Goal: Task Accomplishment & Management: Use online tool/utility

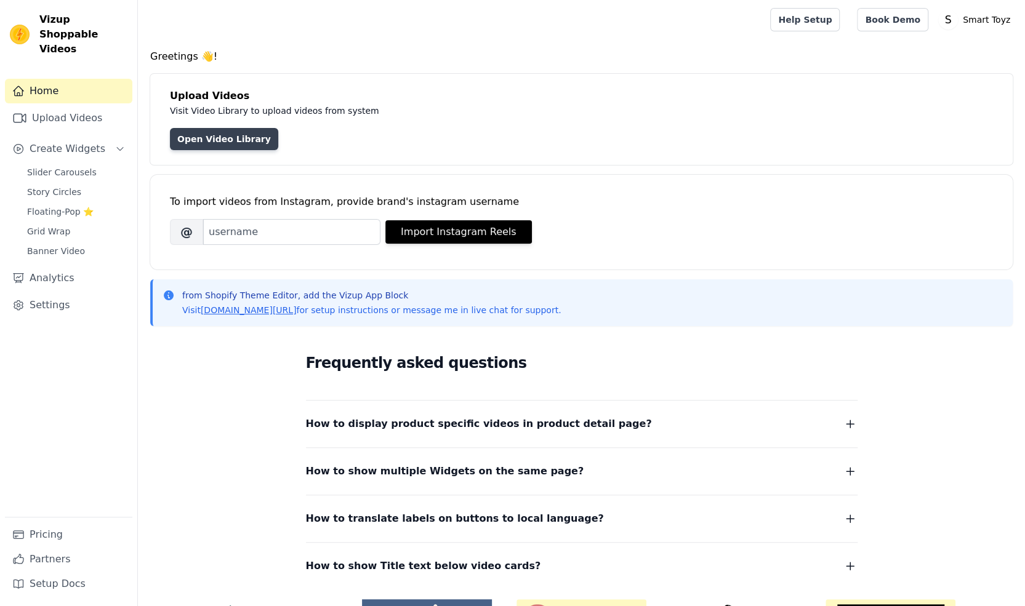
click at [220, 136] on link "Open Video Library" at bounding box center [224, 139] width 108 height 22
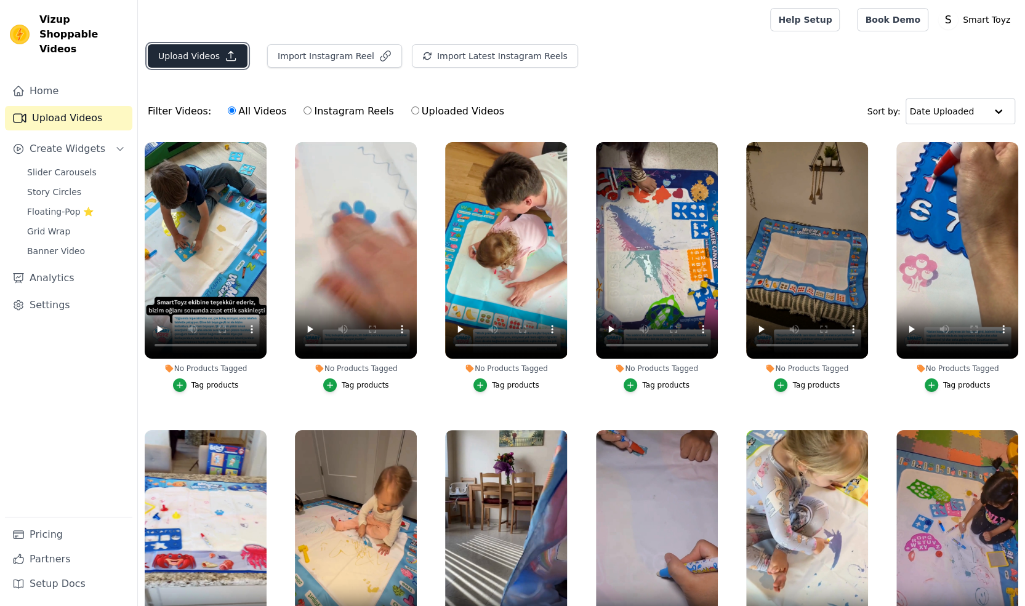
click at [217, 56] on button "Upload Videos" at bounding box center [198, 55] width 100 height 23
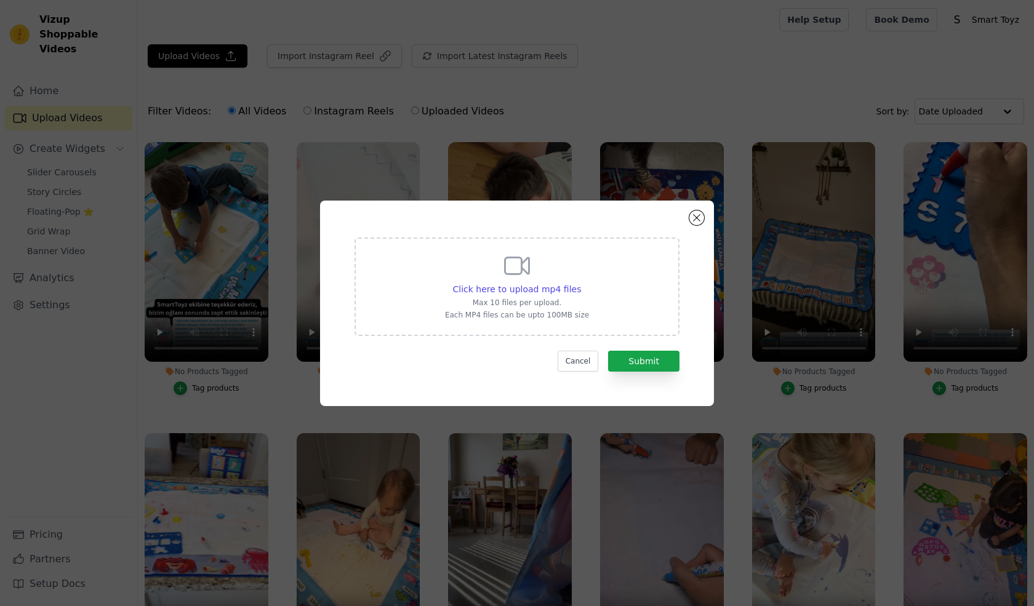
click at [508, 279] on icon at bounding box center [517, 266] width 30 height 30
click at [580, 282] on input "Click here to upload mp4 files Max 10 files per upload. Each MP4 files can be u…" at bounding box center [580, 282] width 1 height 1
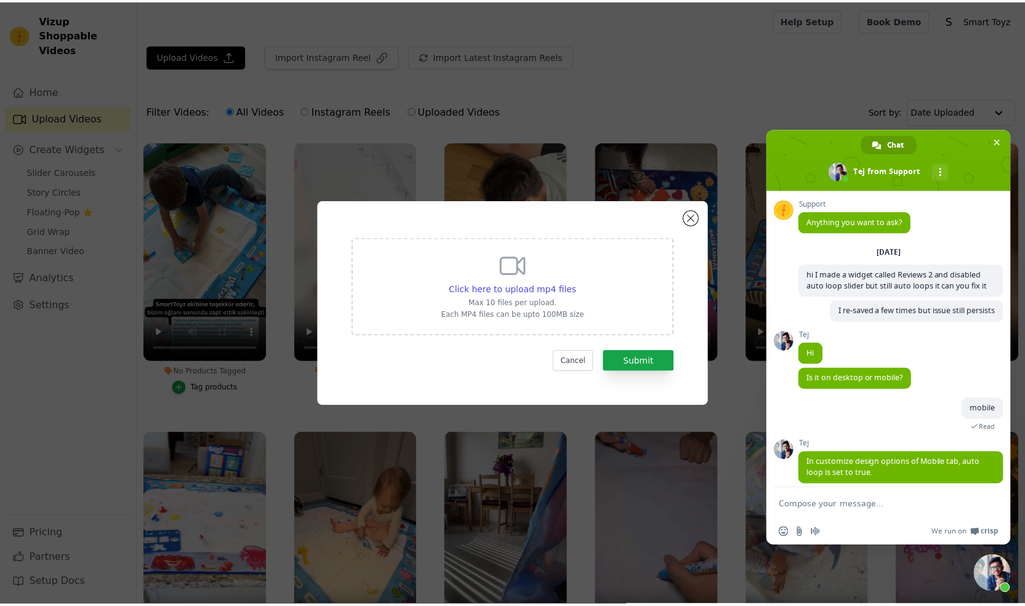
scroll to position [39, 0]
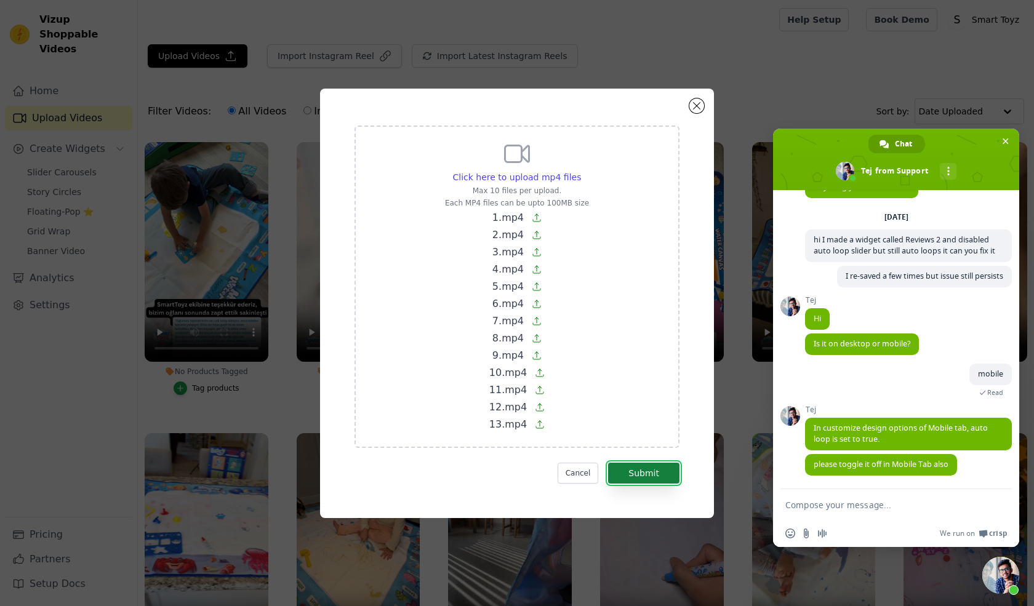
click at [657, 474] on button "Submit" at bounding box center [643, 473] width 71 height 21
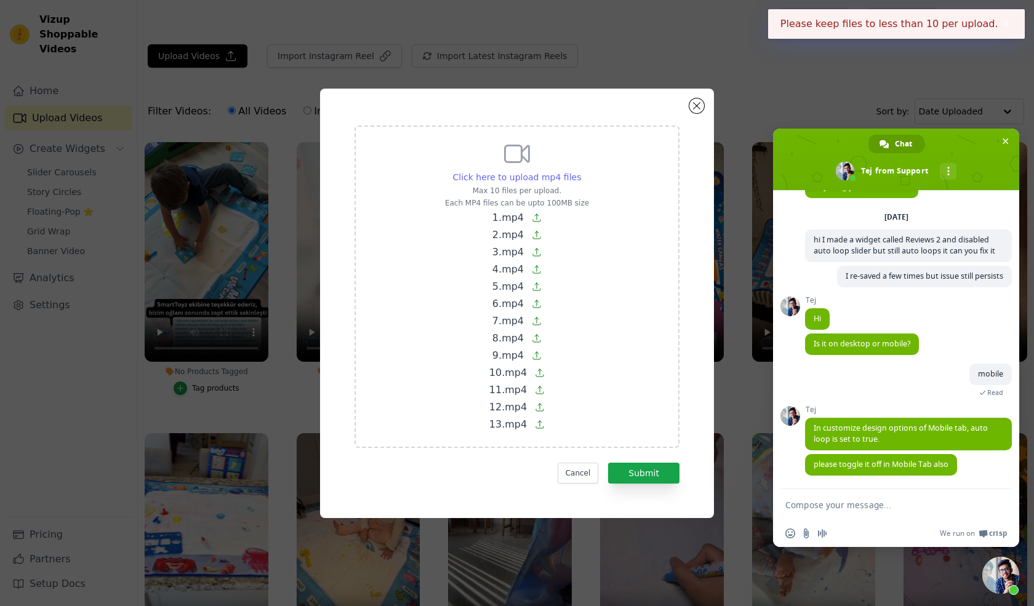
click at [521, 181] on span "Click here to upload mp4 files" at bounding box center [517, 177] width 129 height 10
click at [580, 171] on input "Click here to upload mp4 files Max 10 files per upload. Each MP4 files can be u…" at bounding box center [580, 170] width 1 height 1
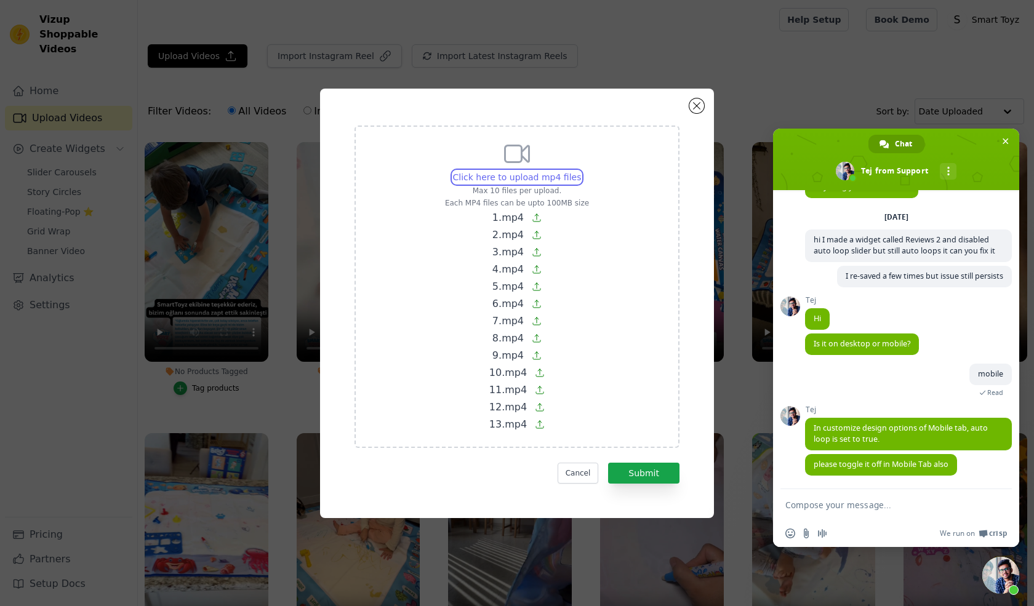
type input "C:\fakepath\1.mp4"
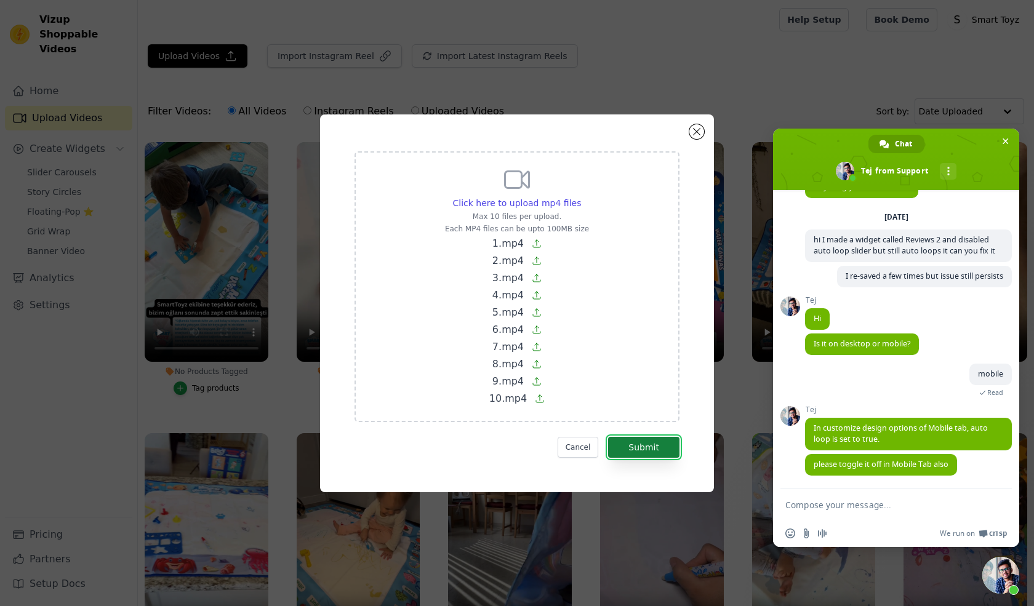
click at [637, 445] on button "Submit" at bounding box center [643, 447] width 71 height 21
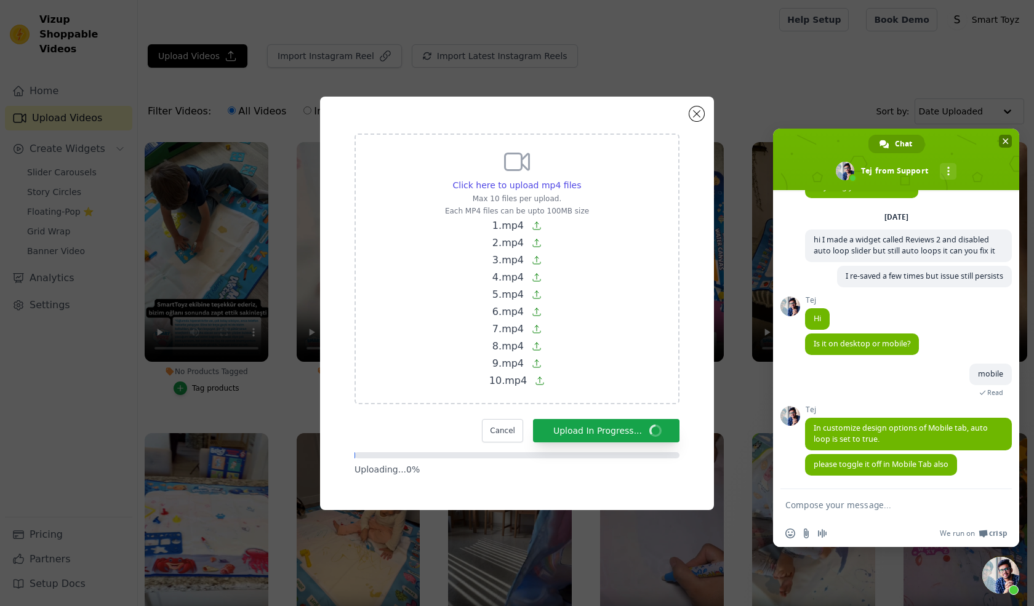
click at [1007, 142] on span "Close chat" at bounding box center [1005, 141] width 6 height 8
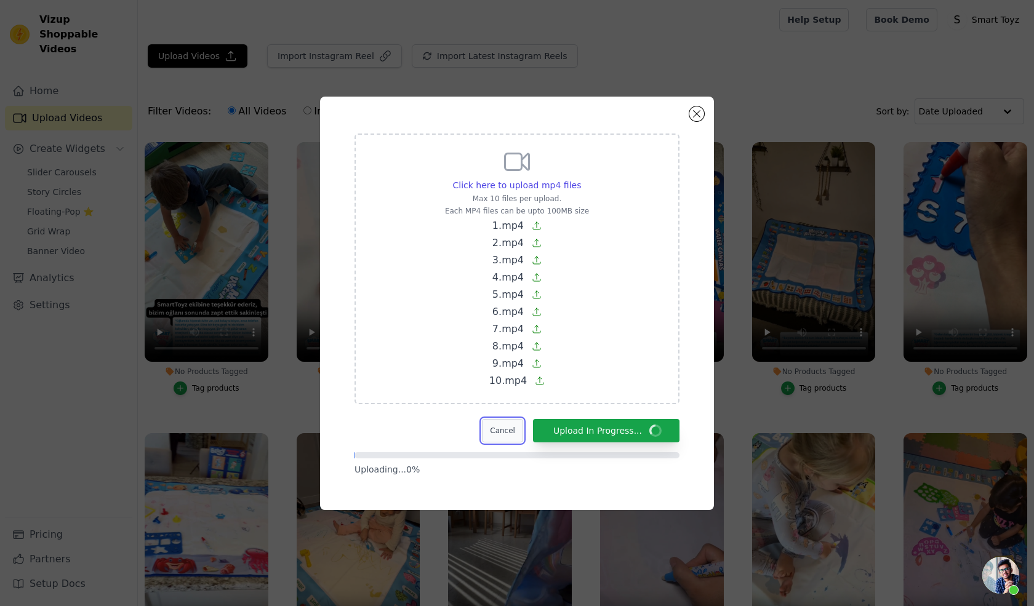
click at [514, 433] on button "Cancel" at bounding box center [502, 430] width 41 height 23
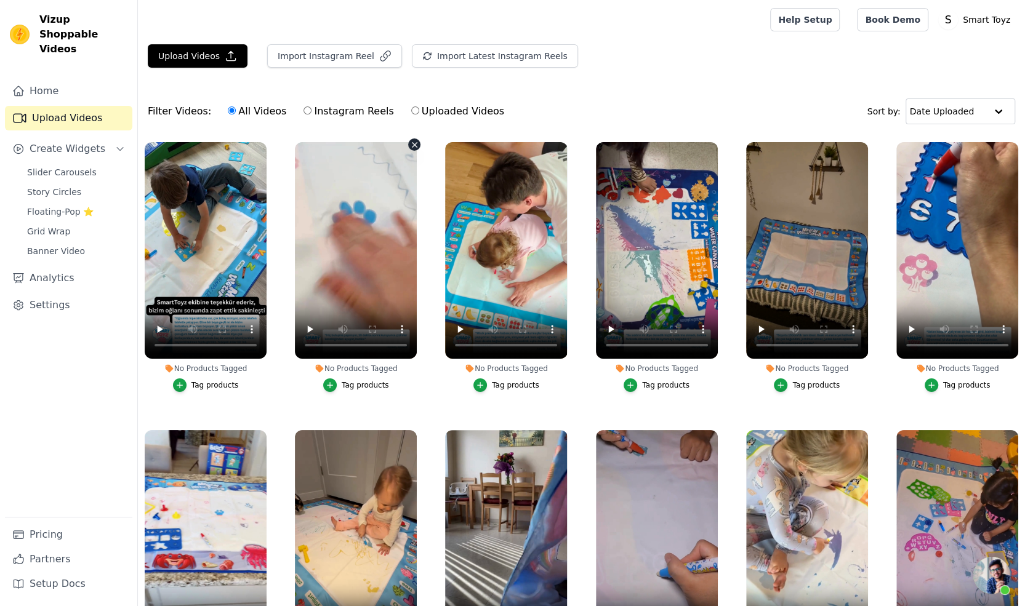
scroll to position [32, 0]
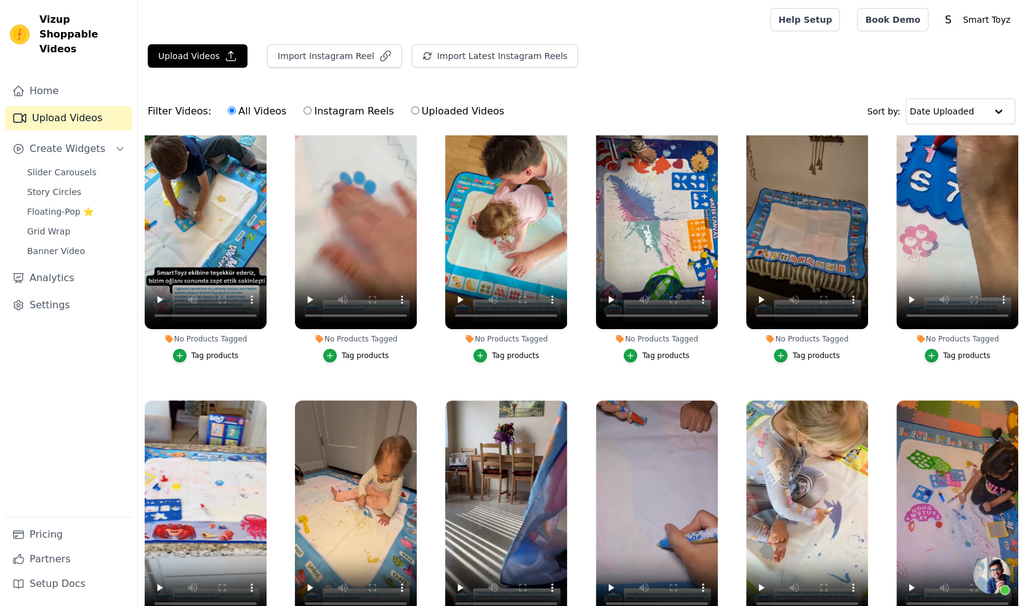
click at [240, 362] on label "No Products Tagged Tag products" at bounding box center [205, 240] width 123 height 256
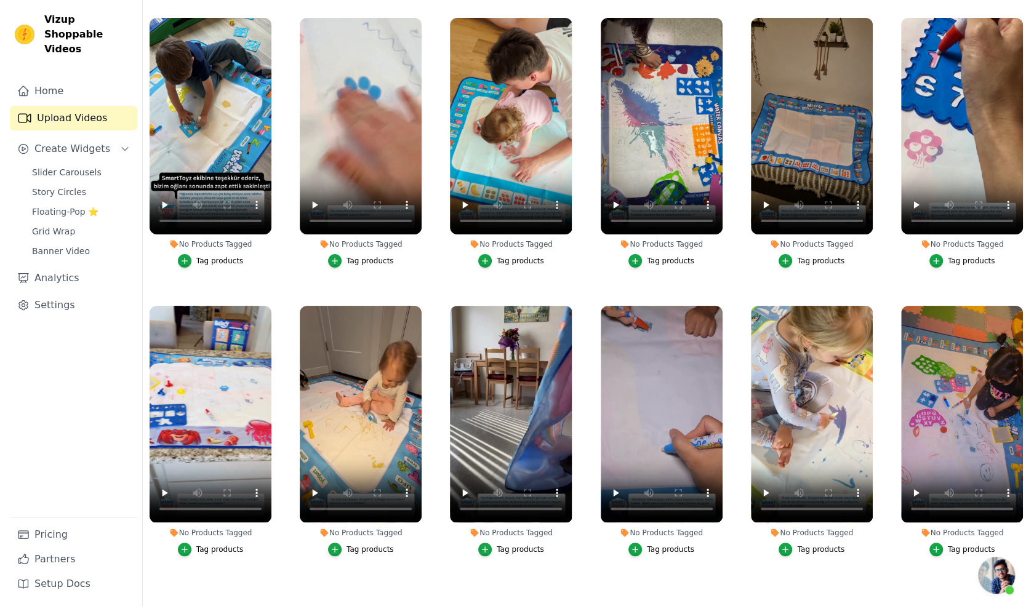
scroll to position [0, 0]
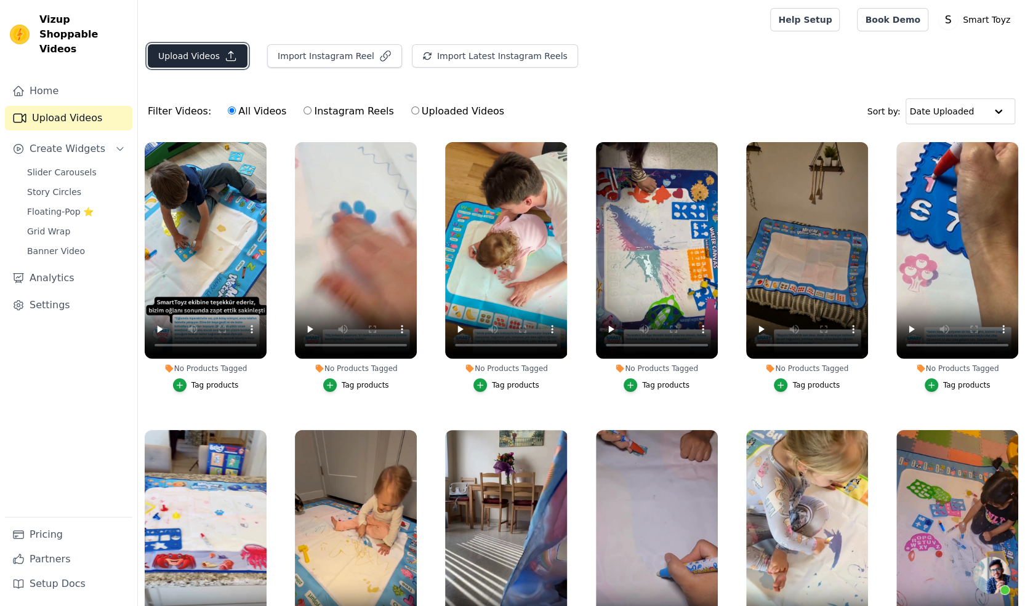
click at [208, 57] on button "Upload Videos" at bounding box center [198, 55] width 100 height 23
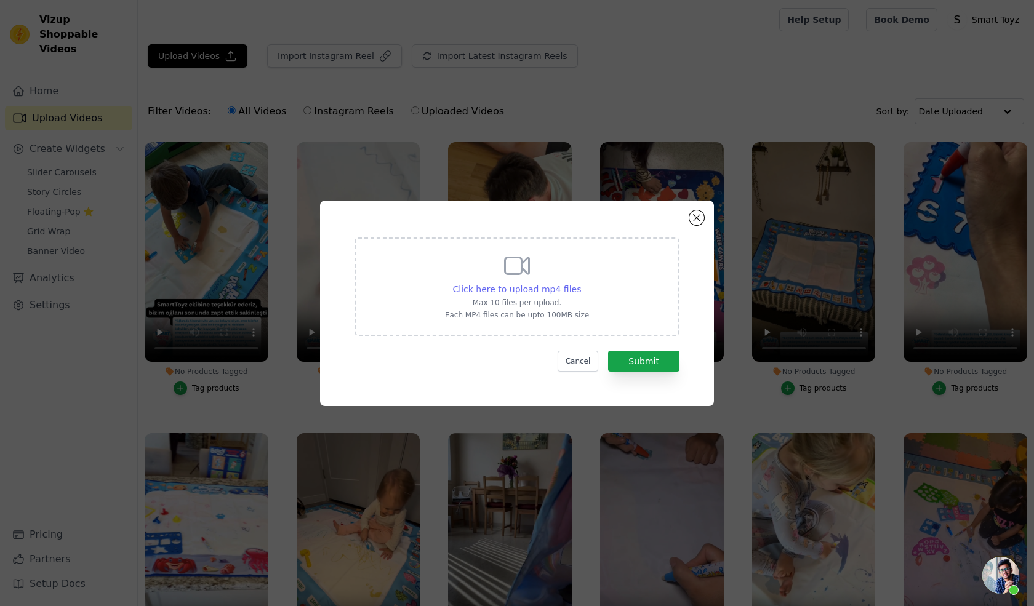
click at [484, 294] on span "Click here to upload mp4 files" at bounding box center [517, 289] width 129 height 10
click at [580, 283] on input "Click here to upload mp4 files Max 10 files per upload. Each MP4 files can be u…" at bounding box center [580, 282] width 1 height 1
type input "C:\fakepath\1.mp4"
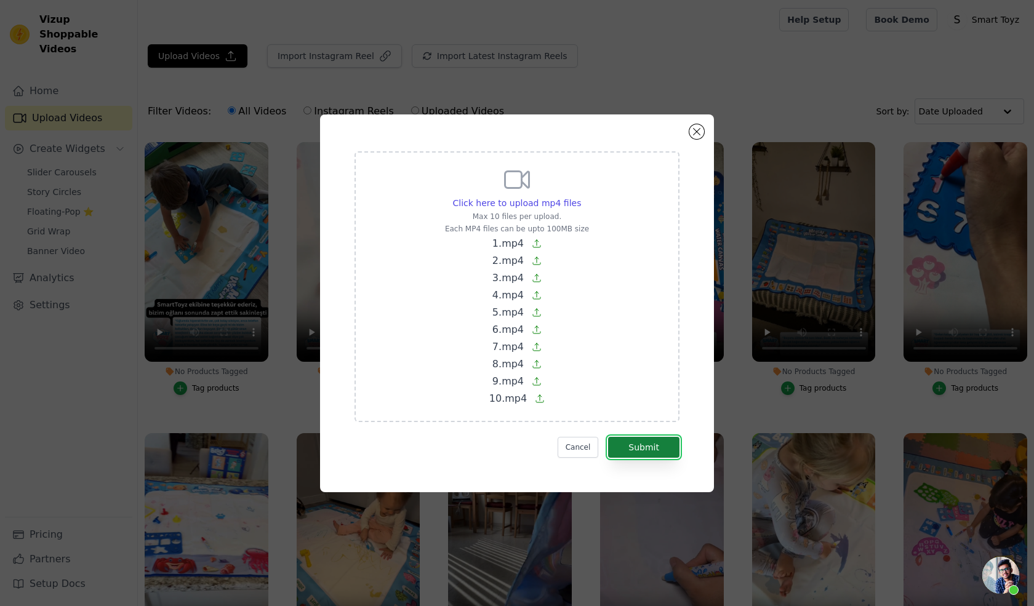
click at [628, 446] on button "Submit" at bounding box center [643, 447] width 71 height 21
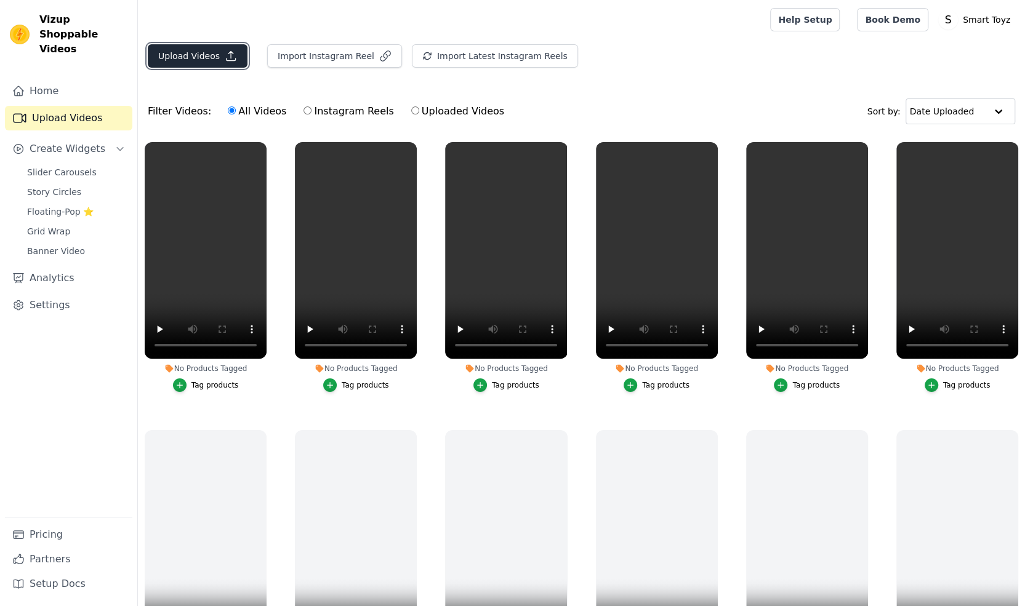
click at [207, 55] on button "Upload Videos" at bounding box center [198, 55] width 100 height 23
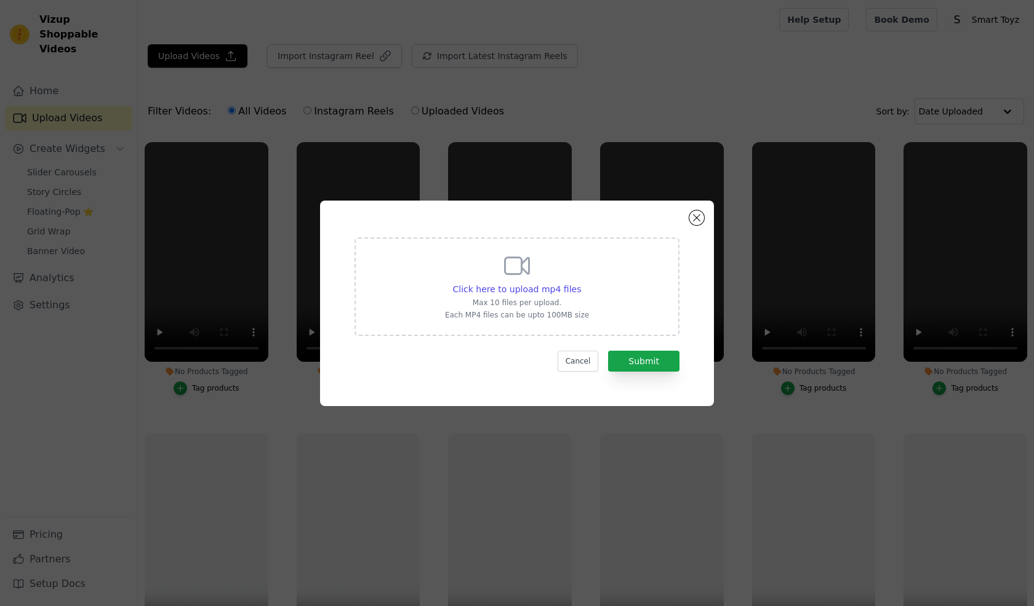
click at [500, 314] on p "Each MP4 files can be upto 100MB size" at bounding box center [517, 315] width 144 height 10
click at [580, 283] on input "Click here to upload mp4 files Max 10 files per upload. Each MP4 files can be u…" at bounding box center [580, 282] width 1 height 1
type input "C:\fakepath\11.mp4"
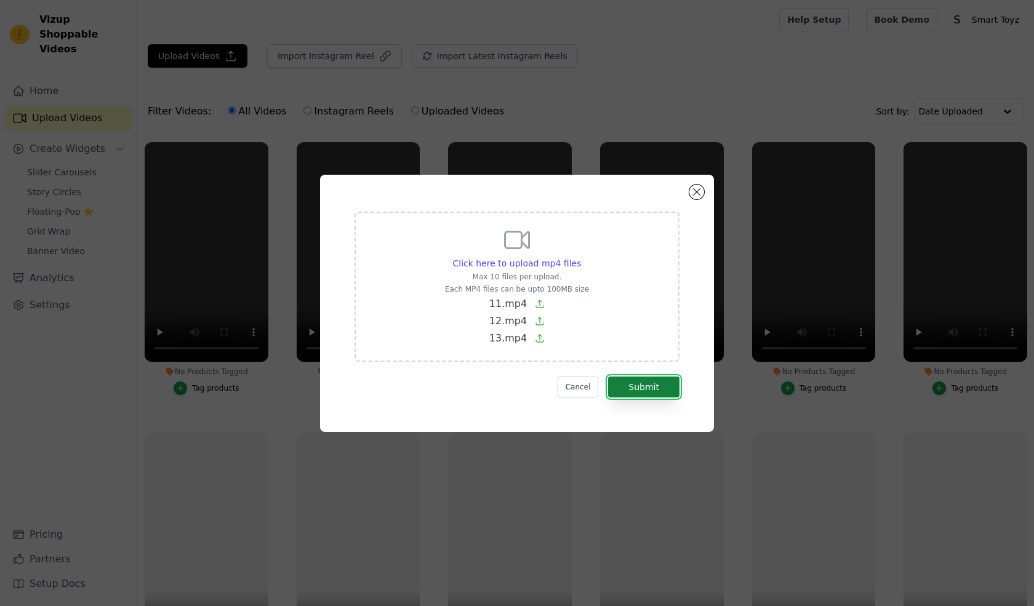
click at [650, 384] on button "Submit" at bounding box center [643, 387] width 71 height 21
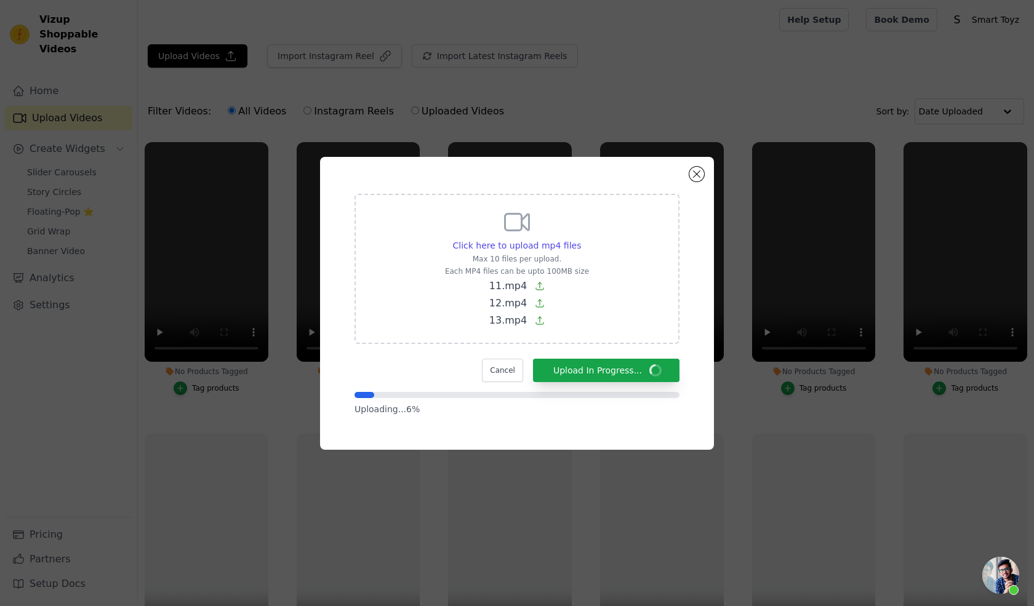
scroll to position [39, 0]
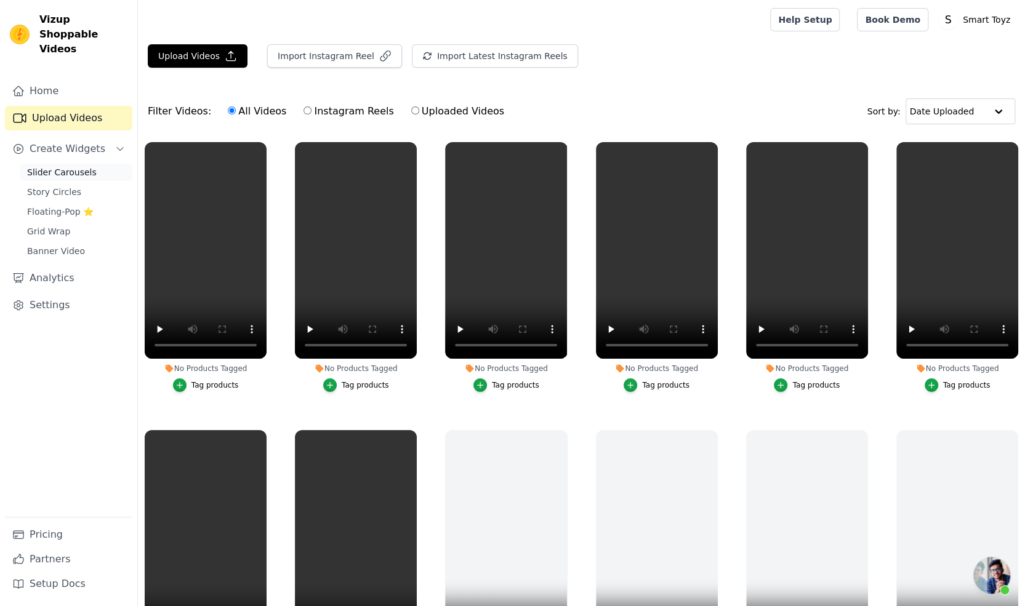
click at [62, 166] on span "Slider Carousels" at bounding box center [62, 172] width 70 height 12
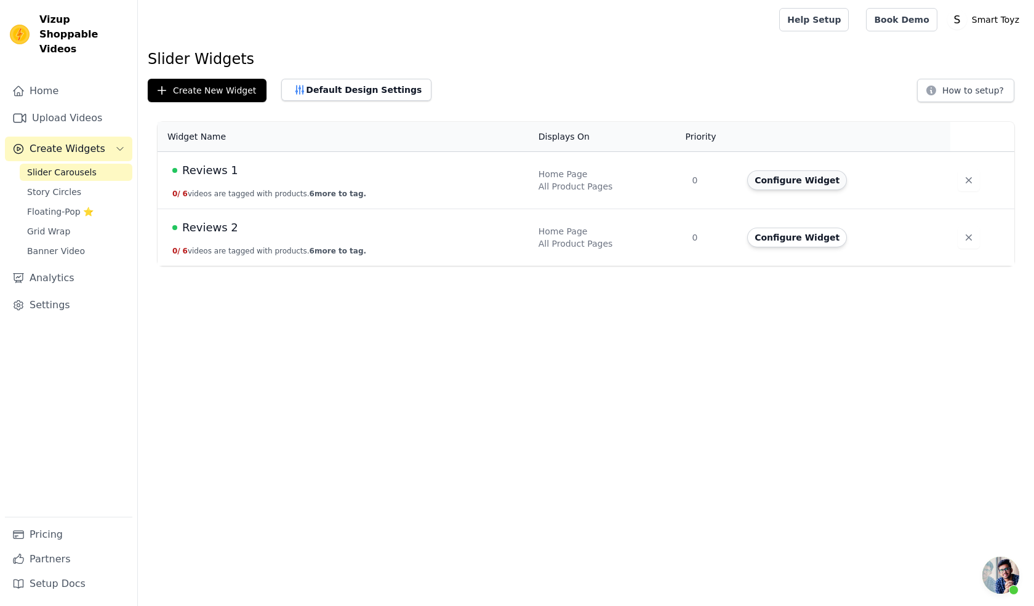
click at [780, 180] on button "Configure Widget" at bounding box center [797, 180] width 100 height 20
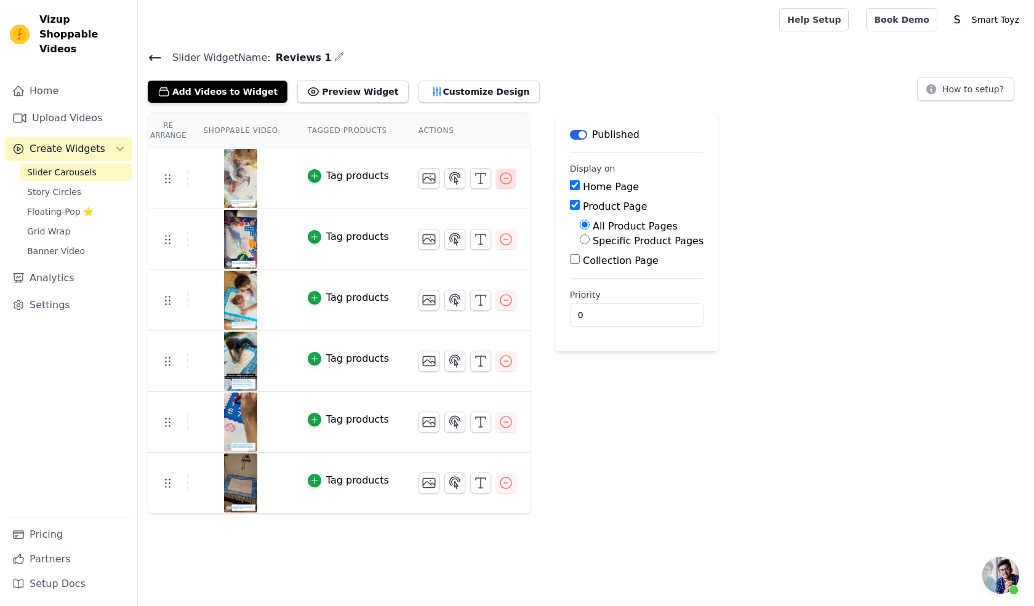
click at [498, 174] on icon "button" at bounding box center [505, 178] width 15 height 15
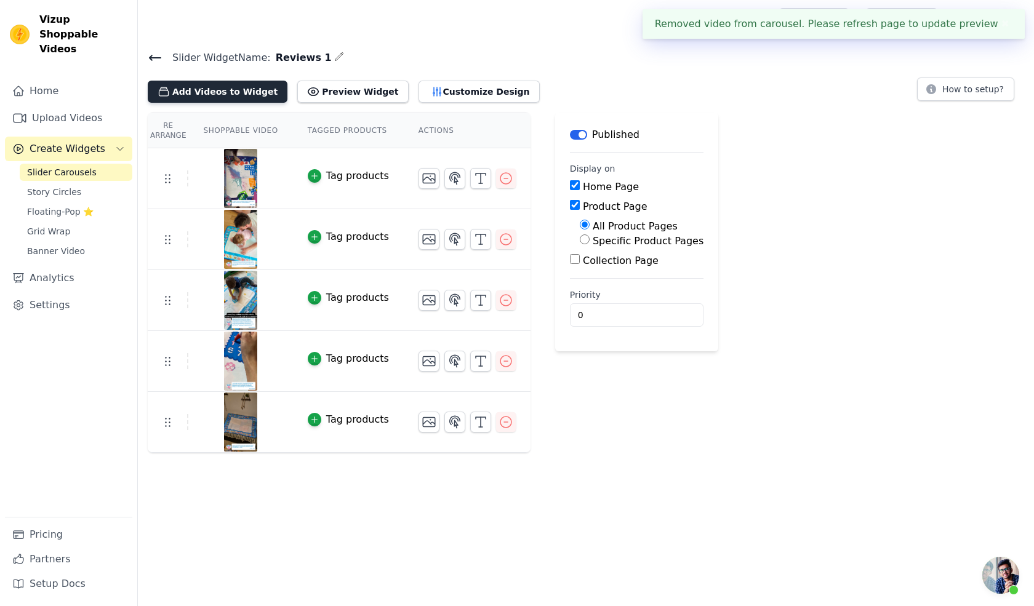
click at [226, 84] on button "Add Videos to Widget" at bounding box center [218, 92] width 140 height 22
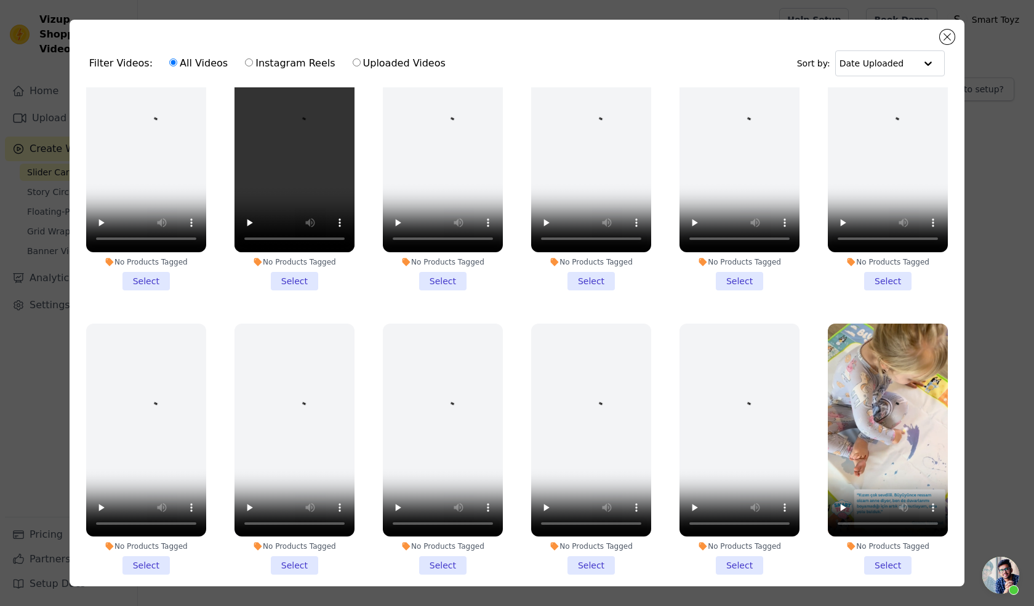
scroll to position [342, 0]
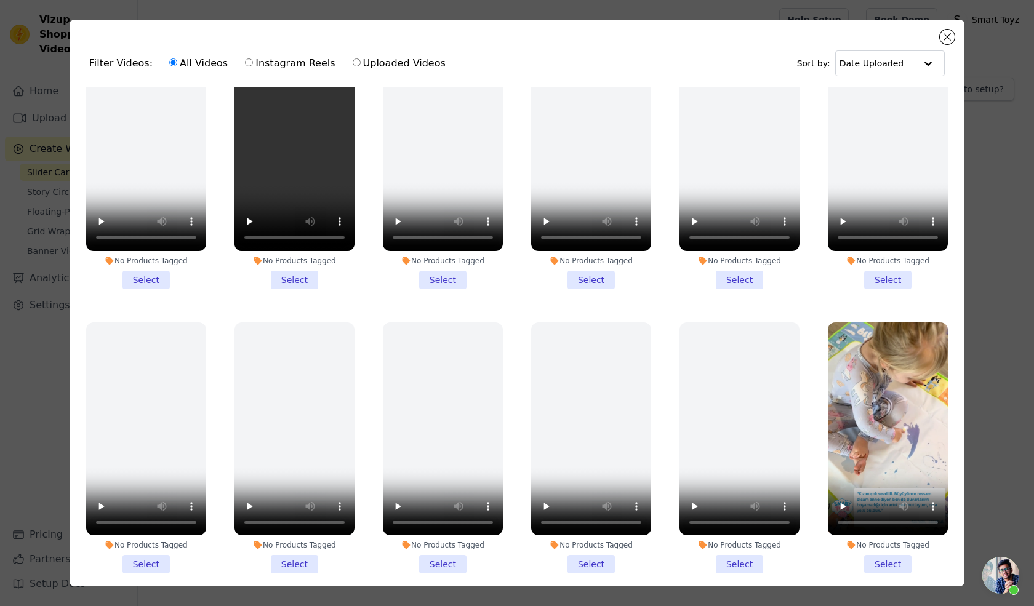
click at [861, 558] on li "No Products Tagged Select" at bounding box center [888, 448] width 120 height 252
click at [0, 0] on input "No Products Tagged Select" at bounding box center [0, 0] width 0 height 0
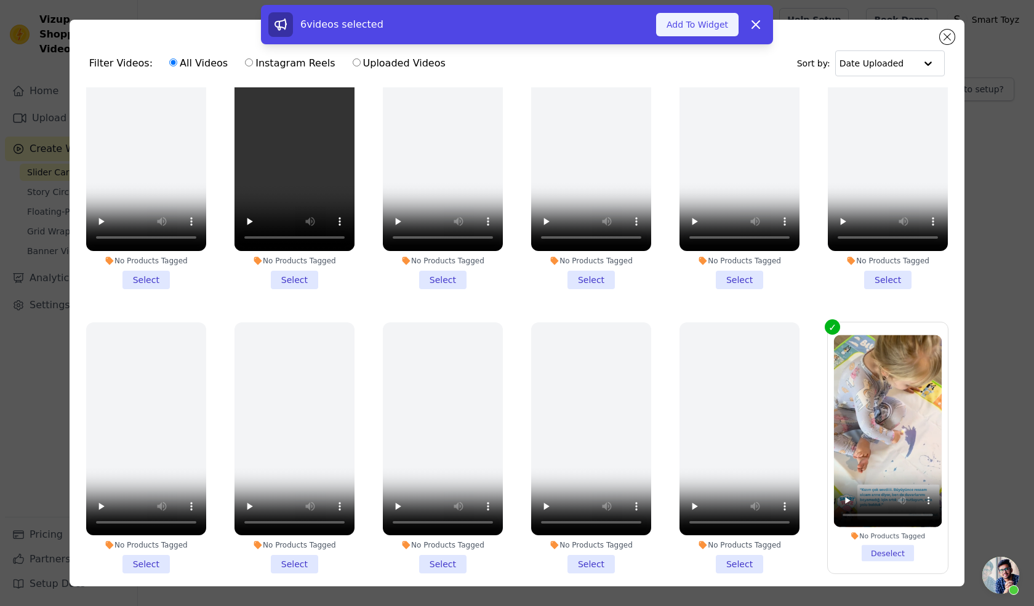
click at [705, 25] on button "Add To Widget" at bounding box center [697, 24] width 82 height 23
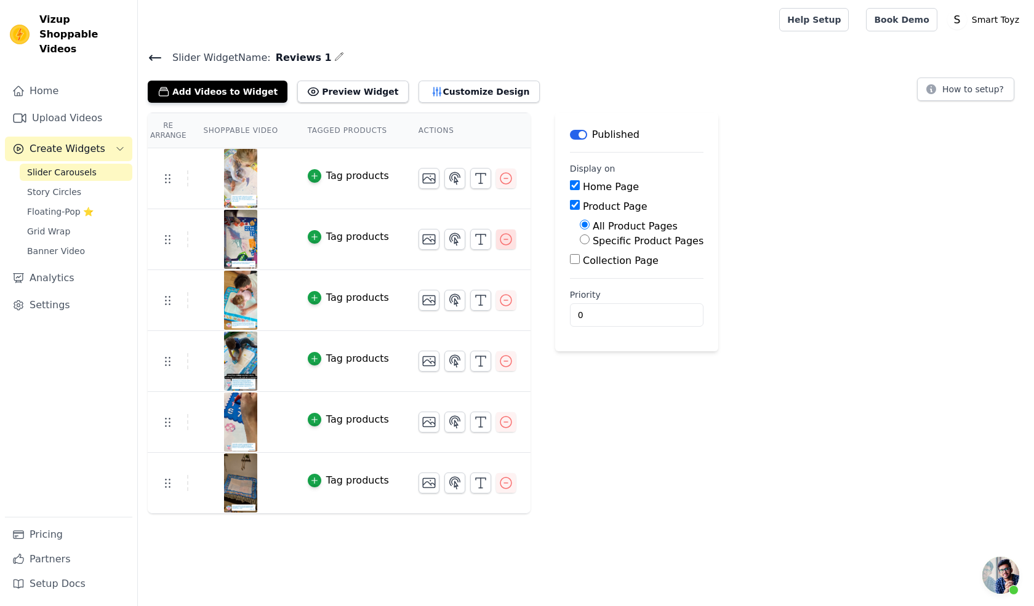
click at [498, 237] on icon "button" at bounding box center [505, 239] width 15 height 15
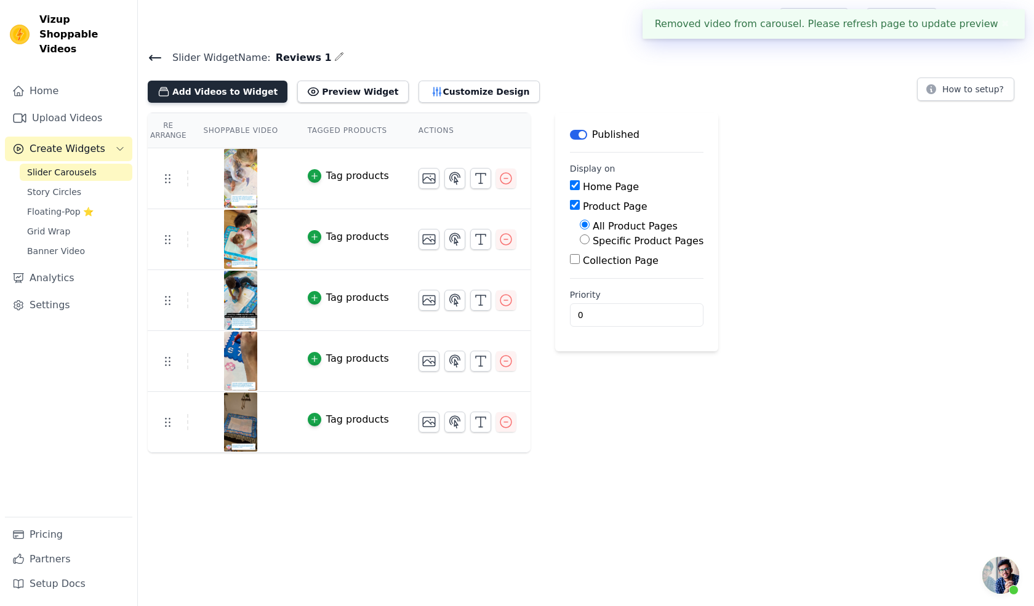
click at [243, 88] on button "Add Videos to Widget" at bounding box center [218, 92] width 140 height 22
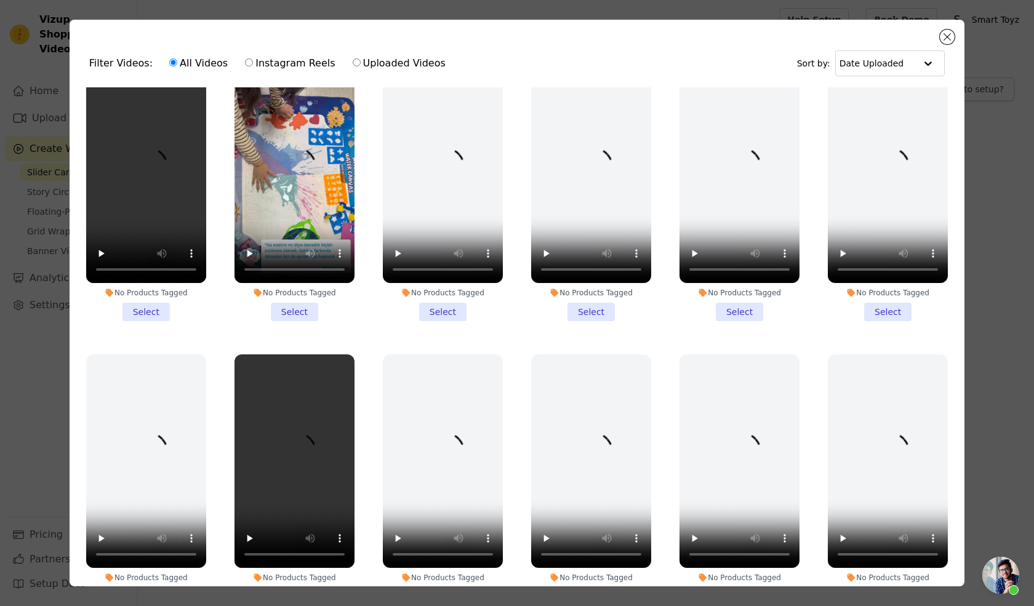
scroll to position [25, 0]
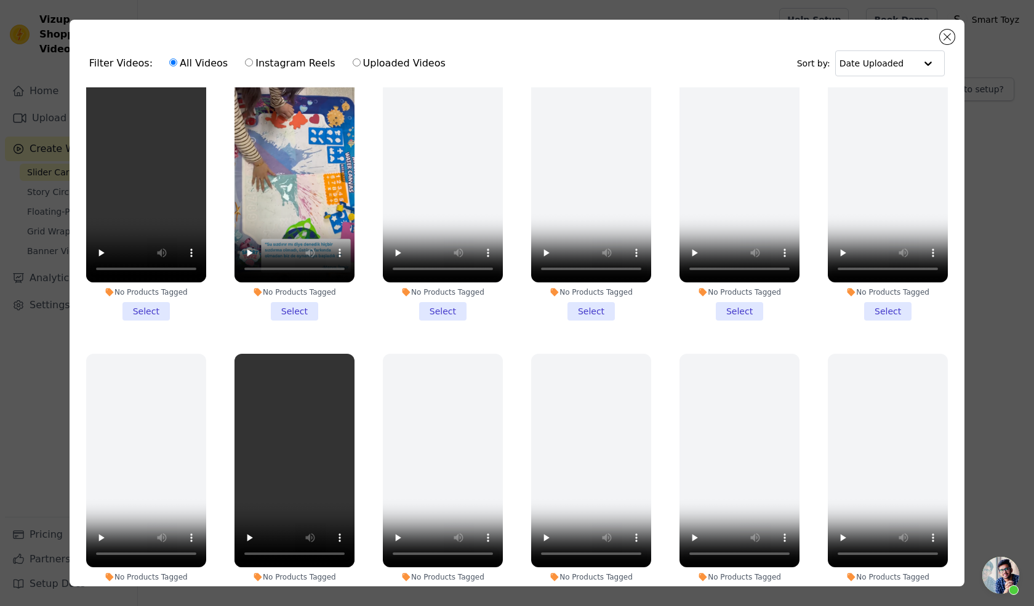
click at [281, 303] on li "No Products Tagged Select" at bounding box center [294, 195] width 120 height 252
click at [0, 0] on input "No Products Tagged Select" at bounding box center [0, 0] width 0 height 0
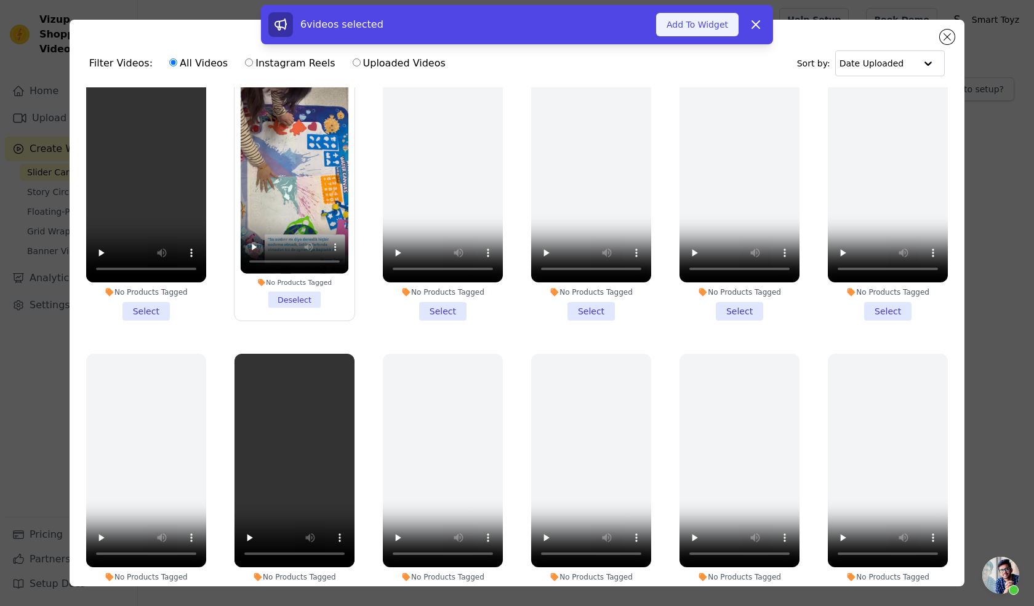
click at [683, 21] on button "Add To Widget" at bounding box center [697, 24] width 82 height 23
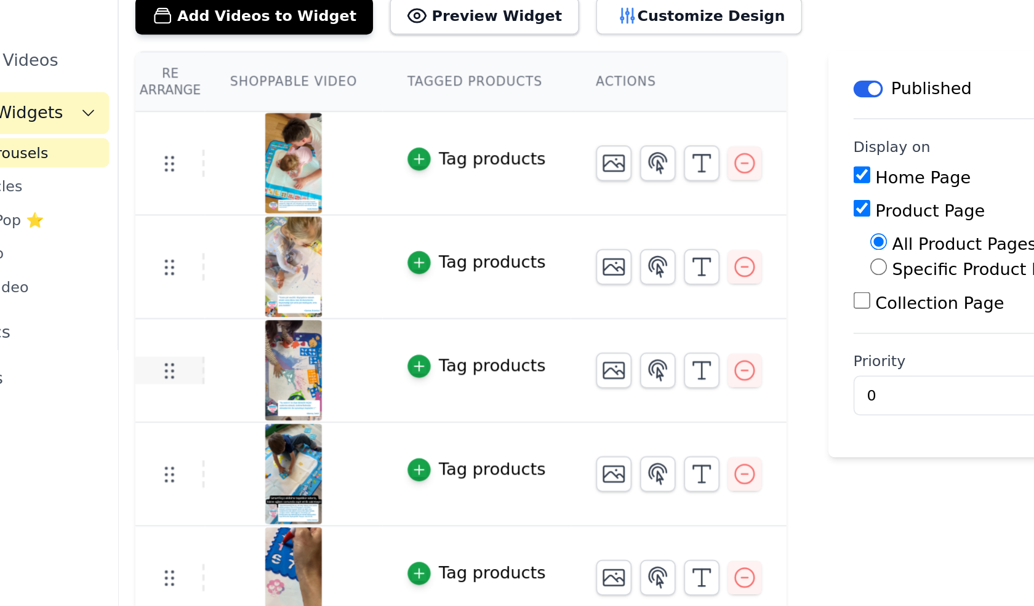
click at [169, 297] on icon at bounding box center [167, 300] width 15 height 15
click at [498, 181] on icon "button" at bounding box center [505, 178] width 15 height 15
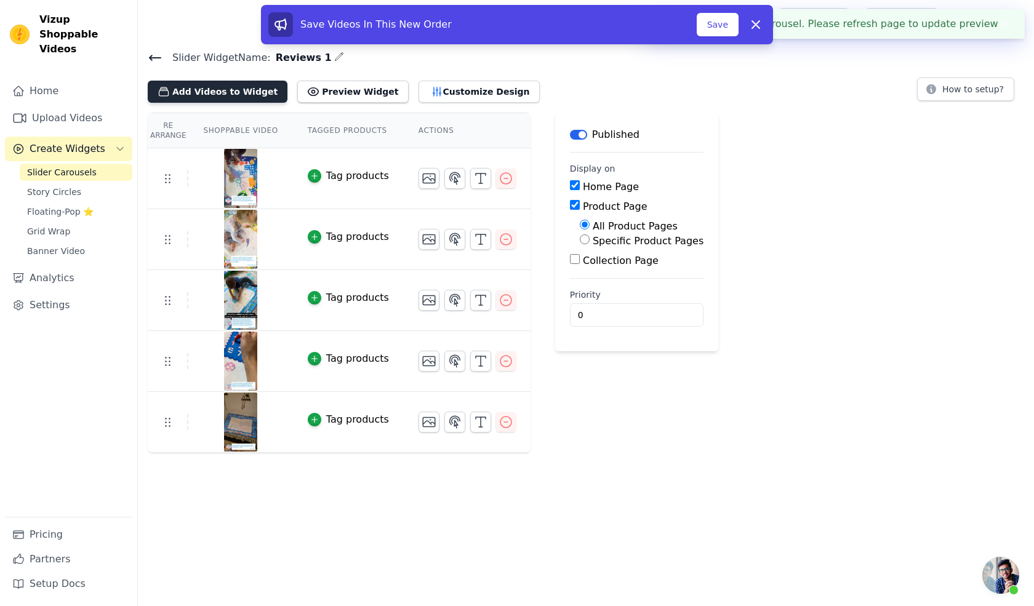
click at [230, 98] on button "Add Videos to Widget" at bounding box center [218, 92] width 140 height 22
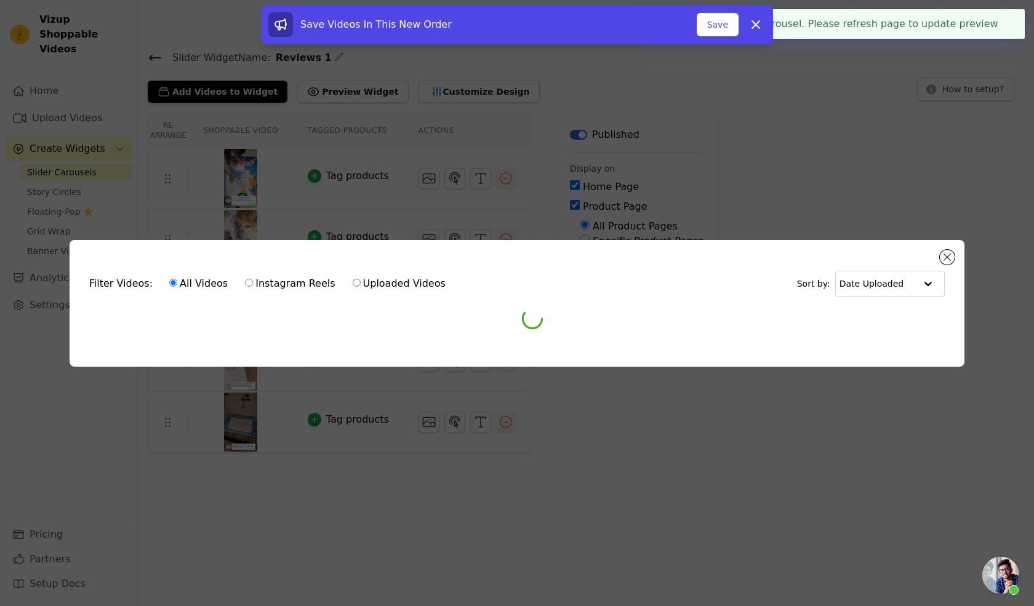
click at [228, 97] on div "Filter Videos: All Videos Instagram Reels Uploaded Videos Sort by: Date Uploade…" at bounding box center [517, 303] width 1034 height 606
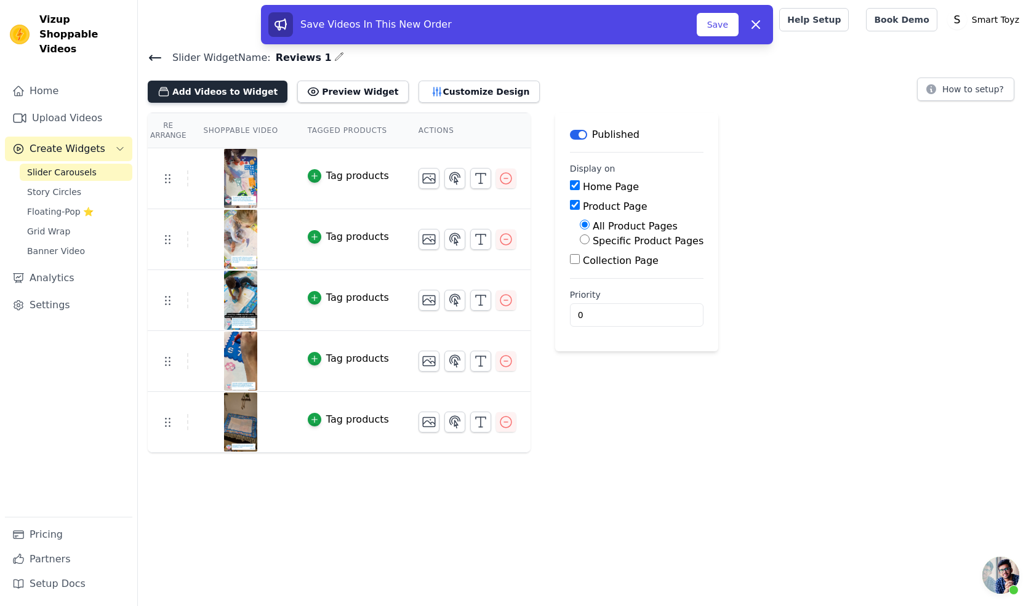
click at [223, 87] on button "Add Videos to Widget" at bounding box center [218, 92] width 140 height 22
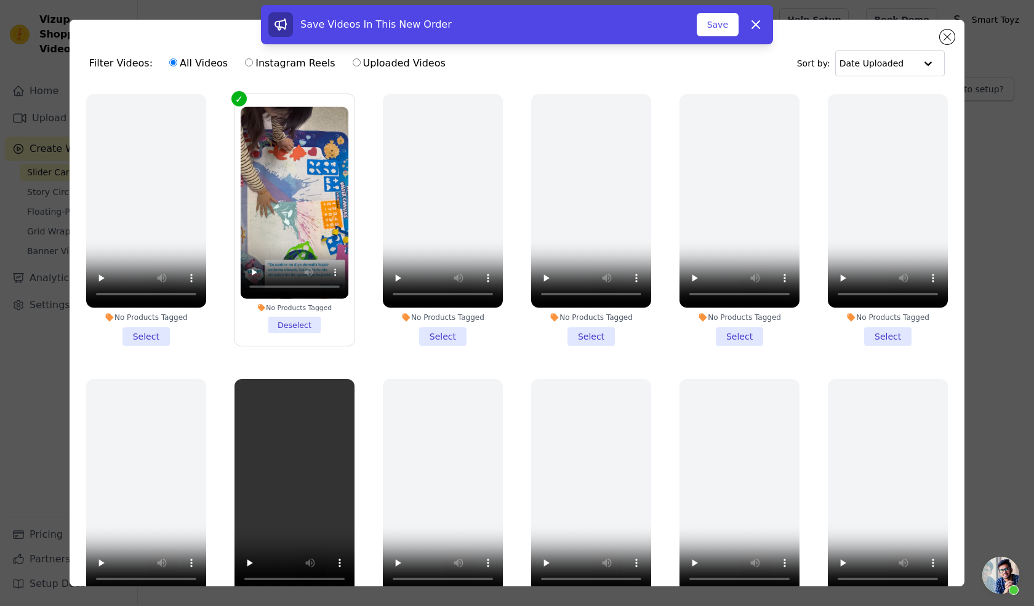
click at [727, 330] on li "No Products Tagged Select" at bounding box center [739, 220] width 120 height 252
click at [0, 0] on input "No Products Tagged Select" at bounding box center [0, 0] width 0 height 0
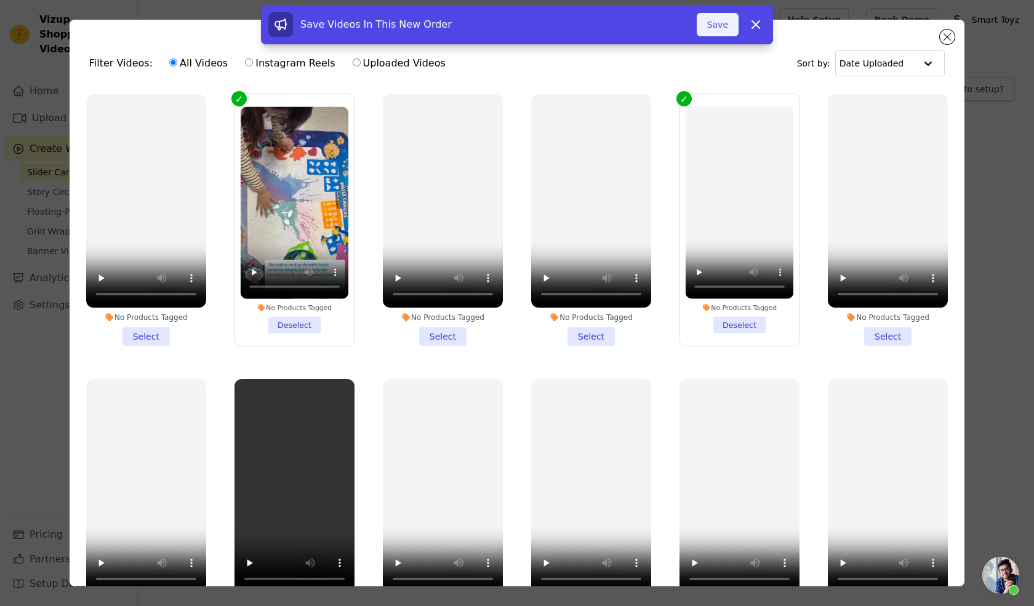
click at [724, 27] on button "Save" at bounding box center [718, 24] width 42 height 23
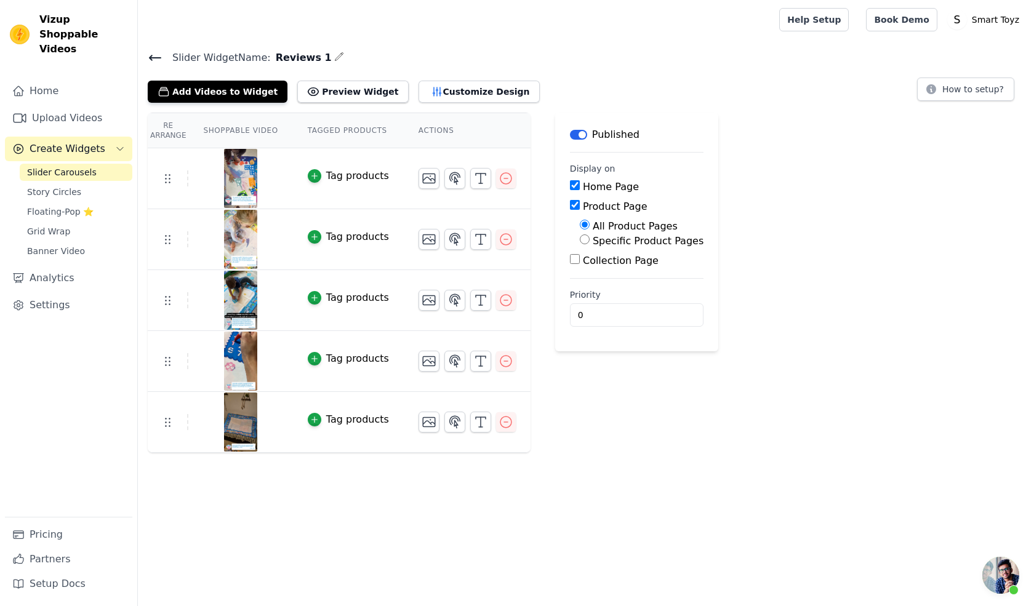
scroll to position [39, 0]
click at [234, 86] on button "Add Videos to Widget" at bounding box center [218, 92] width 140 height 22
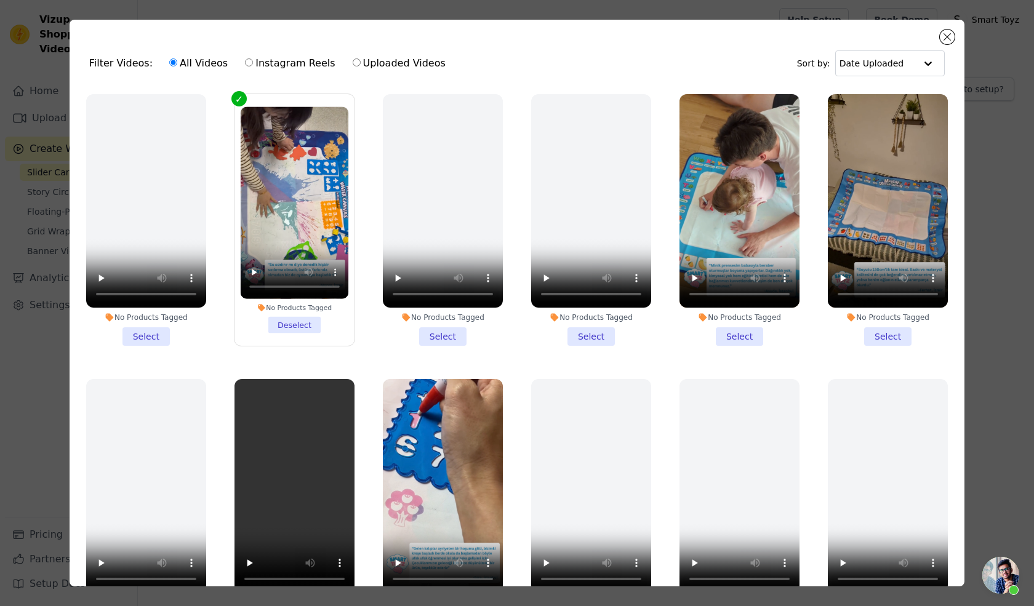
click at [735, 326] on li "No Products Tagged Select" at bounding box center [739, 220] width 120 height 252
click at [0, 0] on input "No Products Tagged Select" at bounding box center [0, 0] width 0 height 0
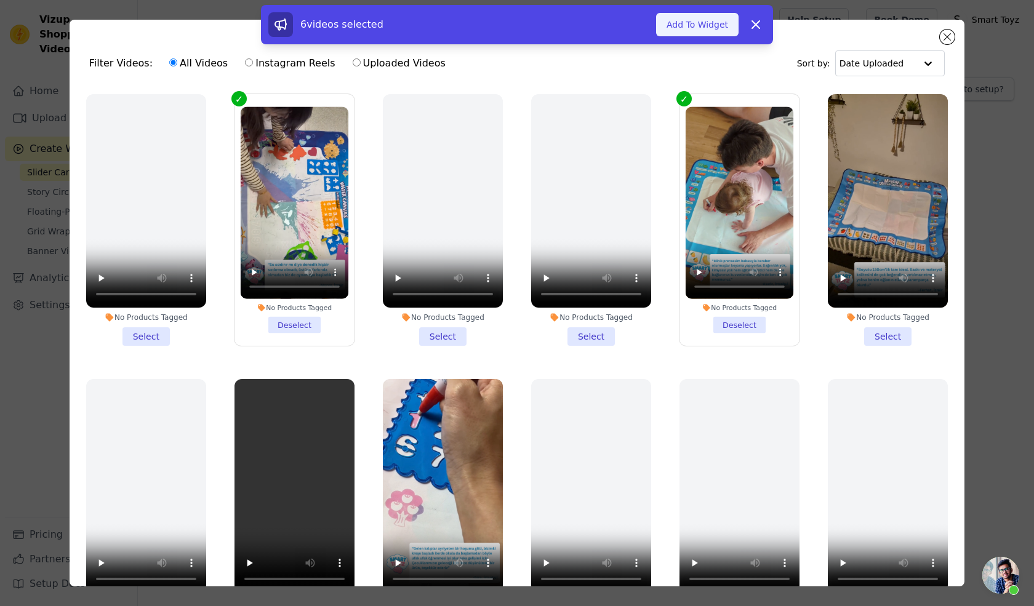
click at [700, 24] on button "Add To Widget" at bounding box center [697, 24] width 82 height 23
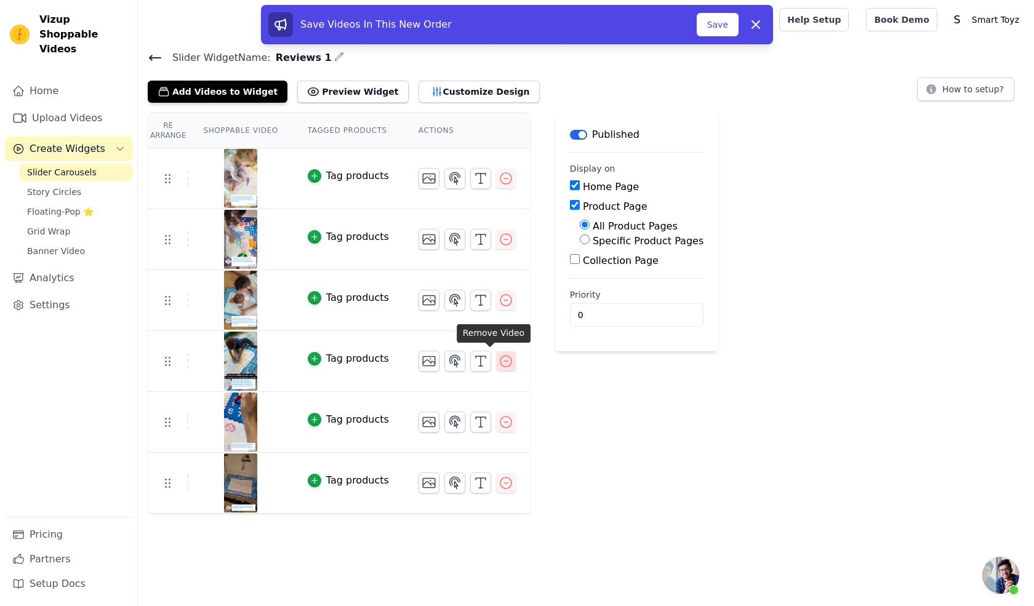
click at [498, 358] on icon "button" at bounding box center [505, 361] width 15 height 15
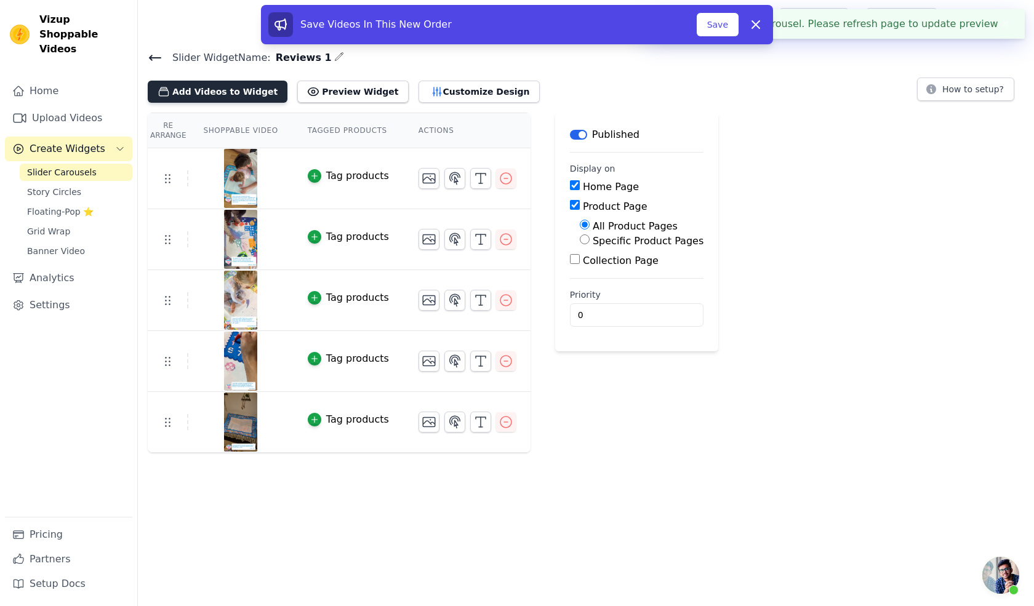
click at [193, 90] on button "Add Videos to Widget" at bounding box center [218, 92] width 140 height 22
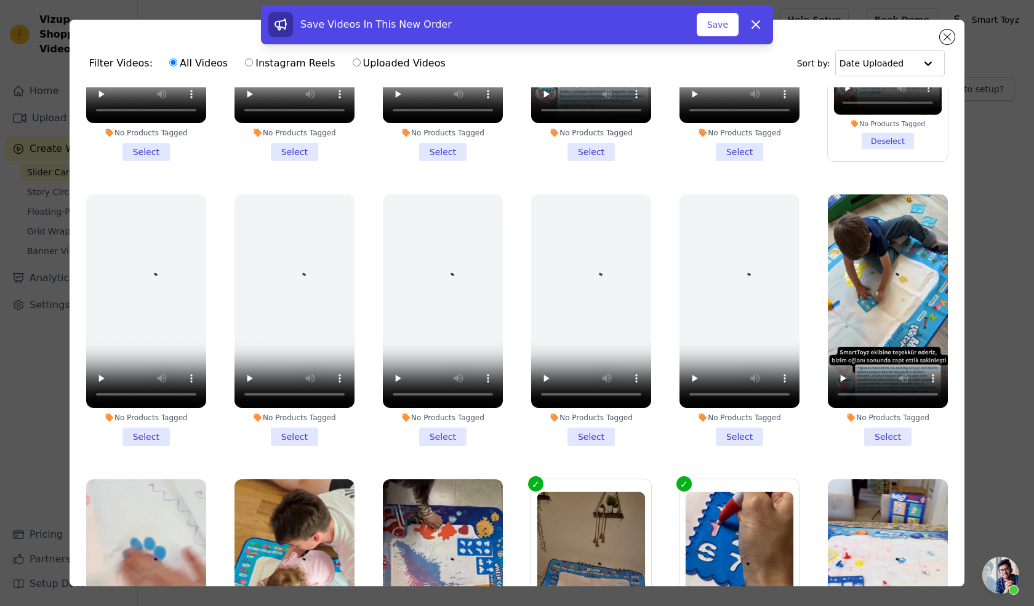
scroll to position [461, 0]
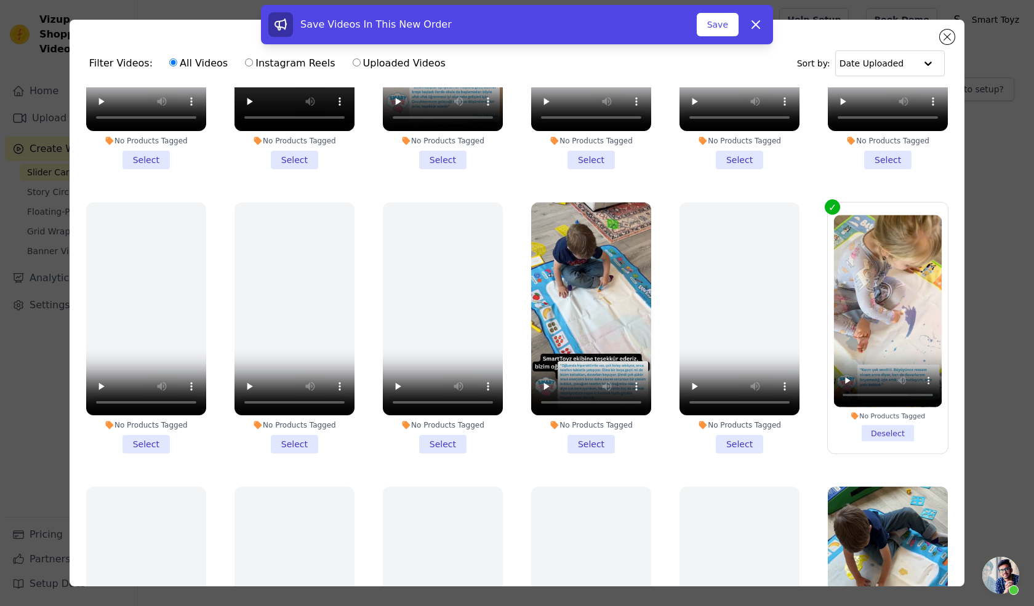
click at [583, 436] on li "No Products Tagged Select" at bounding box center [591, 328] width 120 height 252
click at [0, 0] on input "No Products Tagged Select" at bounding box center [0, 0] width 0 height 0
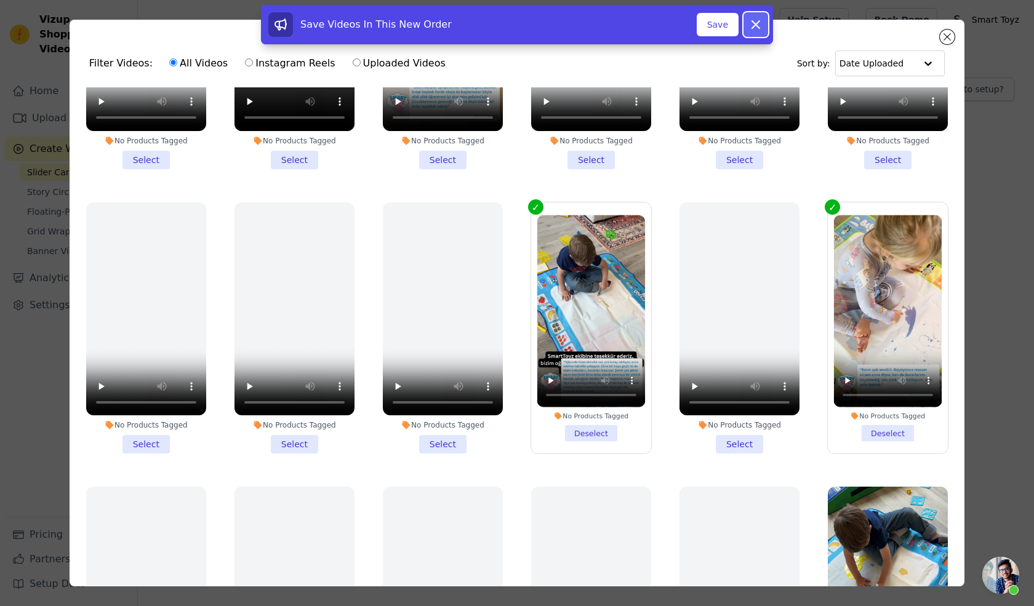
click at [759, 23] on icon at bounding box center [755, 24] width 15 height 15
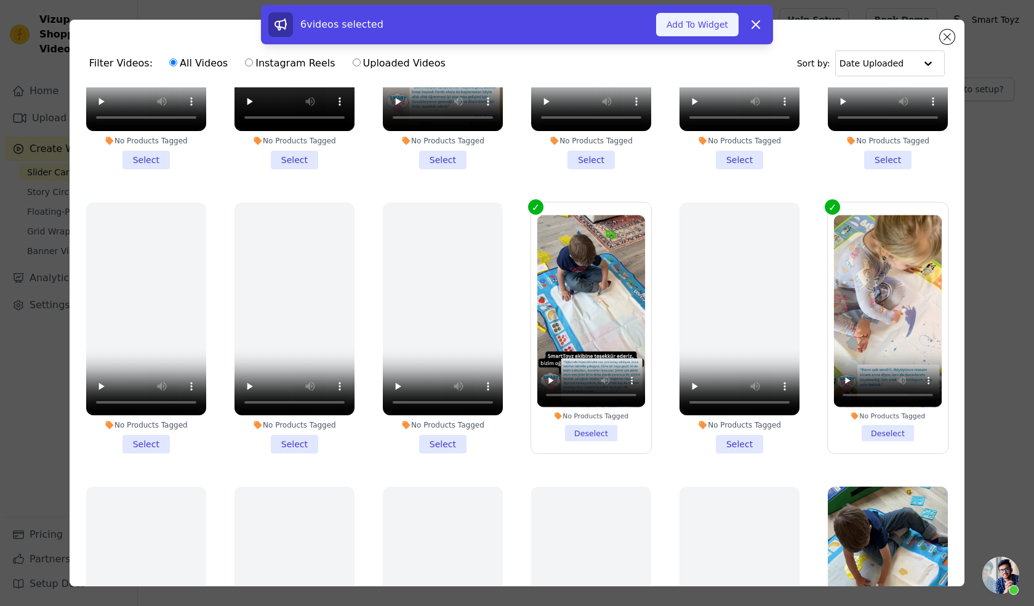
click at [706, 25] on button "Add To Widget" at bounding box center [697, 24] width 82 height 23
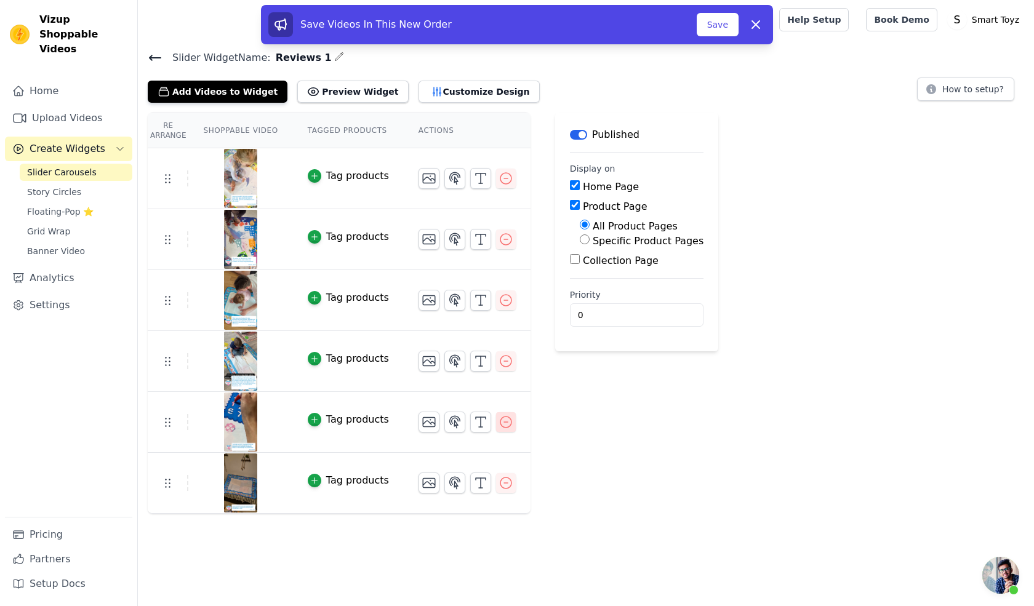
click at [498, 415] on icon "button" at bounding box center [505, 422] width 15 height 15
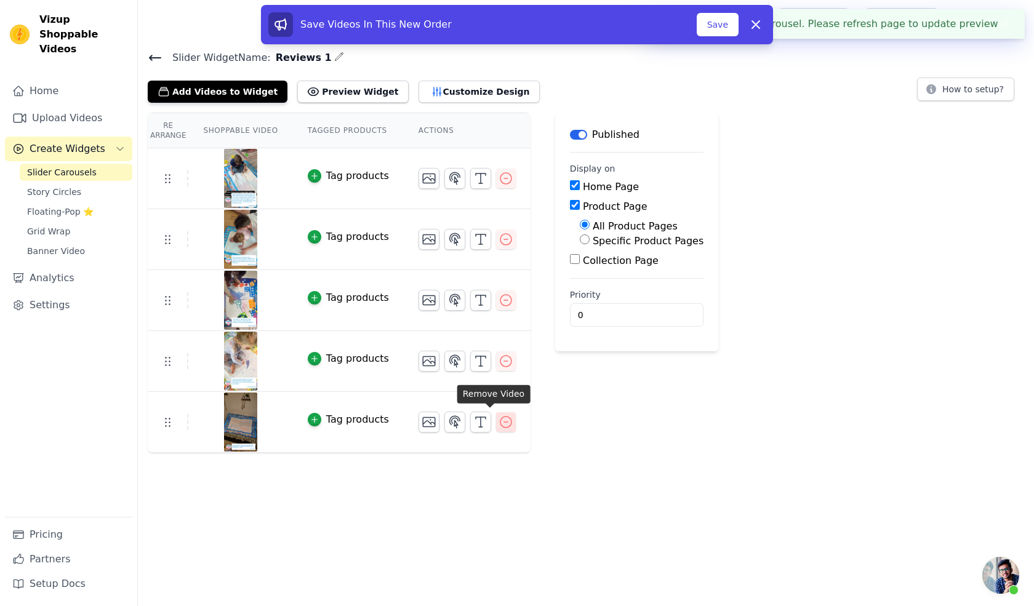
click at [498, 424] on icon "button" at bounding box center [505, 422] width 15 height 15
click at [224, 86] on button "Add Videos to Widget" at bounding box center [218, 92] width 140 height 22
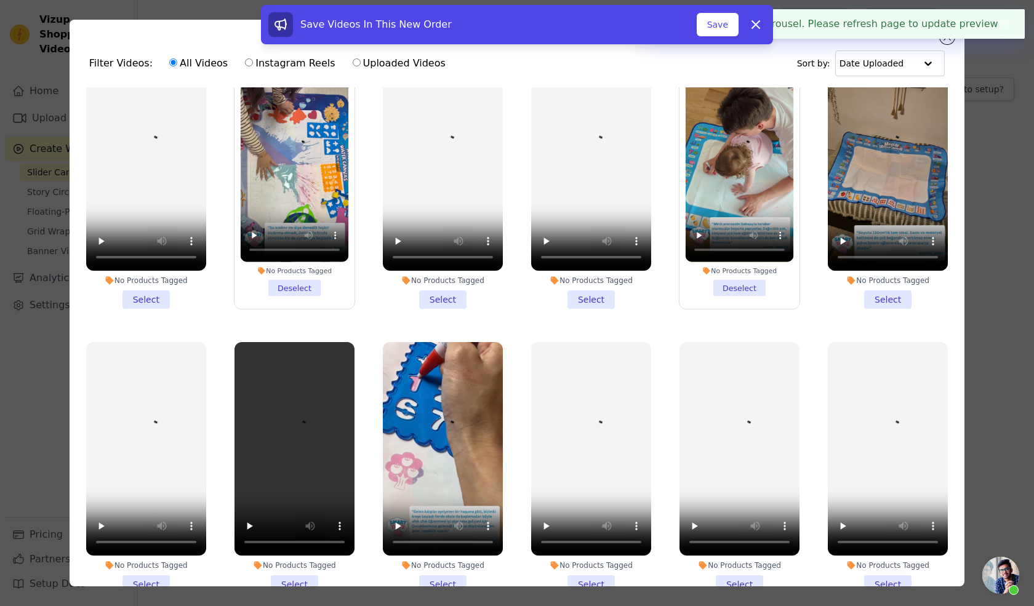
scroll to position [46, 0]
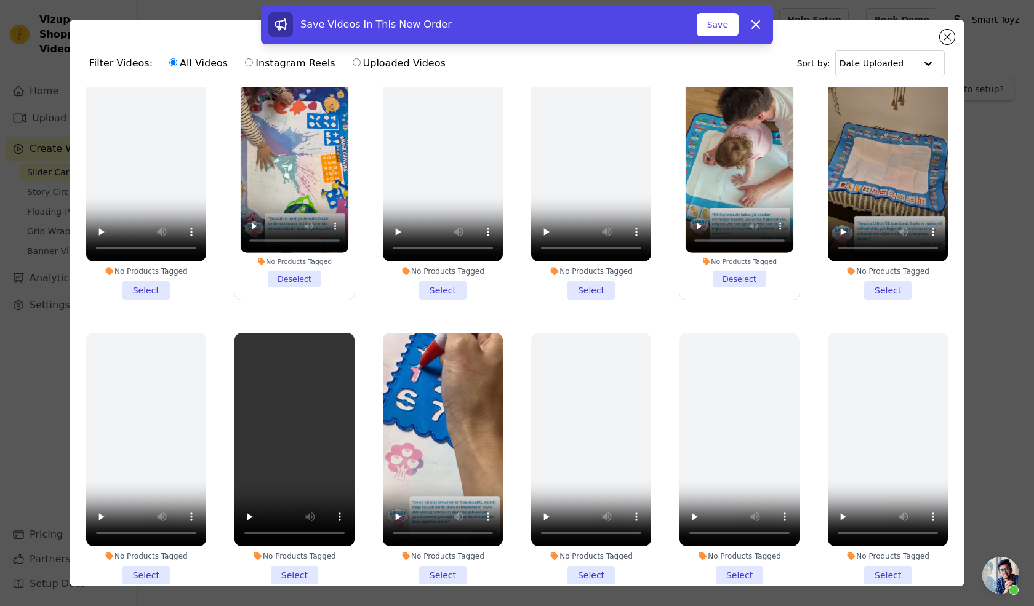
click at [882, 285] on li "No Products Tagged Select" at bounding box center [888, 174] width 120 height 252
click at [0, 0] on input "No Products Tagged Select" at bounding box center [0, 0] width 0 height 0
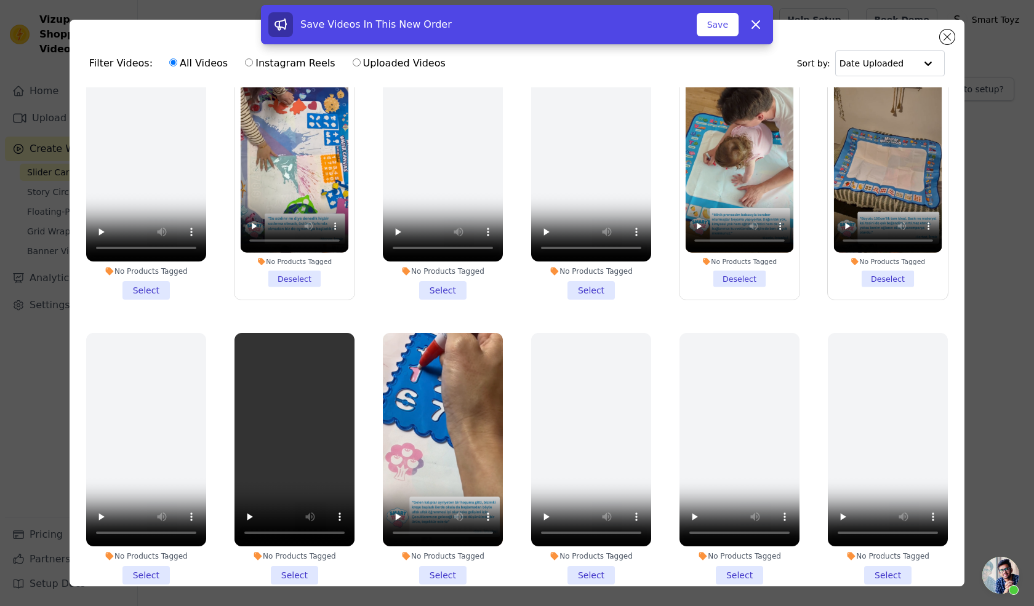
click at [442, 567] on li "No Products Tagged Select" at bounding box center [443, 459] width 120 height 252
click at [0, 0] on input "No Products Tagged Select" at bounding box center [0, 0] width 0 height 0
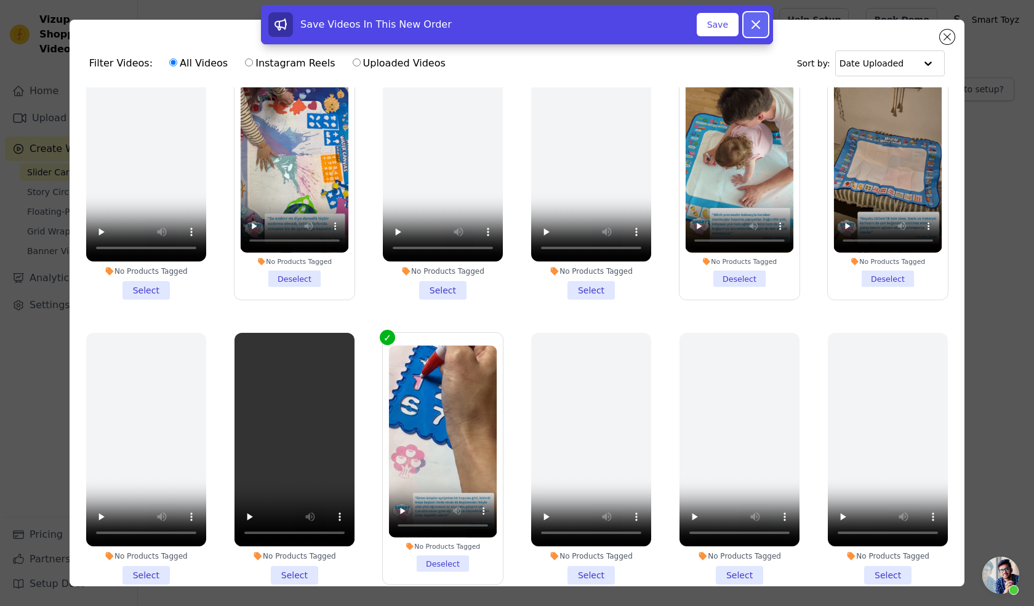
click at [757, 25] on icon at bounding box center [755, 24] width 15 height 15
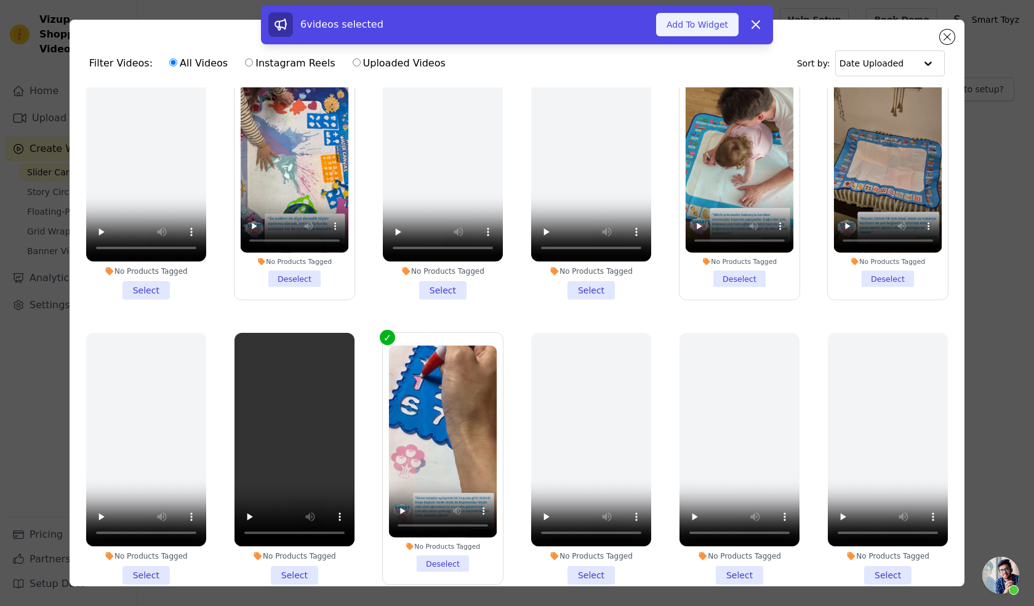
click at [681, 24] on button "Add To Widget" at bounding box center [697, 24] width 82 height 23
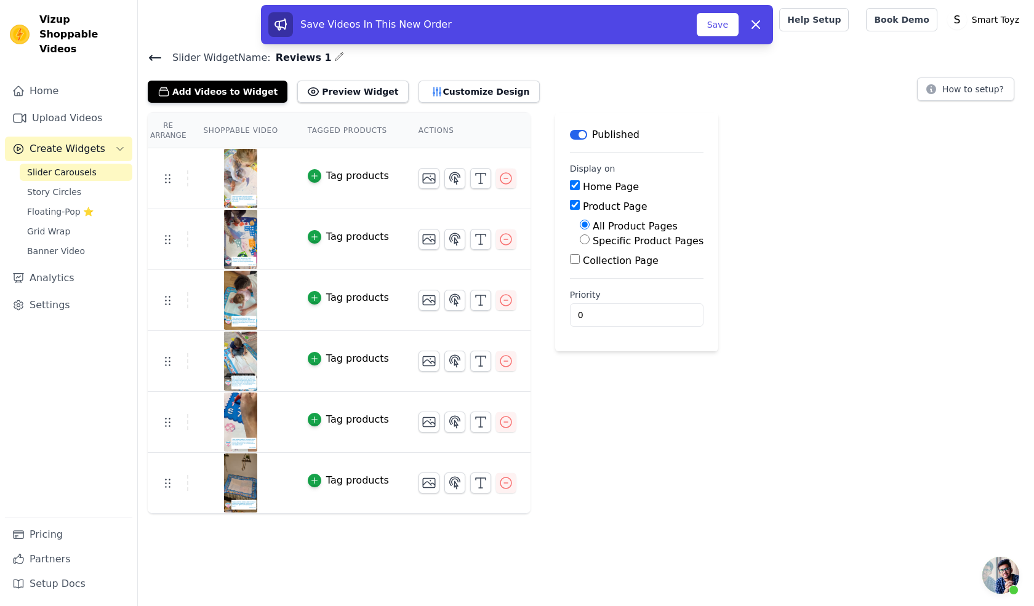
click at [564, 410] on div "Label Published Display on Home Page Product Page All Product Pages Specific Pr…" at bounding box center [636, 313] width 163 height 401
click at [709, 28] on button "Save" at bounding box center [718, 24] width 42 height 23
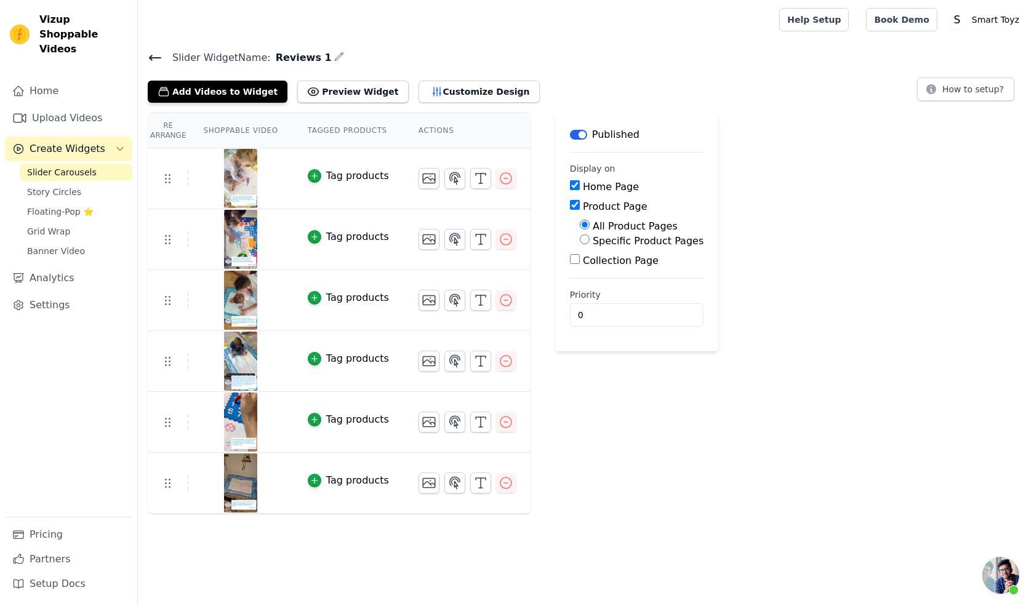
scroll to position [39, 0]
drag, startPoint x: 0, startPoint y: 0, endPoint x: 158, endPoint y: 66, distance: 170.7
click at [158, 66] on div "Slider Widget Name: Reviews 1 Add Videos to Widget Preview Widget Customize Des…" at bounding box center [586, 76] width 896 height 54
click at [155, 61] on icon at bounding box center [155, 57] width 15 height 15
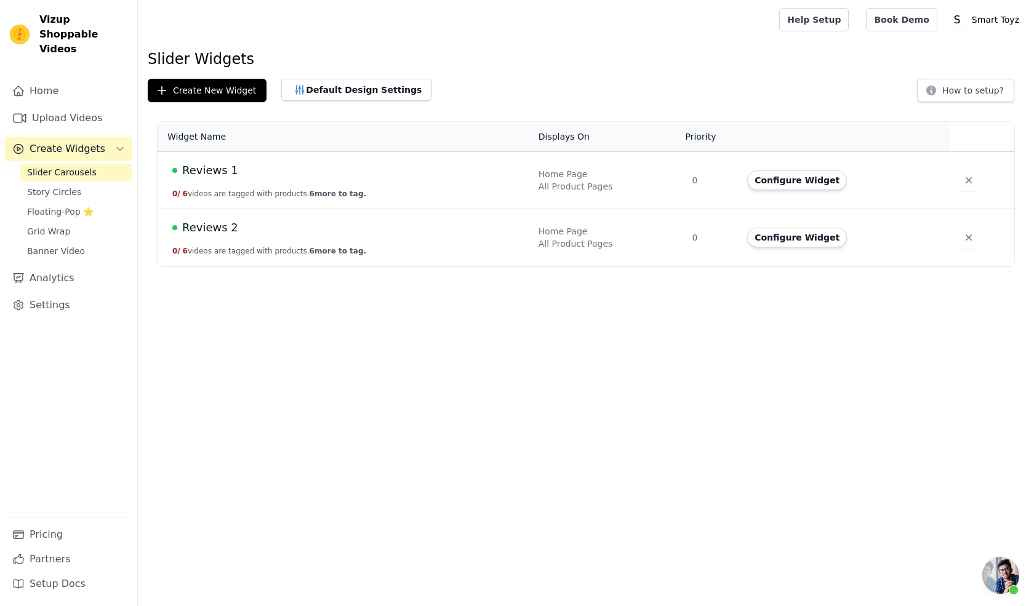
click at [300, 230] on div "Reviews 2" at bounding box center [347, 227] width 351 height 17
click at [763, 237] on button "Configure Widget" at bounding box center [797, 238] width 100 height 20
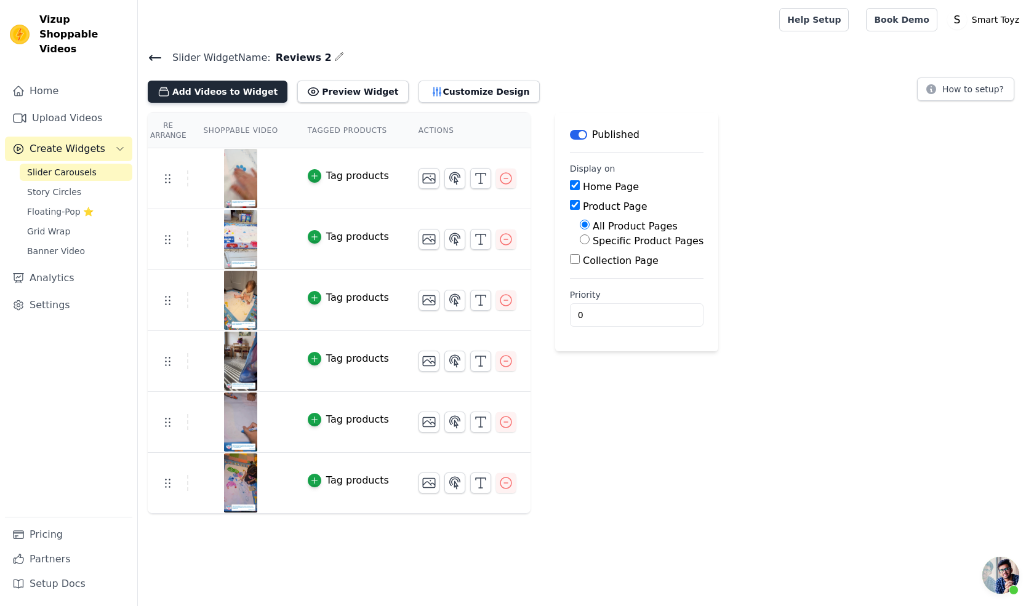
click at [227, 95] on button "Add Videos to Widget" at bounding box center [218, 92] width 140 height 22
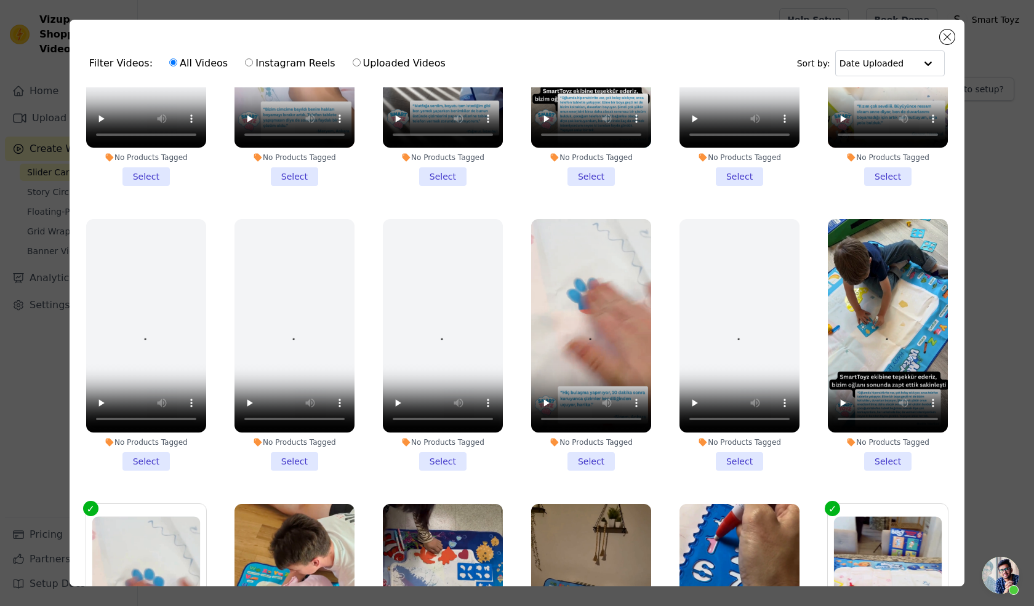
scroll to position [730, 0]
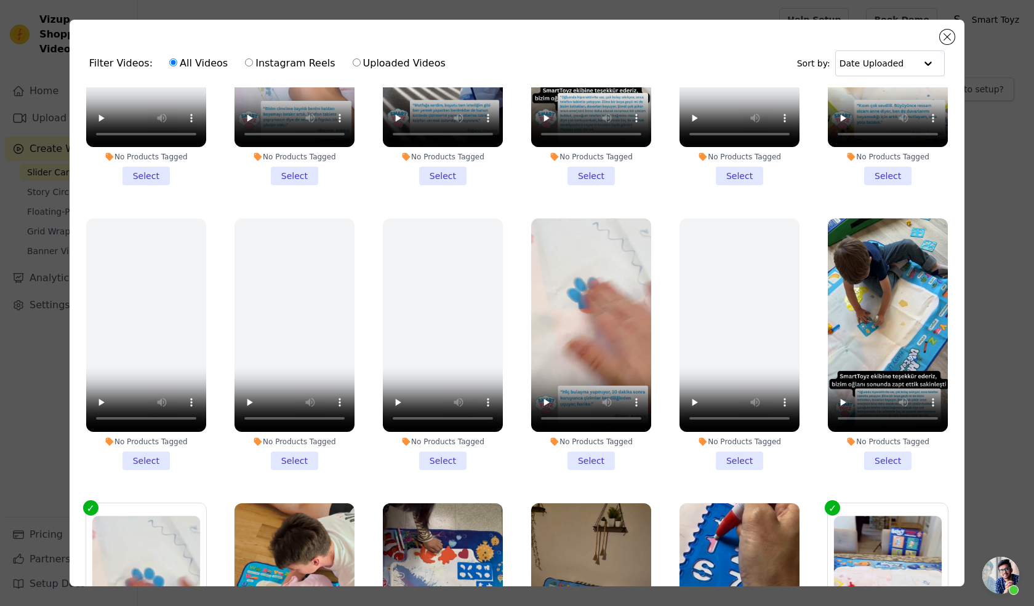
click at [589, 444] on li "No Products Tagged Select" at bounding box center [591, 344] width 120 height 252
click at [0, 0] on input "No Products Tagged Select" at bounding box center [0, 0] width 0 height 0
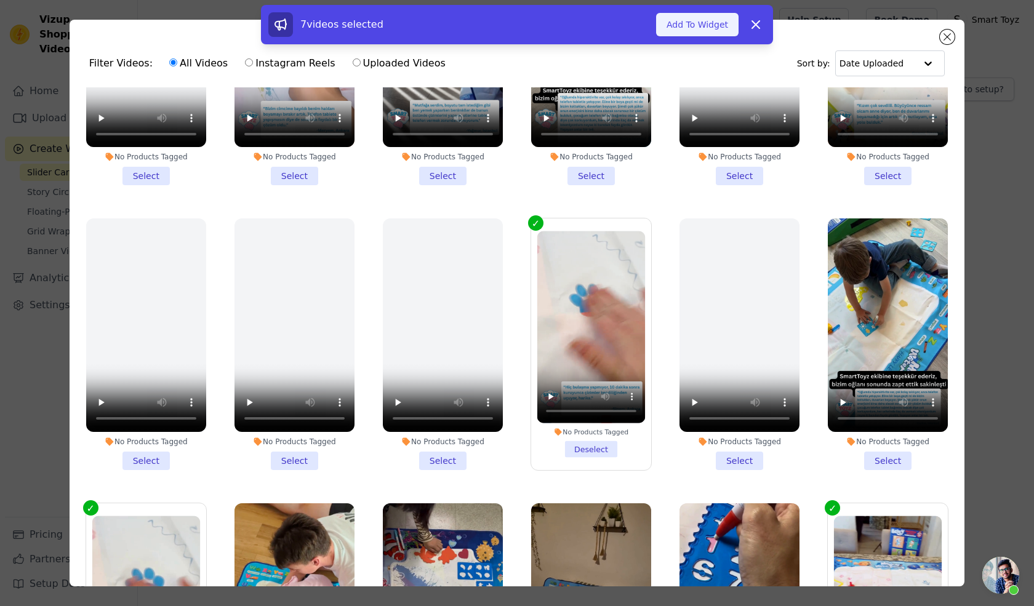
click at [689, 29] on button "Add To Widget" at bounding box center [697, 24] width 82 height 23
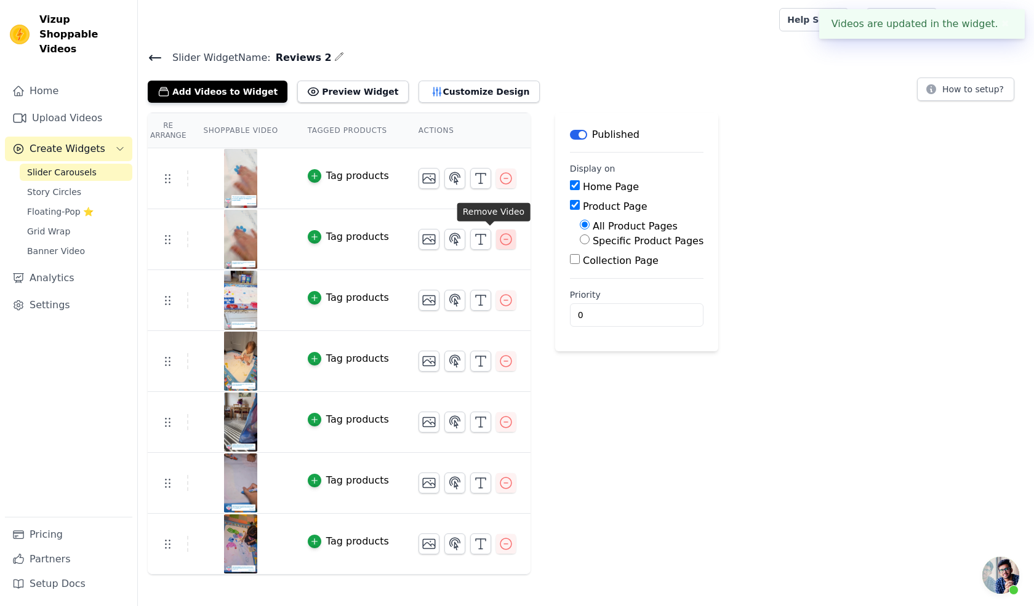
click at [498, 232] on icon "button" at bounding box center [505, 239] width 15 height 15
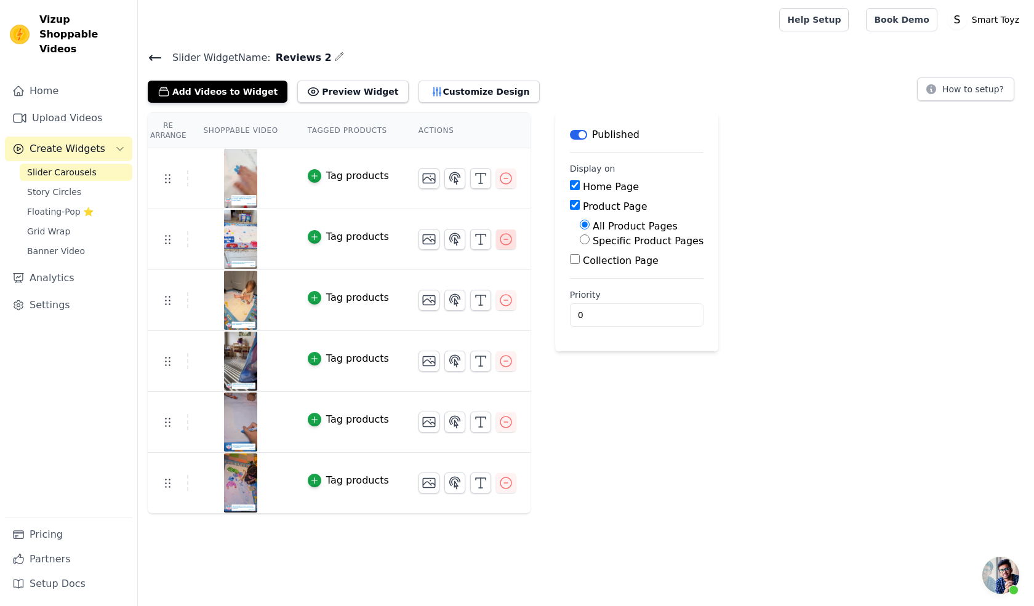
click at [498, 241] on icon "button" at bounding box center [505, 239] width 15 height 15
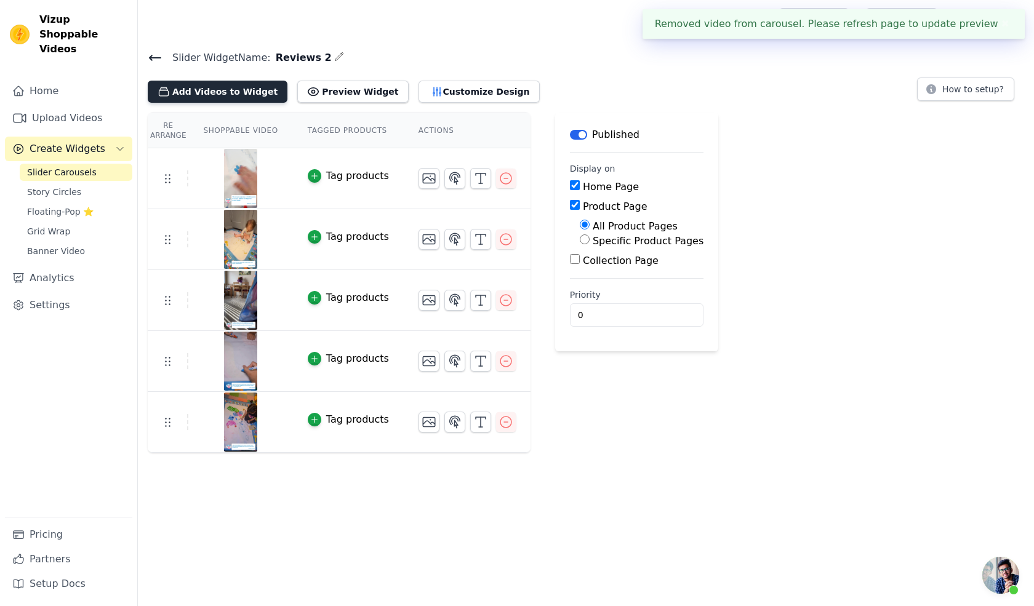
click at [224, 88] on button "Add Videos to Widget" at bounding box center [218, 92] width 140 height 22
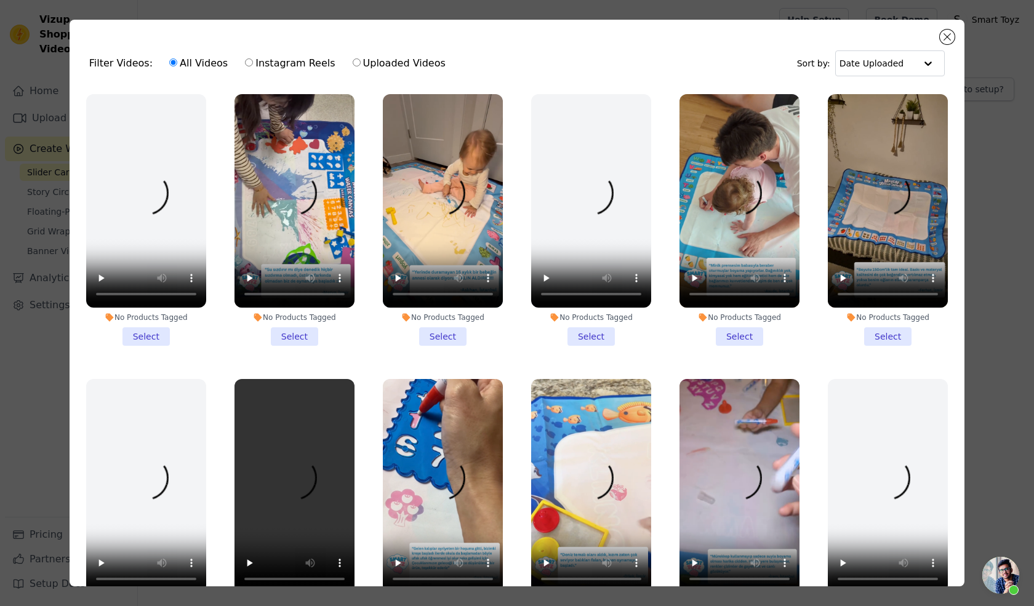
scroll to position [71, 0]
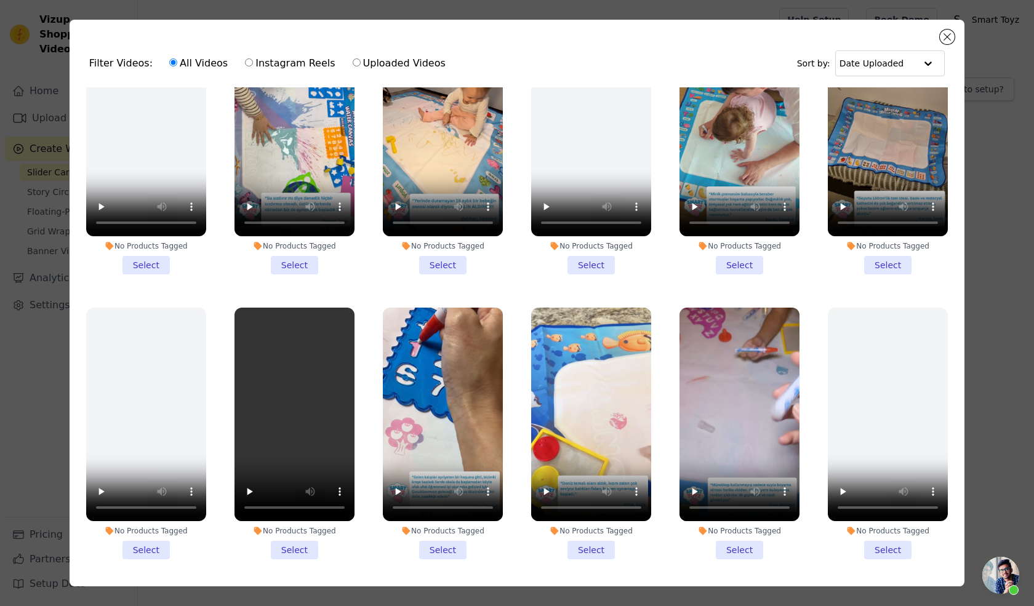
click at [599, 540] on li "No Products Tagged Select" at bounding box center [591, 434] width 120 height 252
click at [0, 0] on input "No Products Tagged Select" at bounding box center [0, 0] width 0 height 0
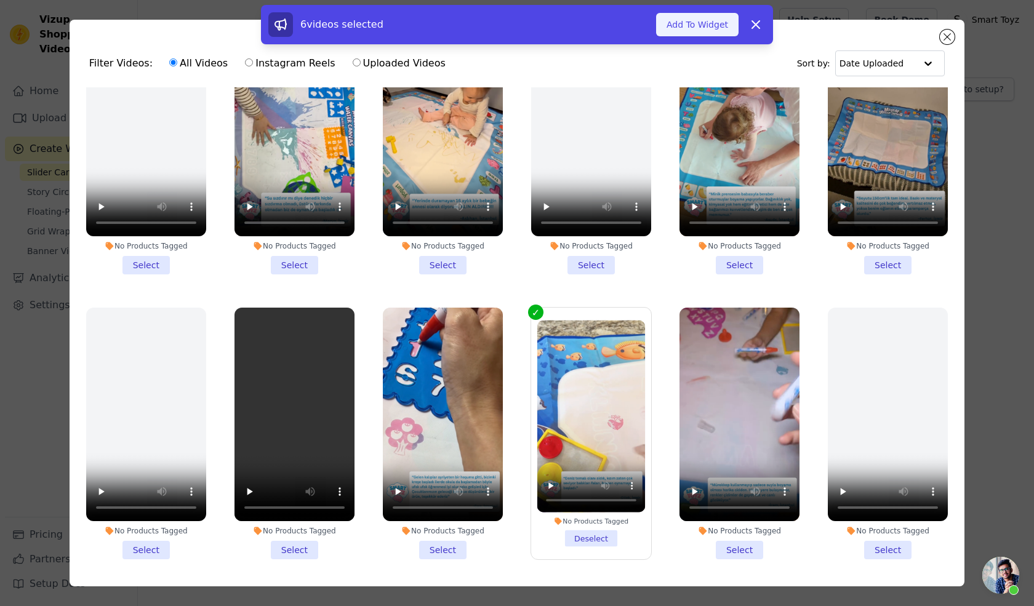
click at [695, 22] on button "Add To Widget" at bounding box center [697, 24] width 82 height 23
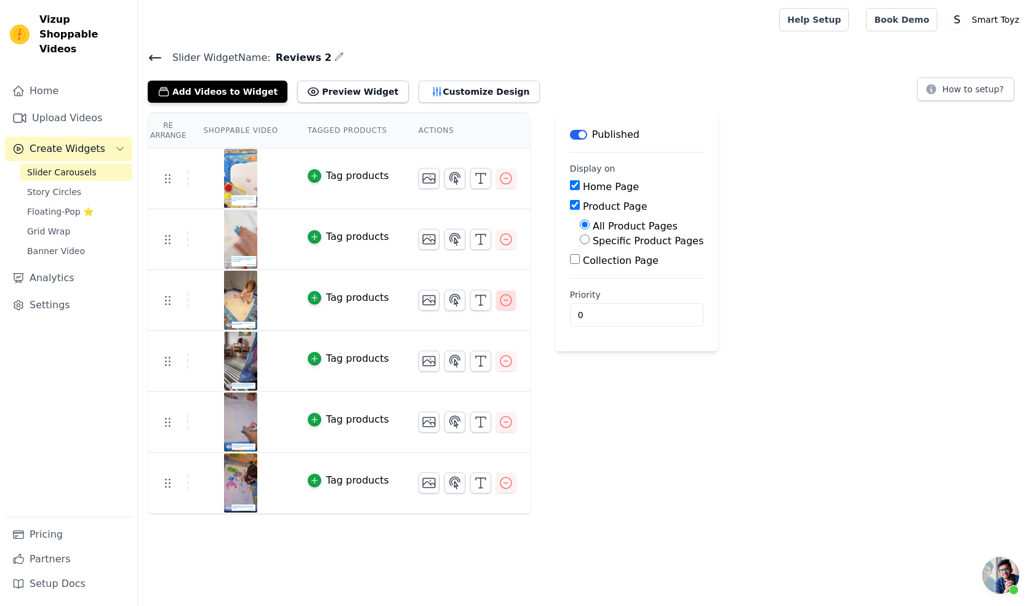
click at [498, 300] on icon "button" at bounding box center [505, 300] width 15 height 15
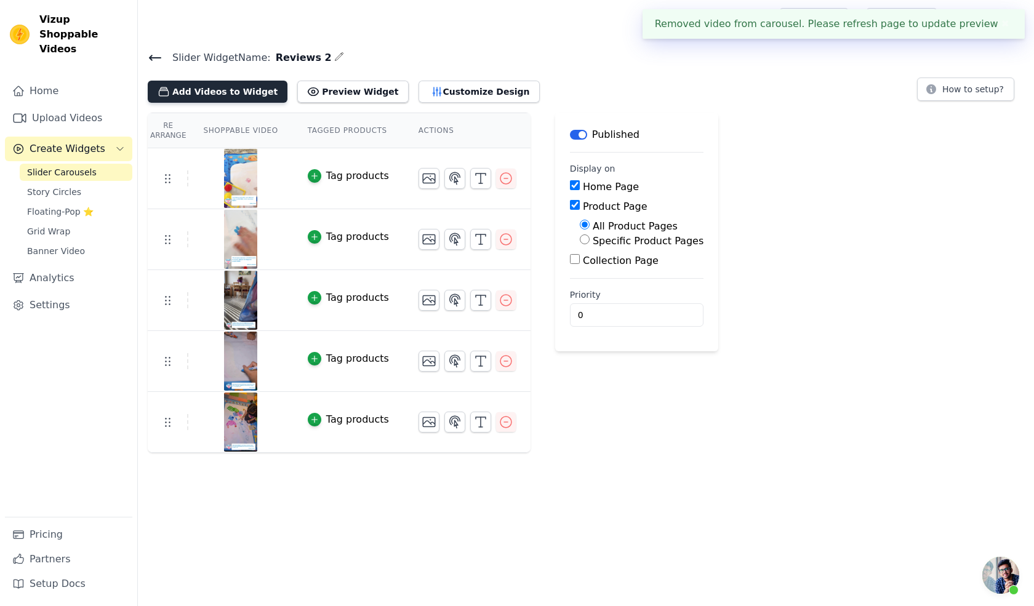
click at [196, 84] on button "Add Videos to Widget" at bounding box center [218, 92] width 140 height 22
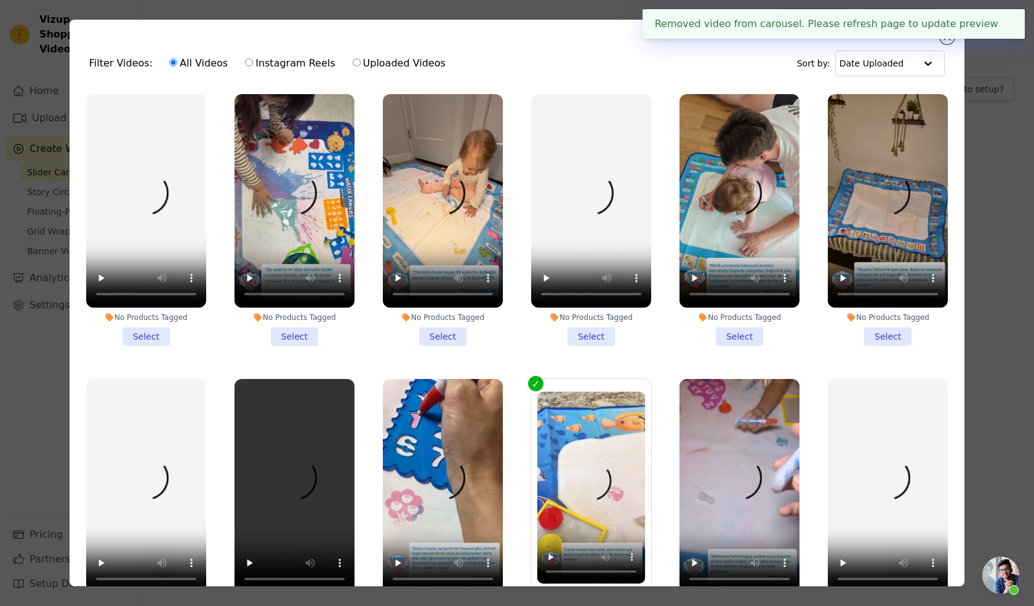
scroll to position [15, 0]
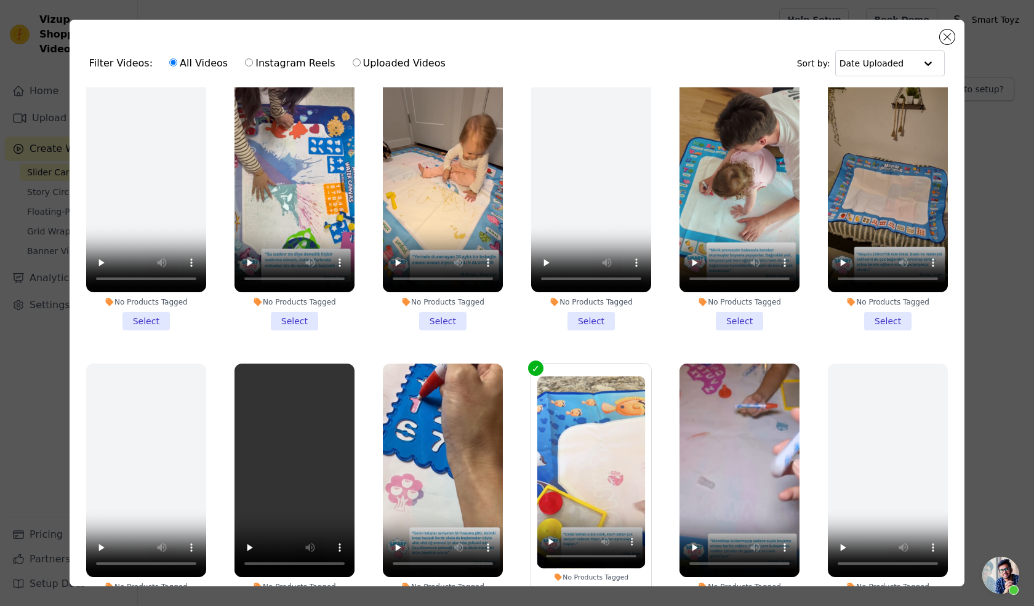
click at [439, 320] on li "No Products Tagged Select" at bounding box center [443, 205] width 120 height 252
click at [0, 0] on input "No Products Tagged Select" at bounding box center [0, 0] width 0 height 0
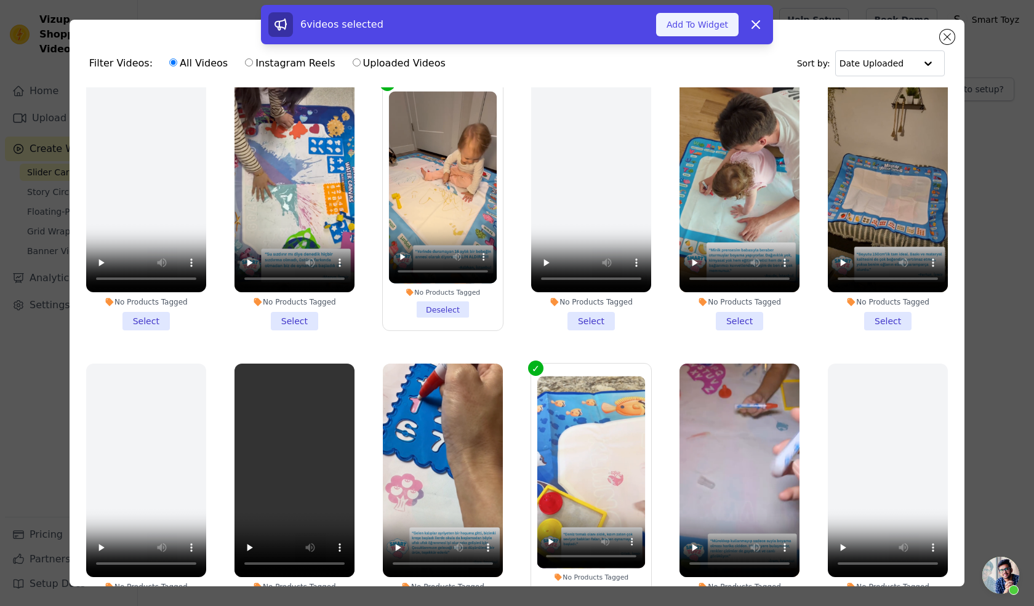
click at [683, 24] on button "Add To Widget" at bounding box center [697, 24] width 82 height 23
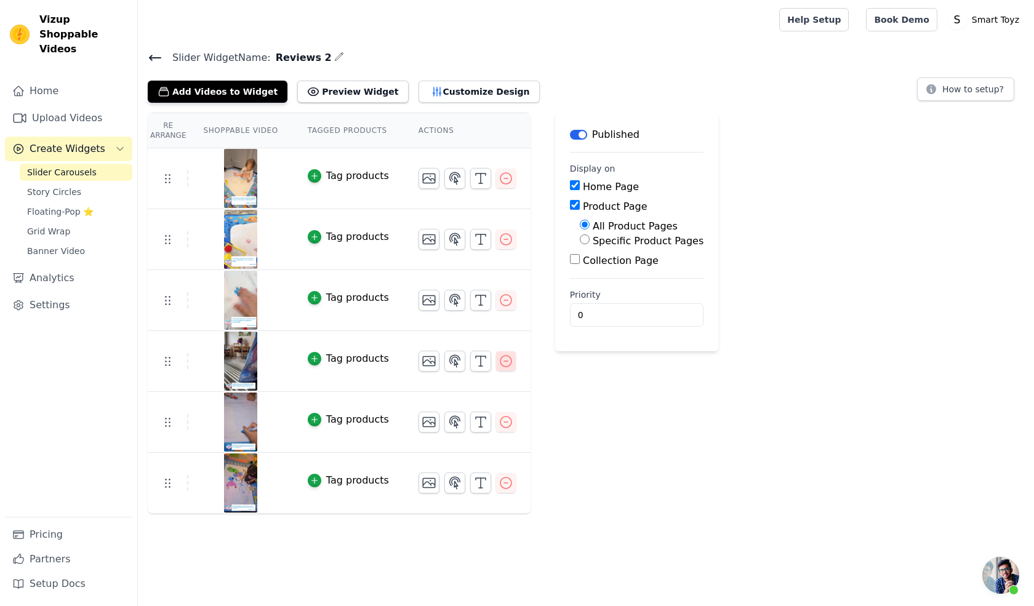
click at [498, 359] on icon "button" at bounding box center [505, 361] width 15 height 15
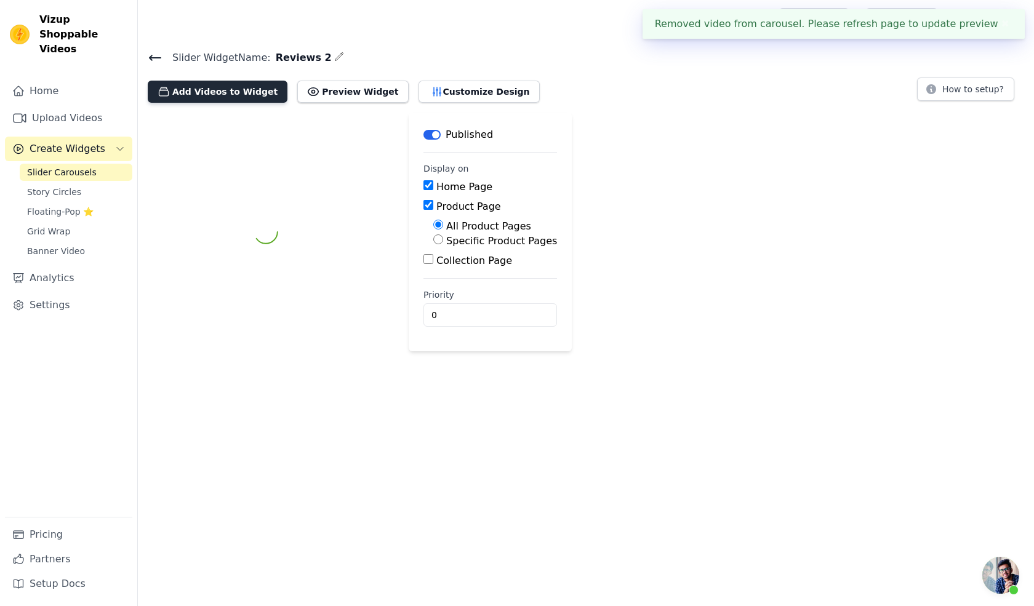
click at [214, 81] on button "Add Videos to Widget" at bounding box center [218, 92] width 140 height 22
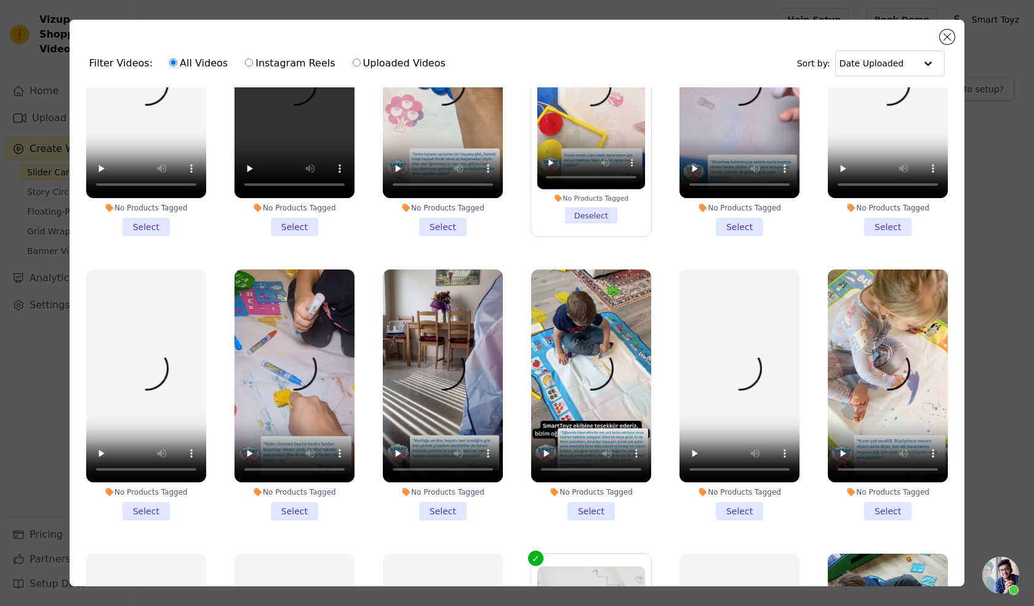
scroll to position [395, 0]
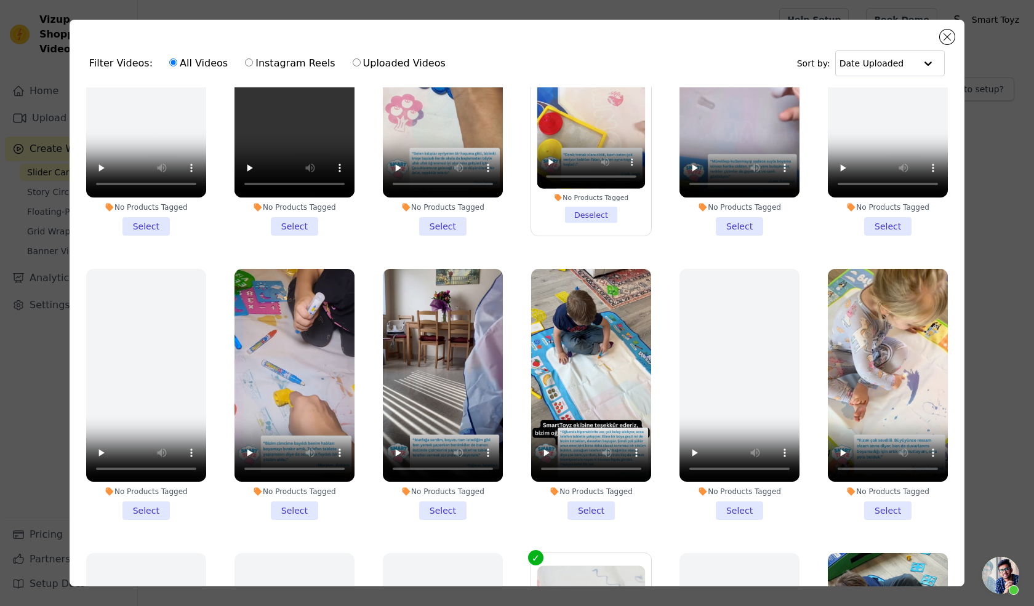
click at [441, 494] on li "No Products Tagged Select" at bounding box center [443, 395] width 120 height 252
click at [0, 0] on input "No Products Tagged Select" at bounding box center [0, 0] width 0 height 0
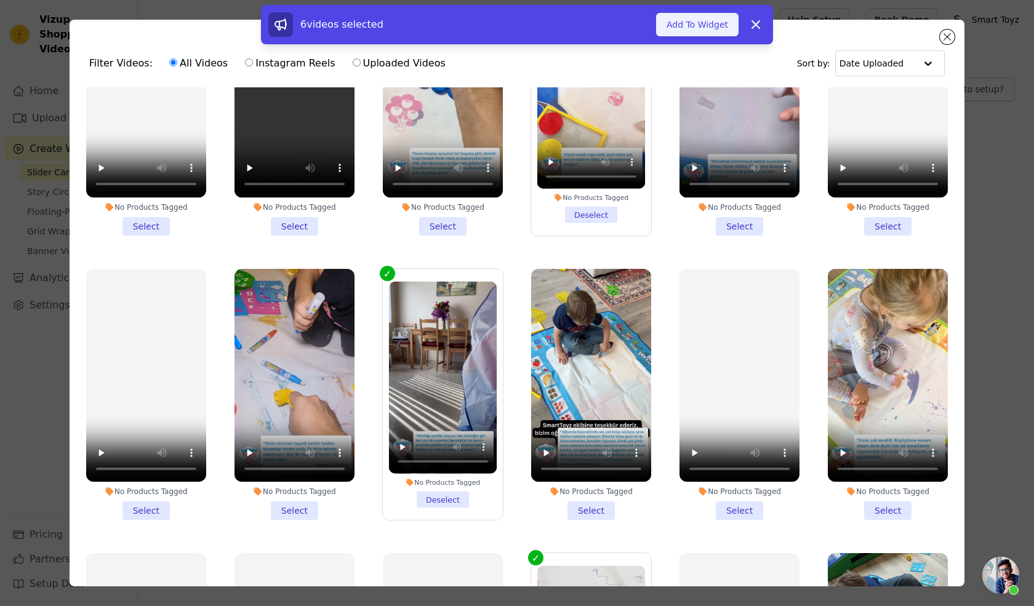
click at [676, 18] on button "Add To Widget" at bounding box center [697, 24] width 82 height 23
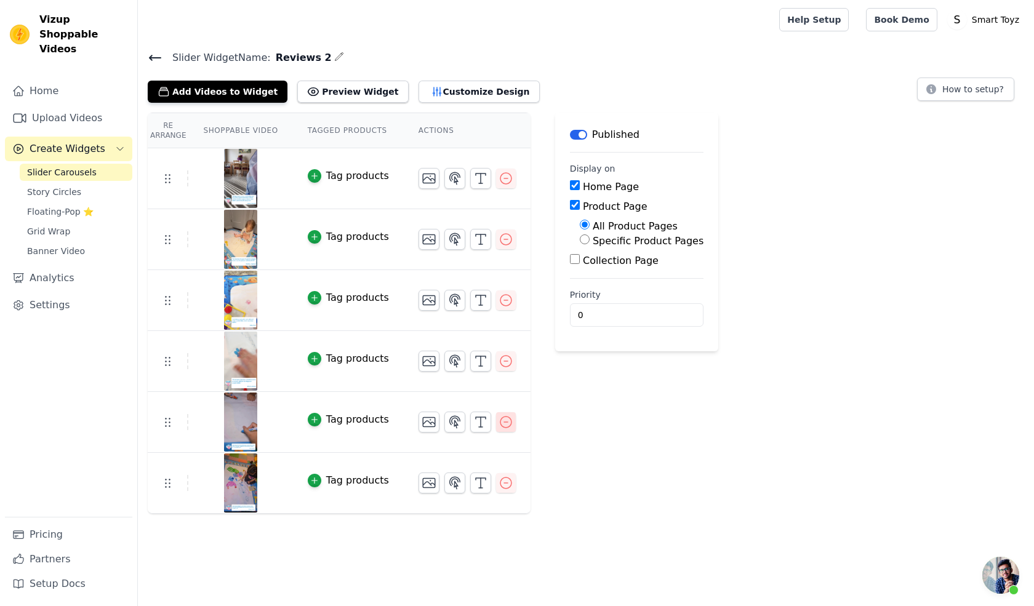
click at [498, 422] on icon "button" at bounding box center [505, 422] width 15 height 15
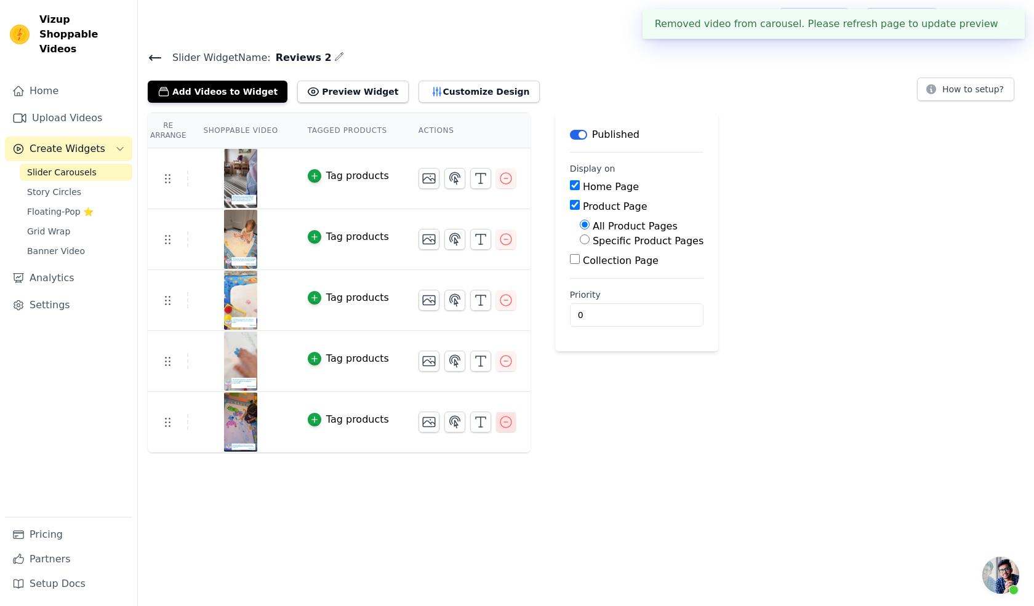
click at [500, 425] on icon "button" at bounding box center [505, 422] width 11 height 11
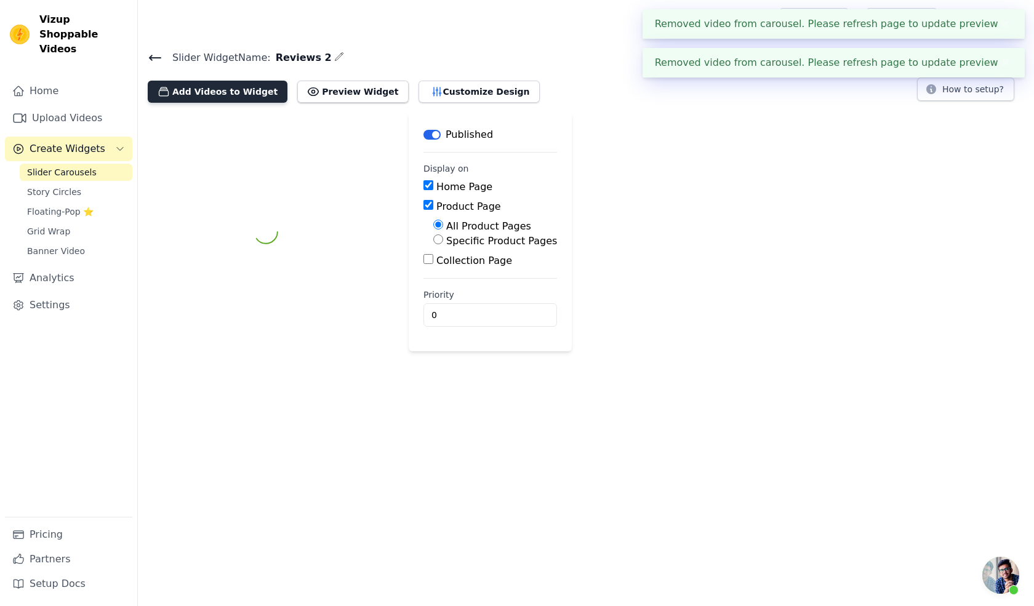
click at [216, 94] on button "Add Videos to Widget" at bounding box center [218, 92] width 140 height 22
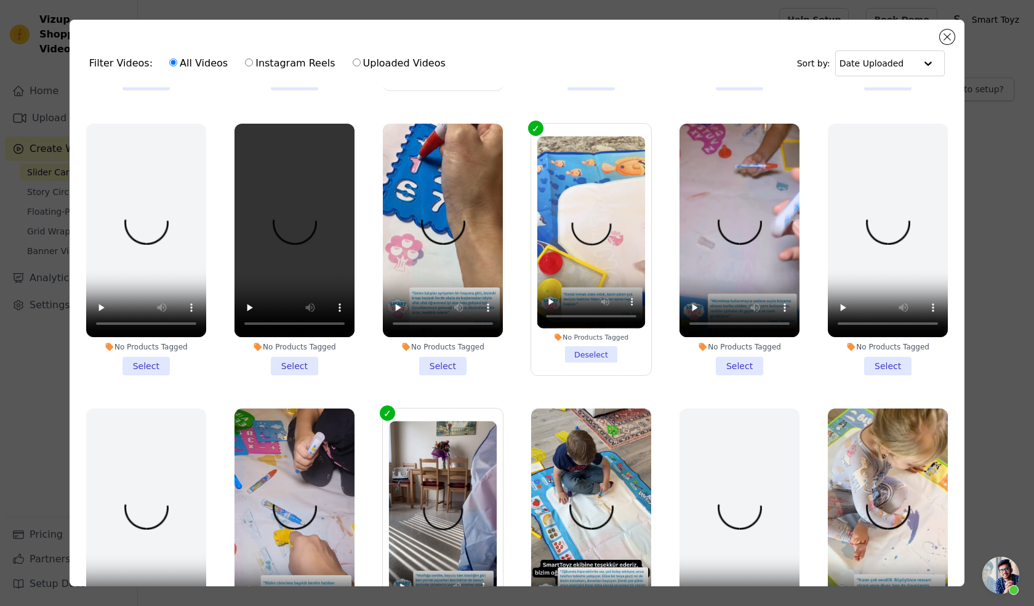
scroll to position [258, 0]
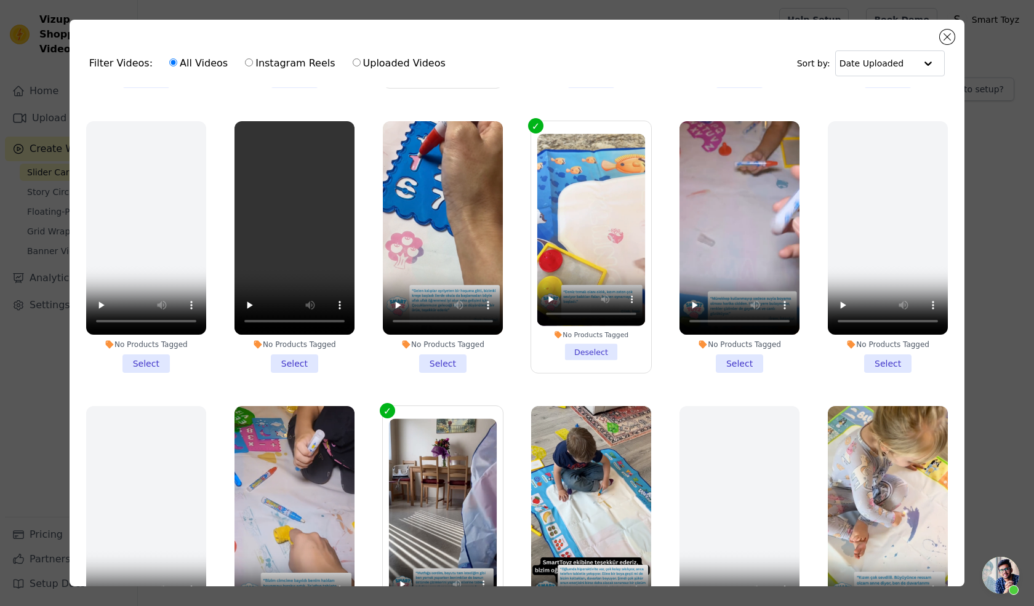
click at [740, 353] on li "No Products Tagged Select" at bounding box center [739, 247] width 120 height 252
click at [0, 0] on input "No Products Tagged Select" at bounding box center [0, 0] width 0 height 0
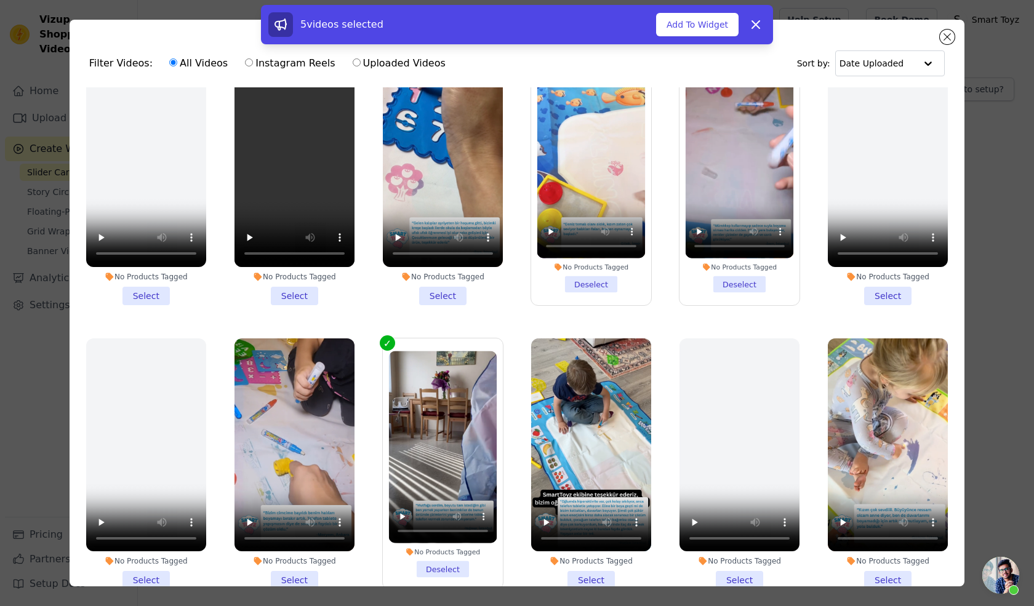
scroll to position [327, 0]
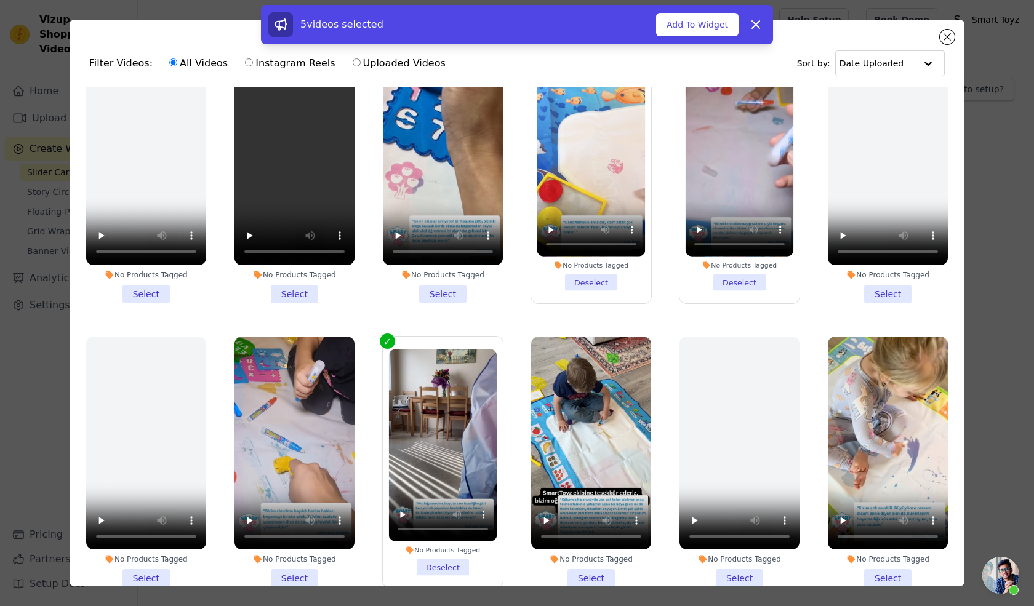
click at [290, 563] on li "No Products Tagged Select" at bounding box center [294, 463] width 120 height 252
click at [0, 0] on input "No Products Tagged Select" at bounding box center [0, 0] width 0 height 0
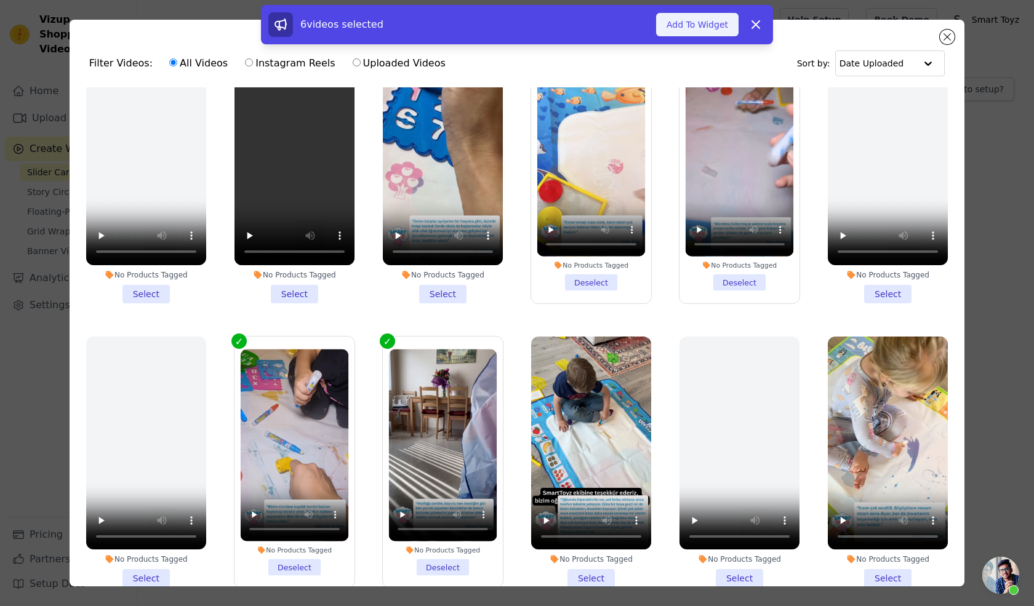
click at [685, 25] on button "Add To Widget" at bounding box center [697, 24] width 82 height 23
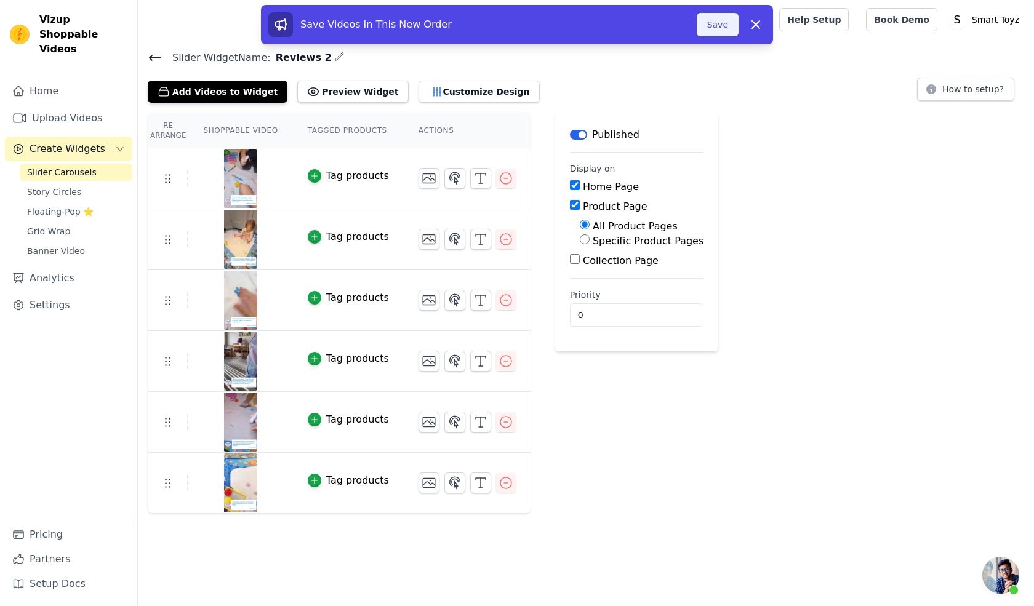
click at [727, 17] on button "Save" at bounding box center [718, 24] width 42 height 23
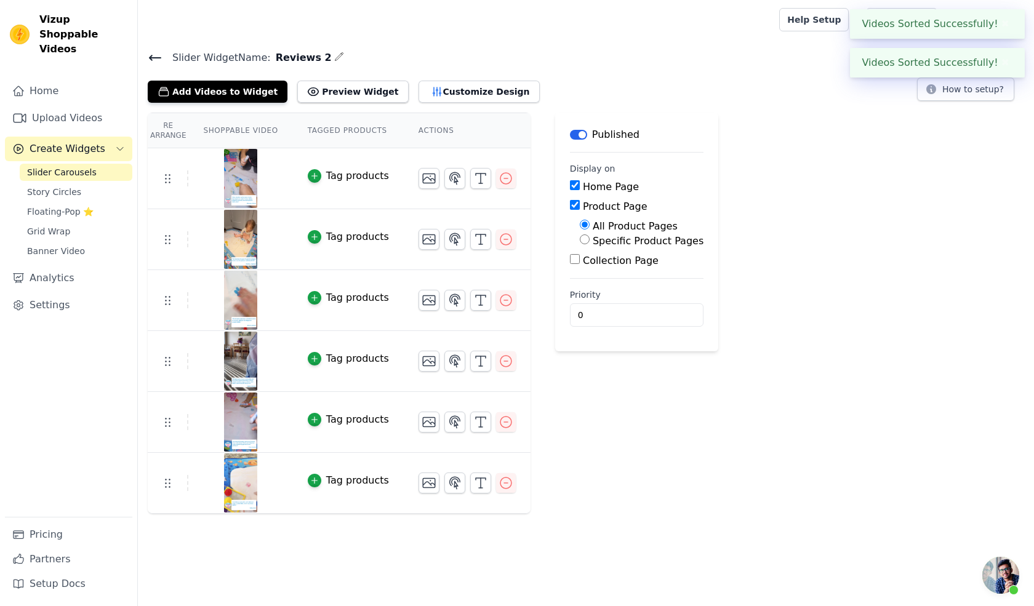
click at [151, 60] on icon at bounding box center [155, 57] width 15 height 15
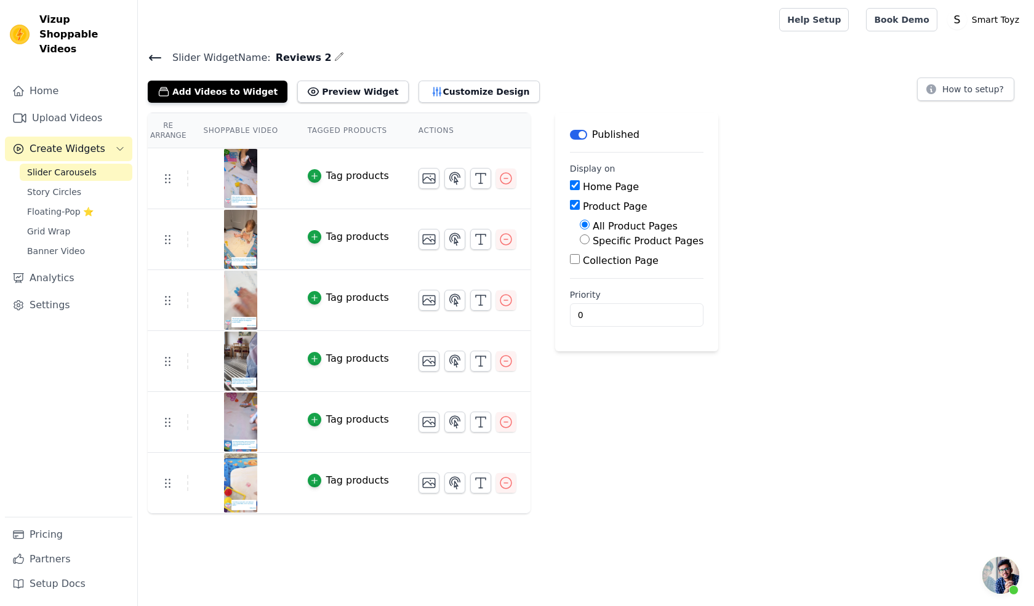
scroll to position [39, 0]
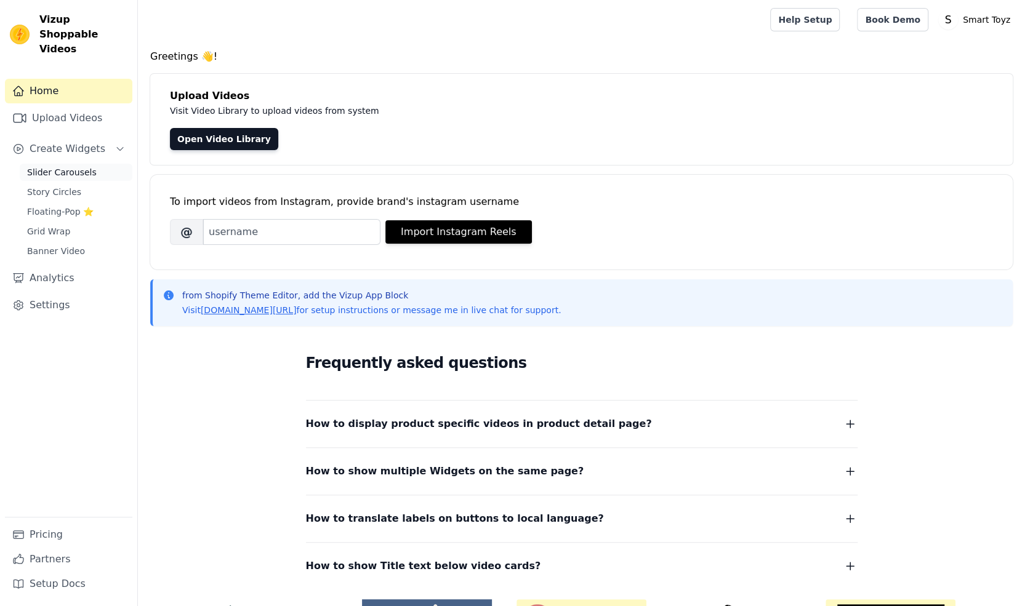
click at [56, 166] on span "Slider Carousels" at bounding box center [62, 172] width 70 height 12
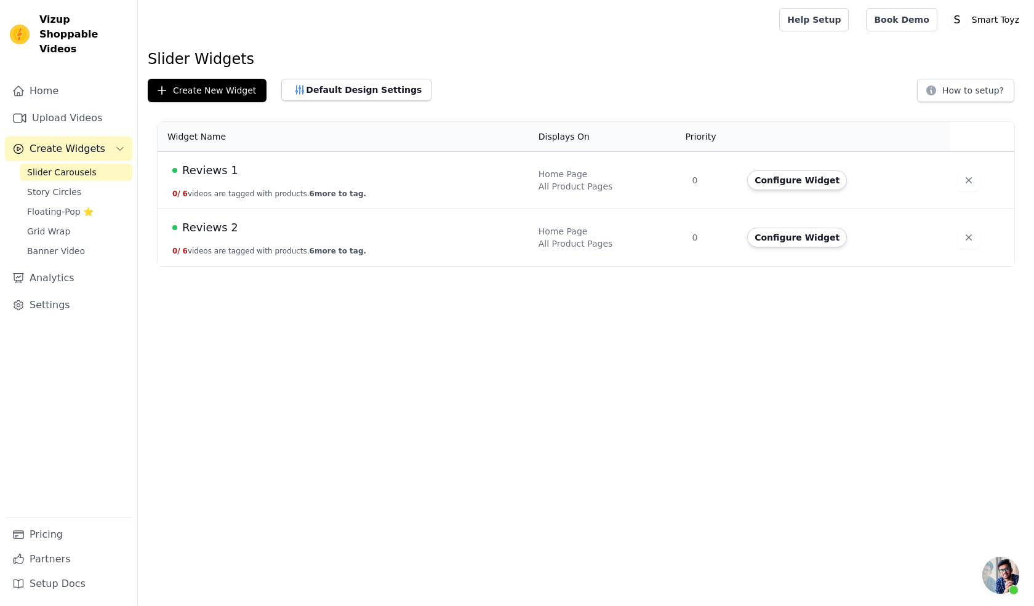
scroll to position [39, 0]
click at [272, 247] on button "0 / 6 videos are tagged with products. 6 more to tag." at bounding box center [269, 251] width 194 height 10
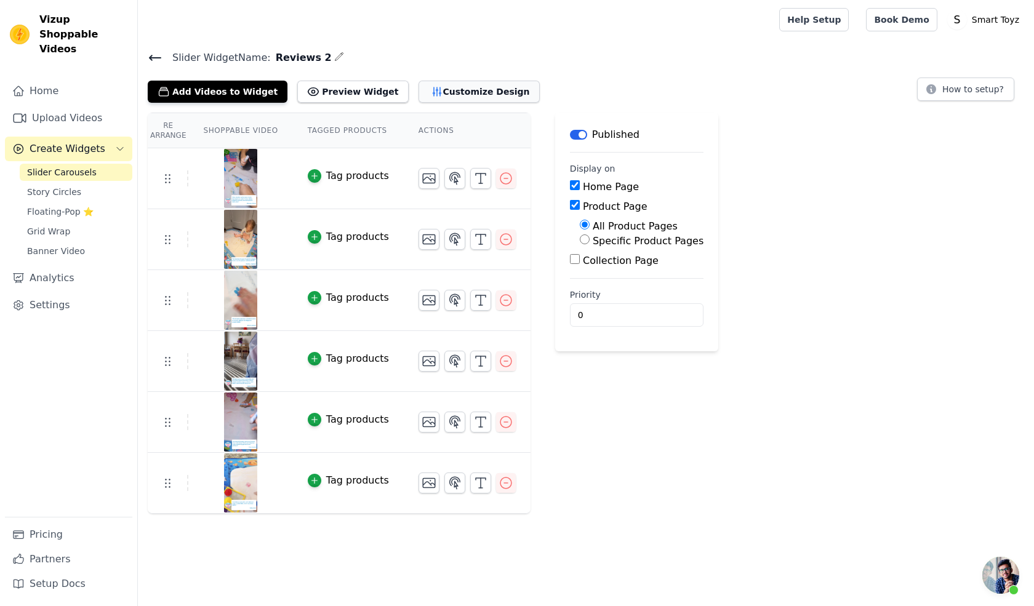
click at [444, 87] on button "Customize Design" at bounding box center [478, 92] width 121 height 22
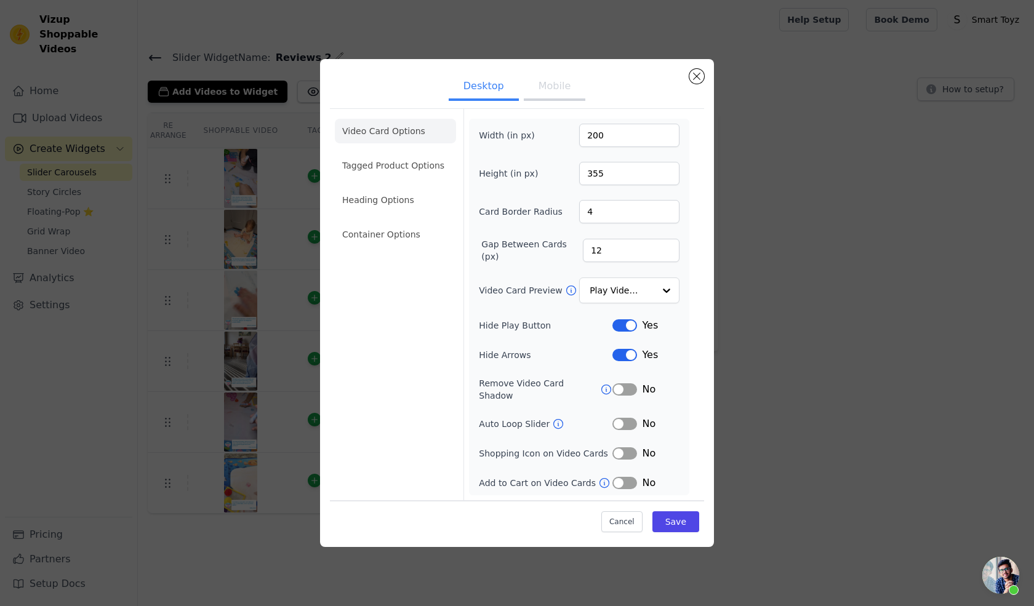
click at [549, 95] on button "Mobile" at bounding box center [555, 87] width 62 height 27
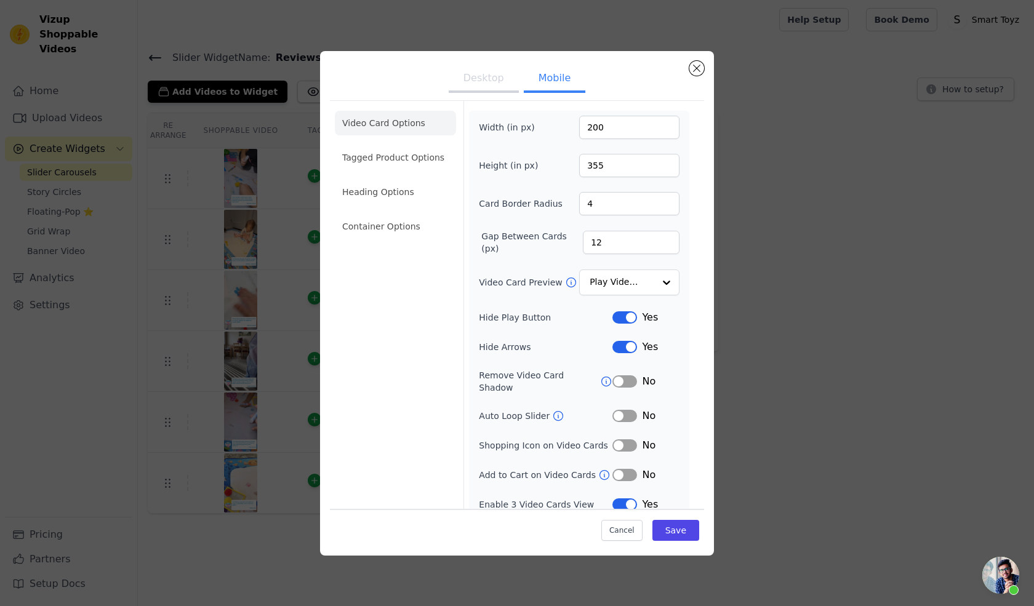
click at [633, 498] on button "Label" at bounding box center [624, 504] width 25 height 12
click at [480, 80] on button "Desktop" at bounding box center [484, 79] width 70 height 27
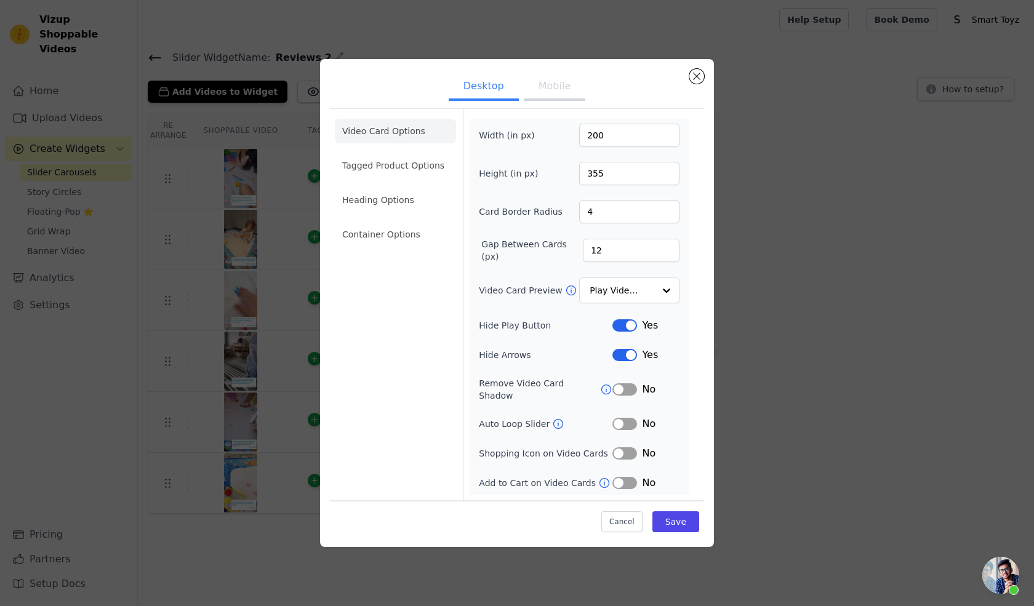
click at [557, 76] on ul "Desktop Mobile" at bounding box center [517, 87] width 374 height 37
click at [557, 90] on button "Mobile" at bounding box center [555, 87] width 62 height 27
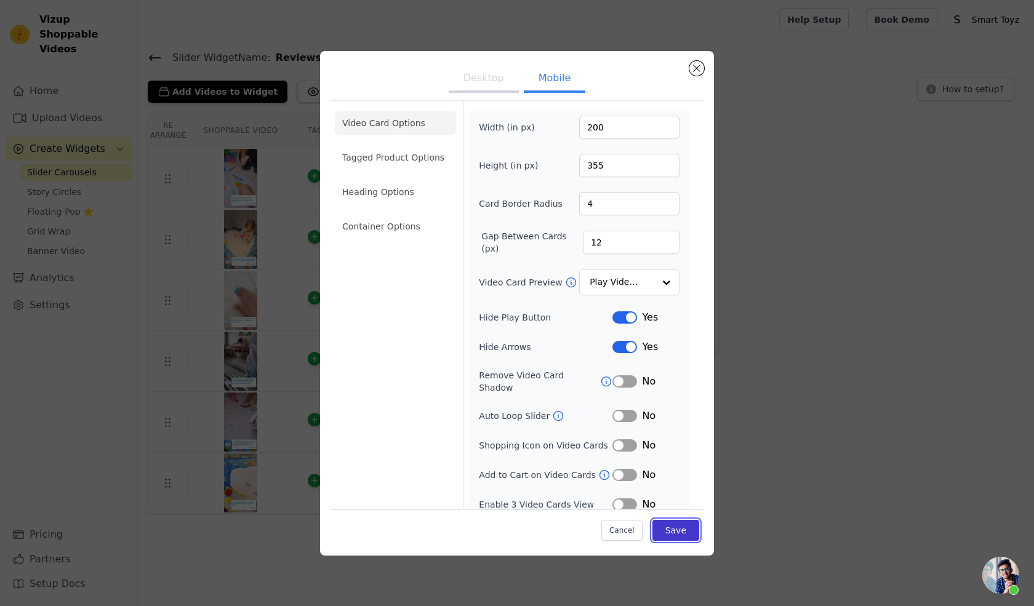
click at [694, 532] on button "Save" at bounding box center [675, 530] width 47 height 21
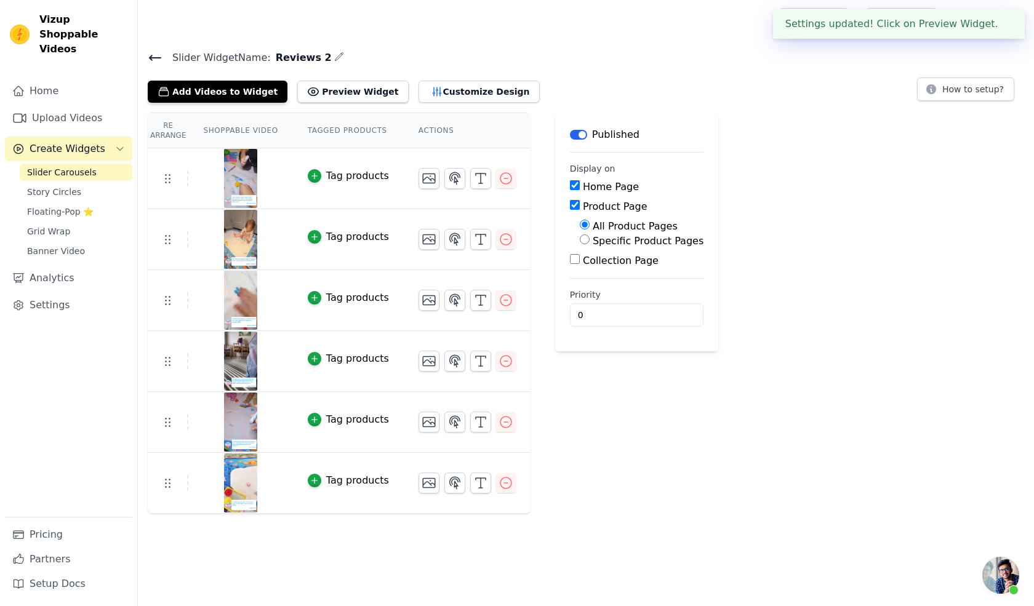
click at [161, 57] on icon at bounding box center [155, 57] width 15 height 15
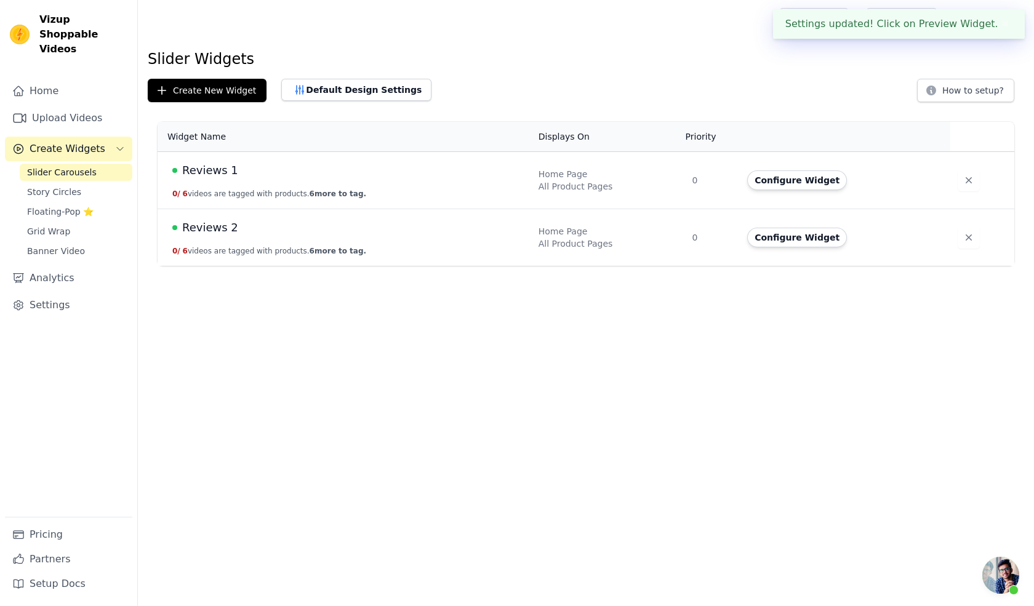
click at [236, 178] on div "Reviews 1" at bounding box center [347, 170] width 351 height 17
click at [796, 188] on button "Configure Widget" at bounding box center [797, 180] width 100 height 20
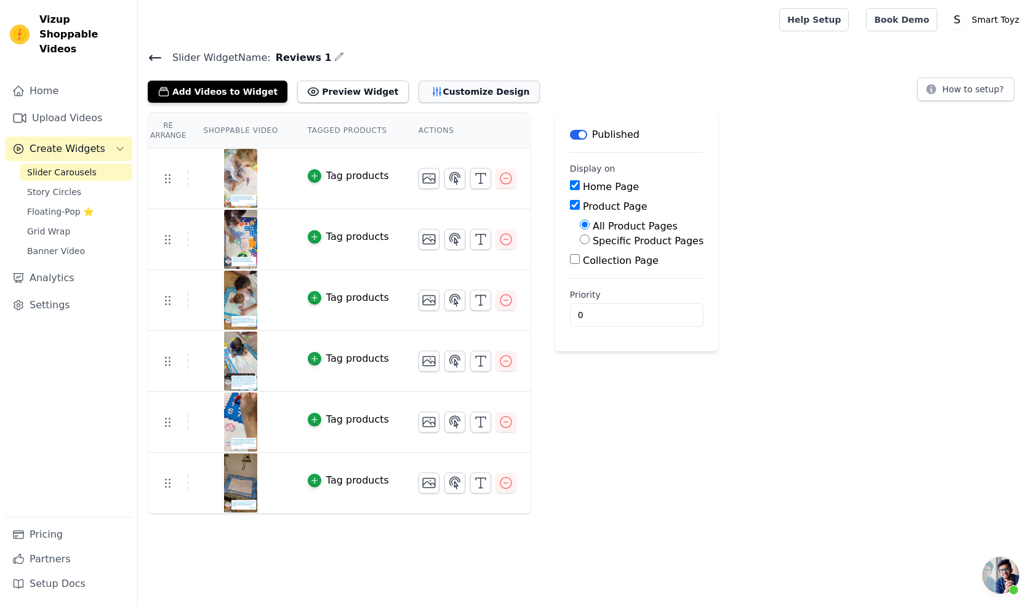
click at [420, 89] on button "Customize Design" at bounding box center [478, 92] width 121 height 22
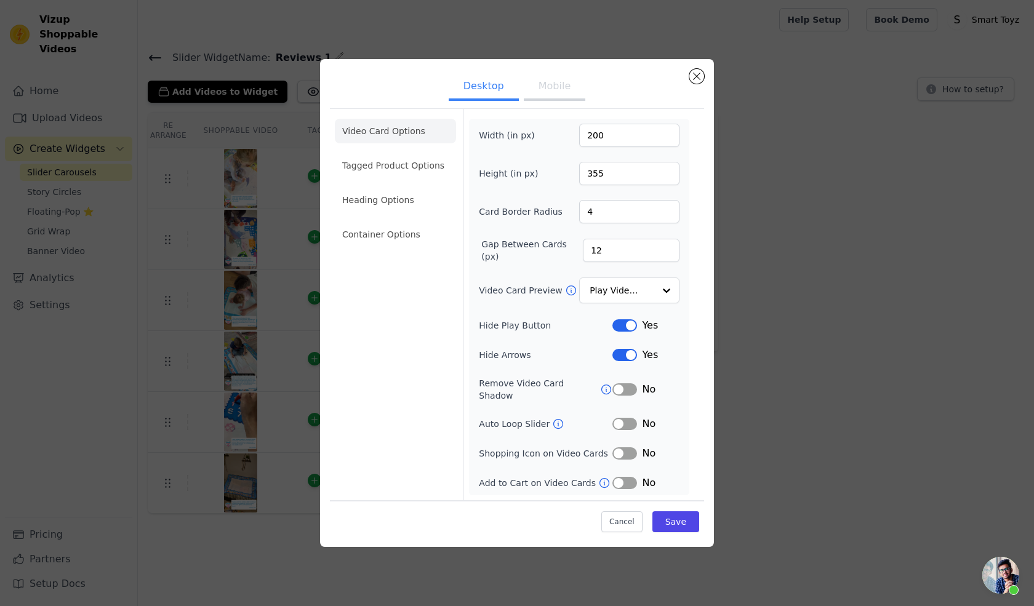
click at [564, 78] on ul "Desktop Mobile" at bounding box center [517, 87] width 374 height 37
click at [562, 83] on button "Mobile" at bounding box center [555, 87] width 62 height 27
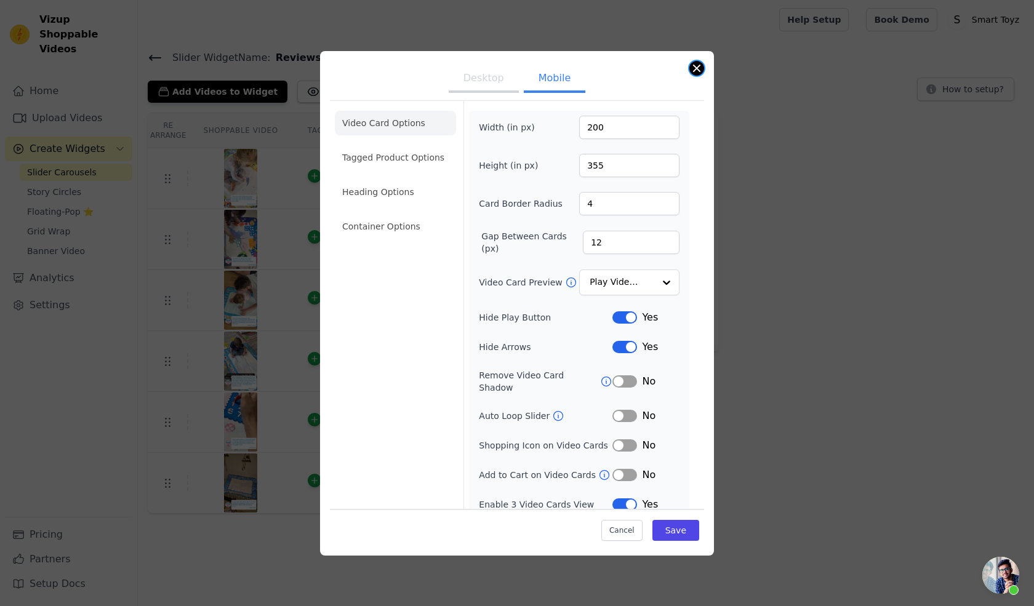
click at [698, 68] on button "Close modal" at bounding box center [696, 68] width 15 height 15
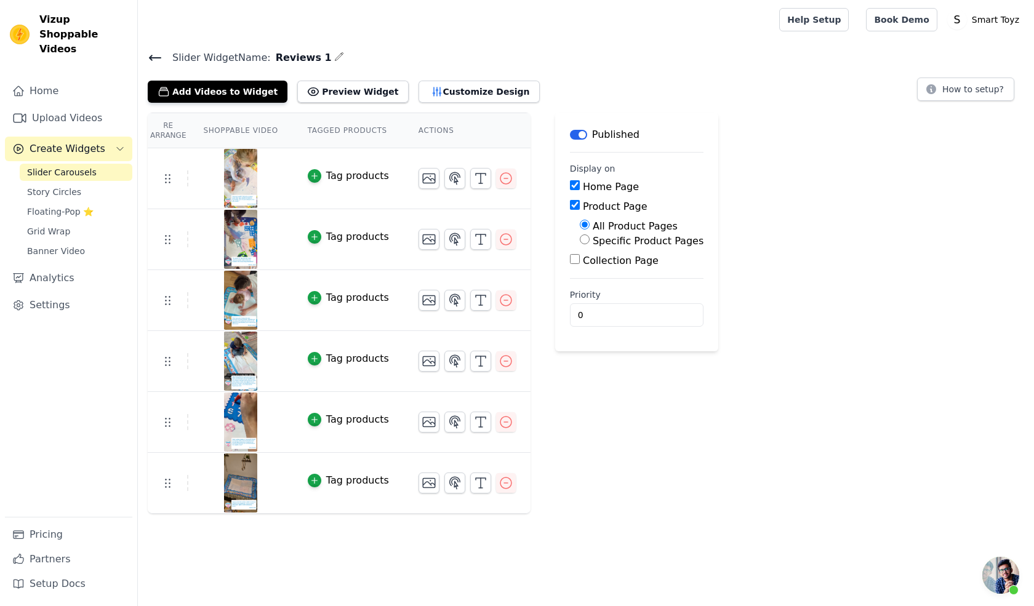
click at [156, 52] on icon at bounding box center [155, 57] width 15 height 15
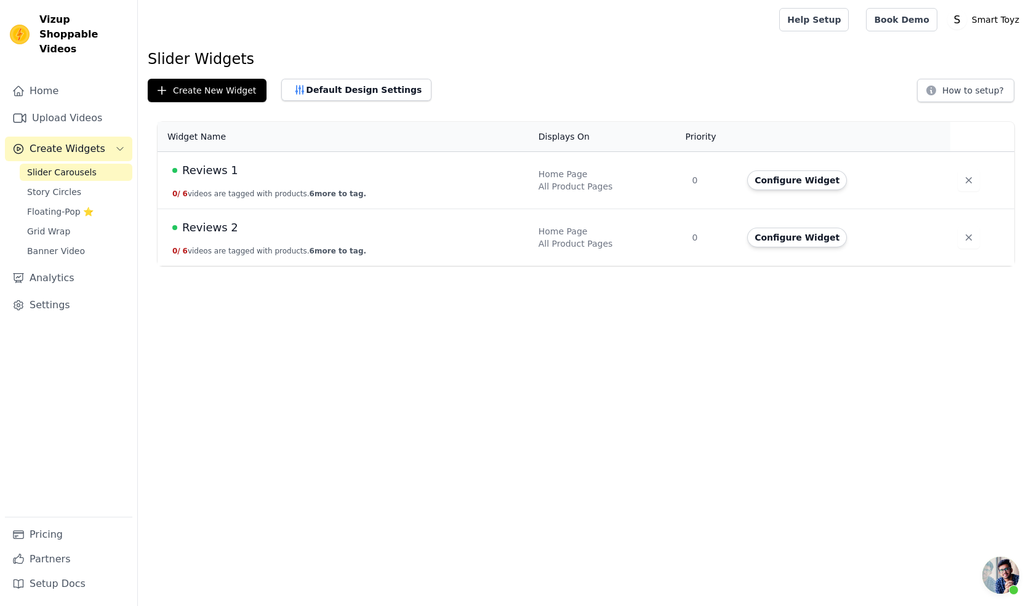
click at [284, 244] on td "Reviews 2 0 / 6 videos are tagged with products. 6 more to tag." at bounding box center [345, 237] width 374 height 57
click at [764, 232] on button "Configure Widget" at bounding box center [797, 238] width 100 height 20
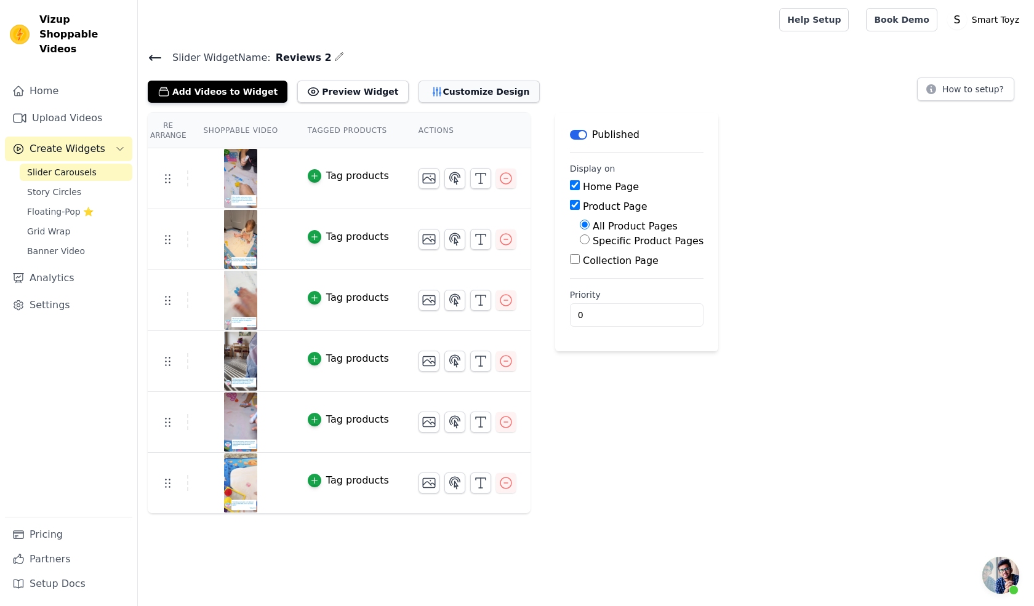
click at [428, 83] on button "Customize Design" at bounding box center [478, 92] width 121 height 22
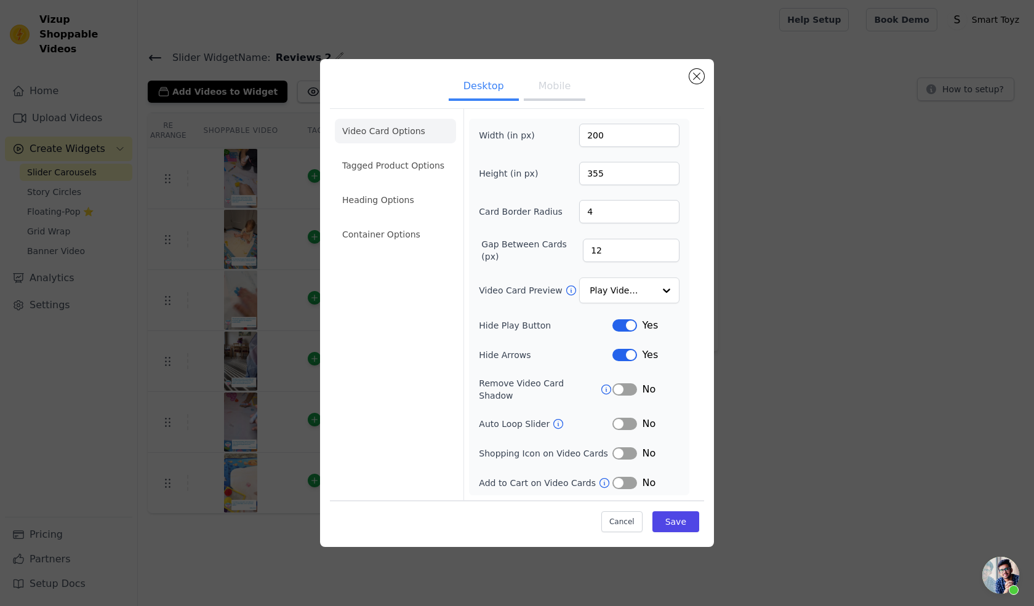
click at [556, 101] on button "Mobile" at bounding box center [555, 87] width 62 height 27
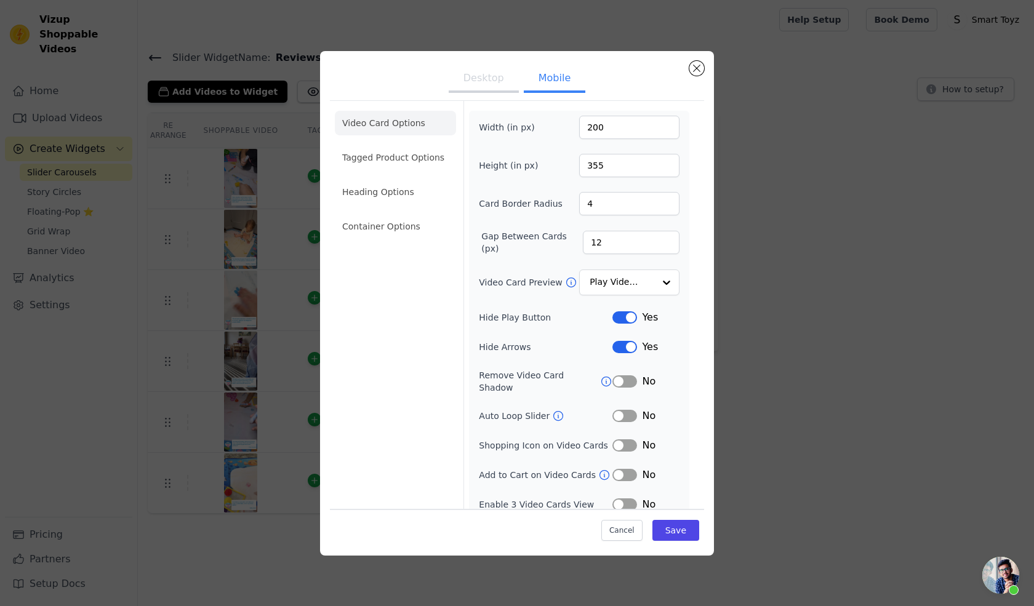
click at [620, 498] on button "Label" at bounding box center [624, 504] width 25 height 12
click at [667, 526] on button "Save" at bounding box center [675, 530] width 47 height 21
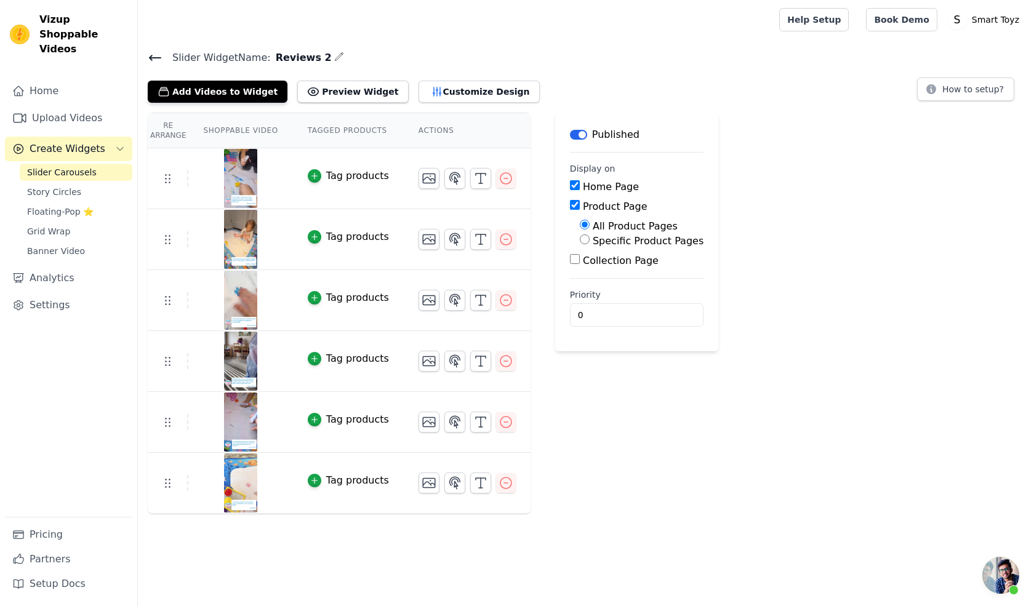
click at [311, 180] on button "Tag products" at bounding box center [348, 176] width 81 height 15
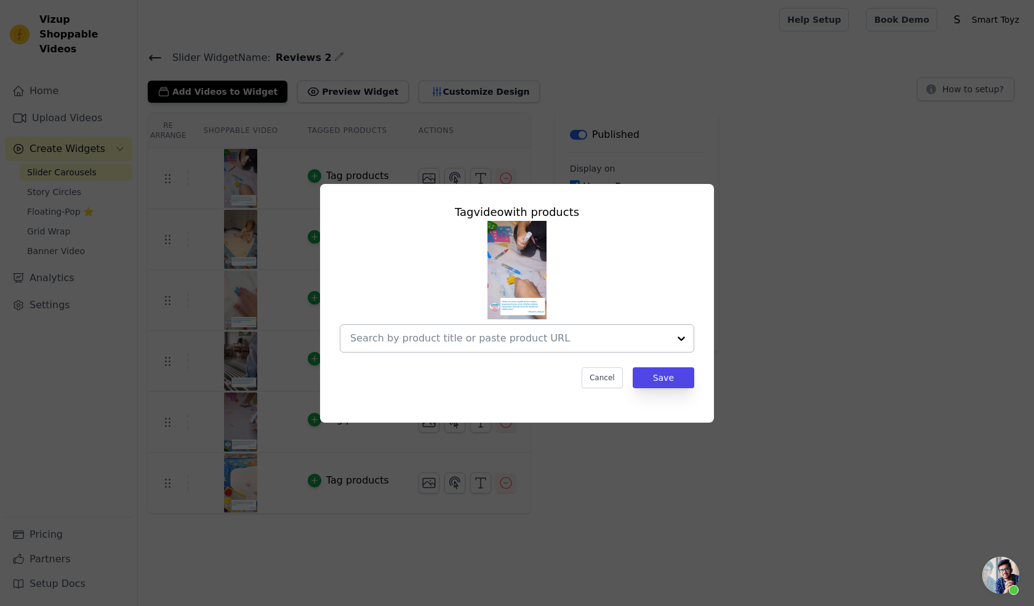
click at [679, 339] on div at bounding box center [681, 338] width 25 height 27
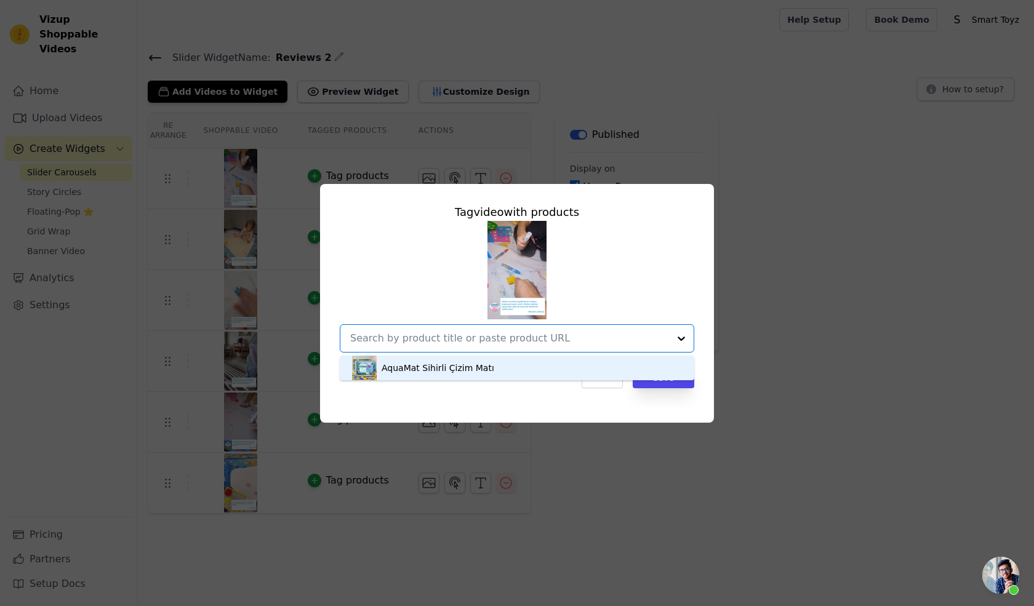
click at [551, 374] on div "AquaMat Sihirli Çizim Matı" at bounding box center [517, 368] width 330 height 25
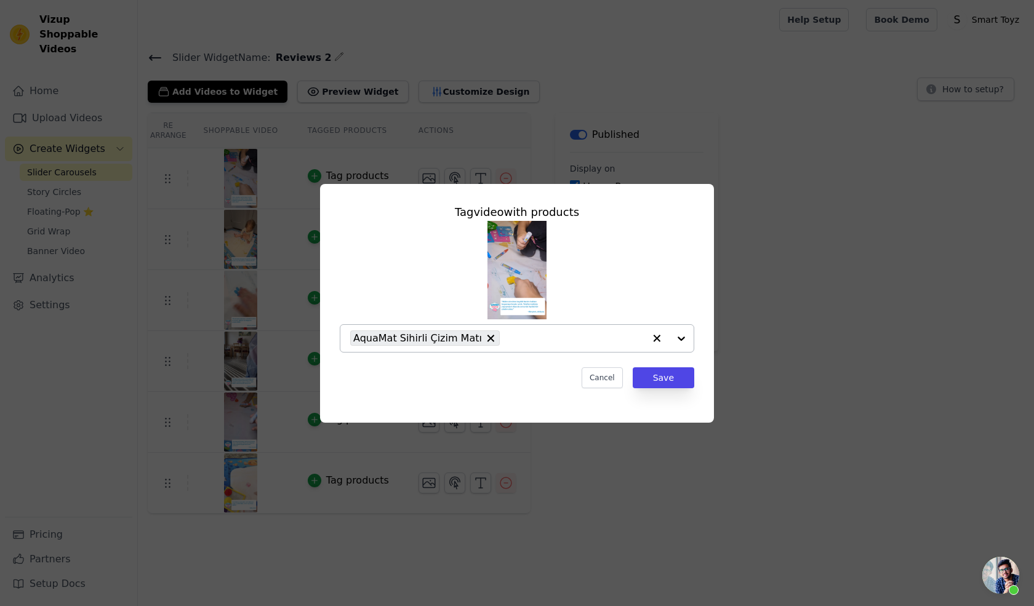
click at [668, 391] on div "Tag video with products AquaMat Sihirli Çizim Matı Cancel Save" at bounding box center [517, 296] width 374 height 204
click at [664, 386] on button "Save" at bounding box center [664, 377] width 62 height 21
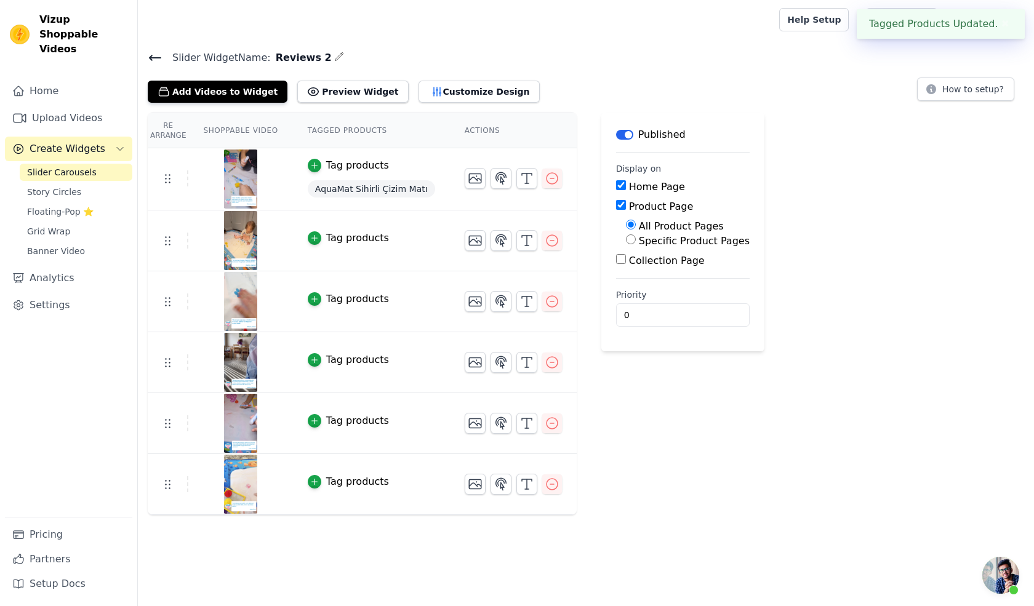
click at [355, 239] on div "Tag products" at bounding box center [357, 238] width 63 height 15
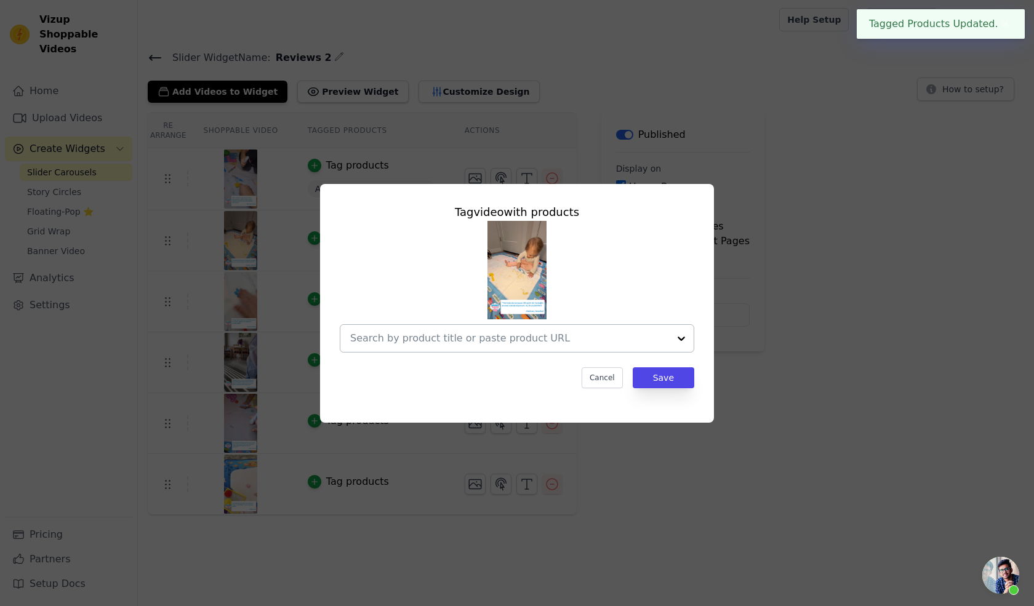
click at [610, 326] on div at bounding box center [509, 338] width 319 height 27
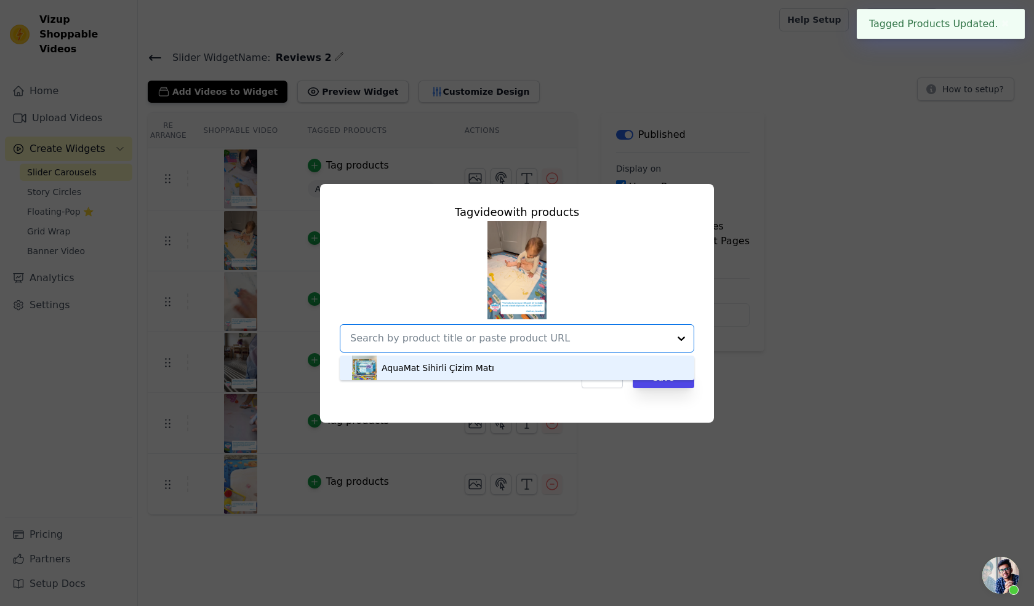
click at [485, 371] on div "AquaMat Sihirli Çizim Matı" at bounding box center [517, 368] width 330 height 25
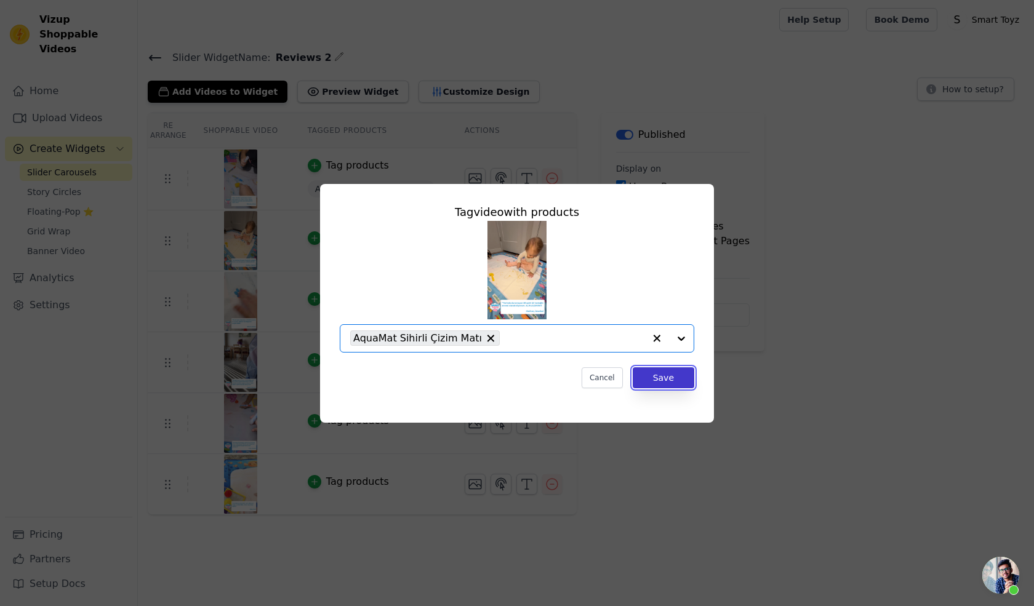
click at [656, 386] on button "Save" at bounding box center [664, 377] width 62 height 21
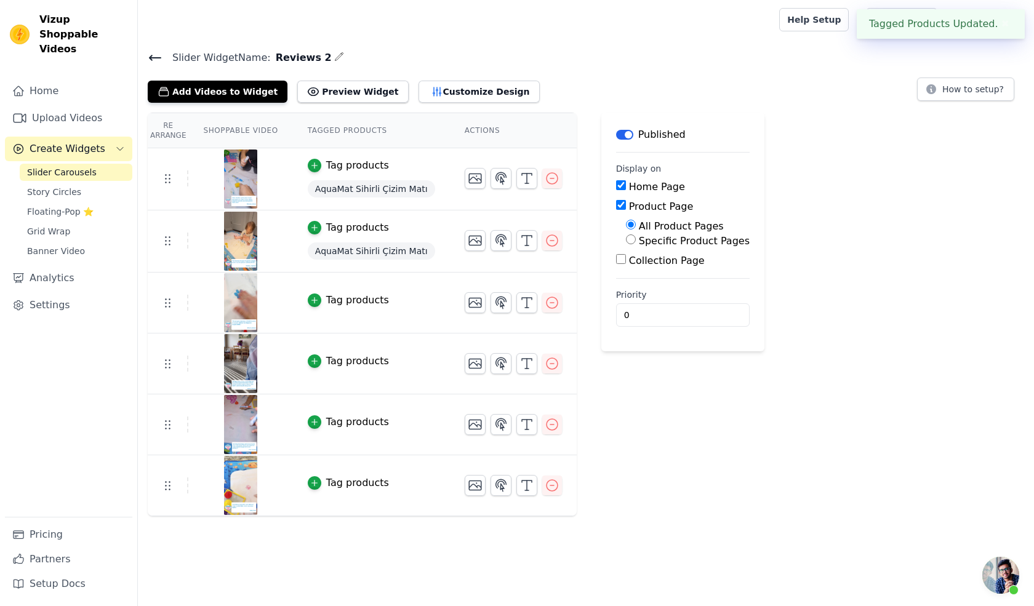
click at [350, 297] on div "Tag products" at bounding box center [357, 300] width 63 height 15
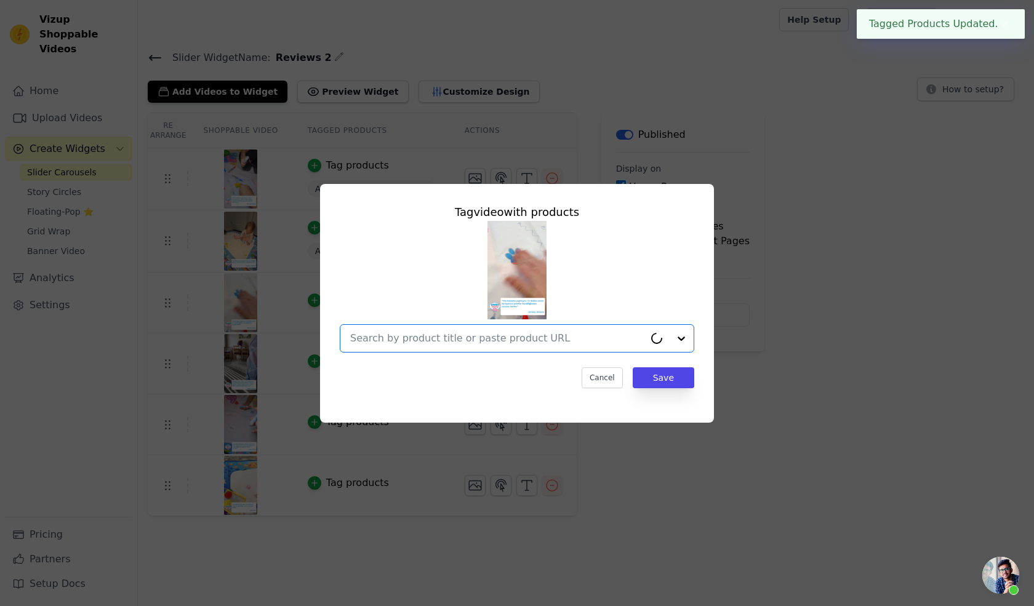
click at [570, 343] on input "text" at bounding box center [497, 338] width 294 height 15
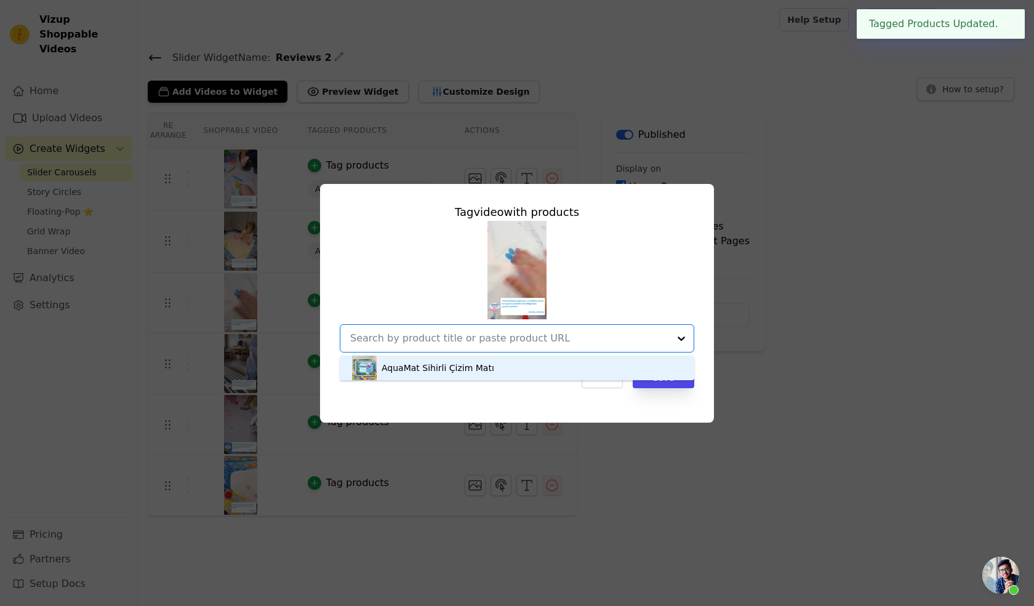
click at [459, 367] on div "AquaMat Sihirli Çizim Matı" at bounding box center [438, 368] width 113 height 12
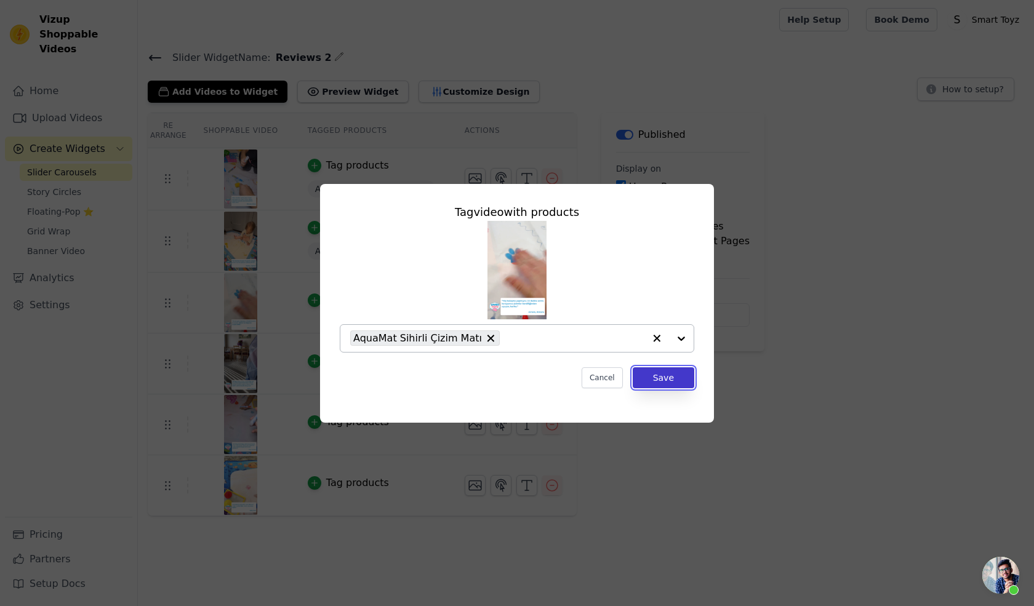
click at [669, 376] on button "Save" at bounding box center [664, 377] width 62 height 21
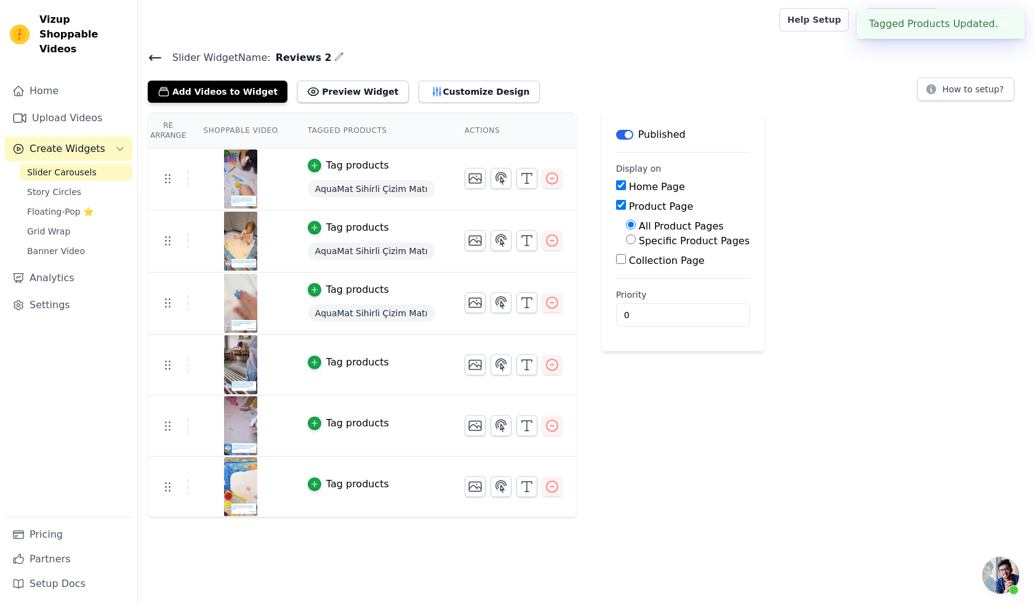
click at [346, 361] on div "Tag products" at bounding box center [357, 362] width 63 height 15
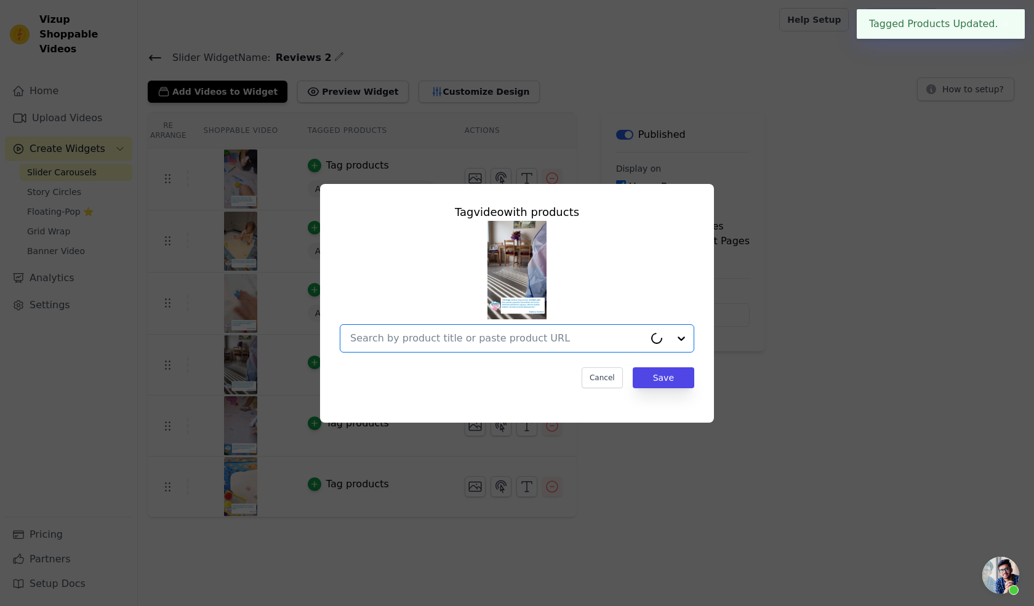
click at [519, 340] on input "text" at bounding box center [497, 338] width 294 height 15
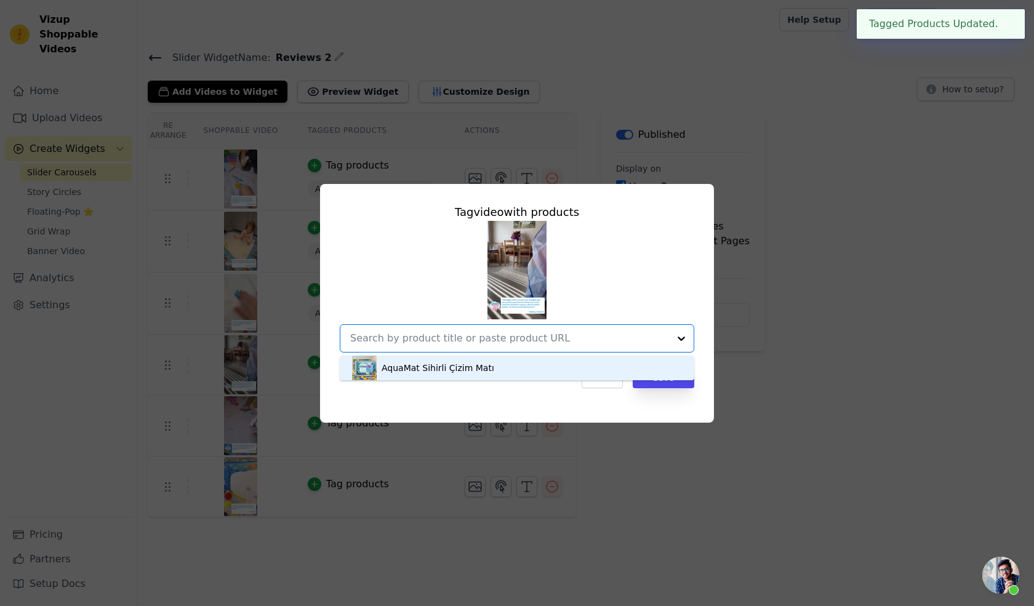
click at [445, 373] on div "AquaMat Sihirli Çizim Matı" at bounding box center [438, 368] width 113 height 12
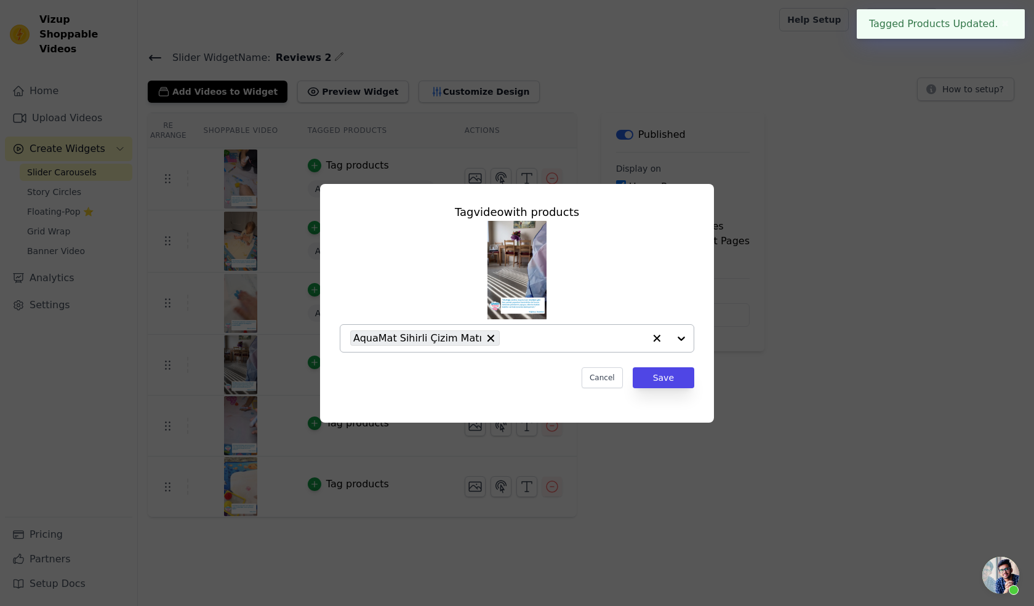
click at [655, 364] on div "Tag video with products AquaMat Sihirli Çizim Matı Cancel Save" at bounding box center [517, 296] width 374 height 204
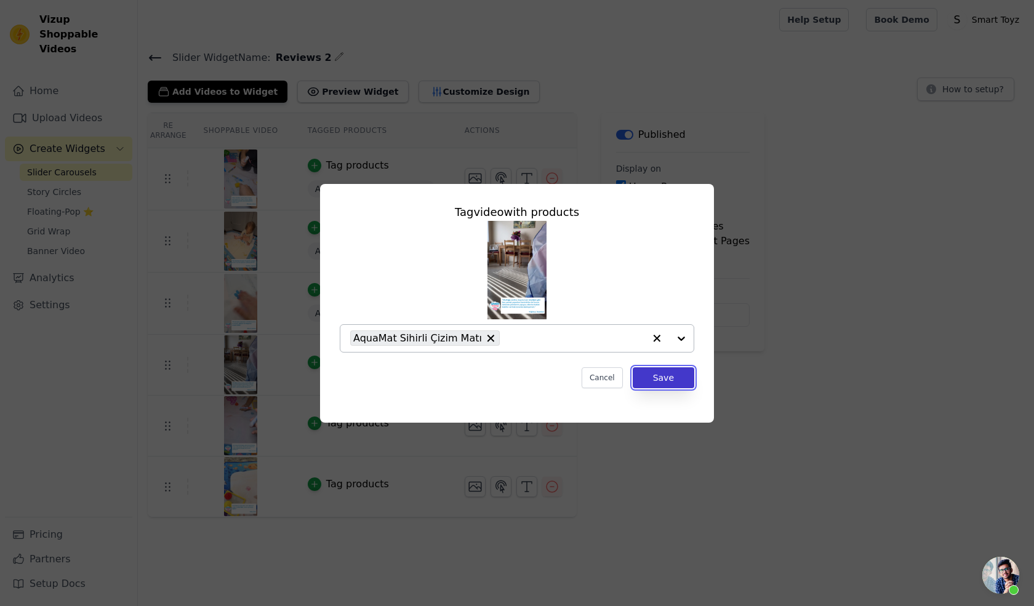
click at [667, 383] on button "Save" at bounding box center [664, 377] width 62 height 21
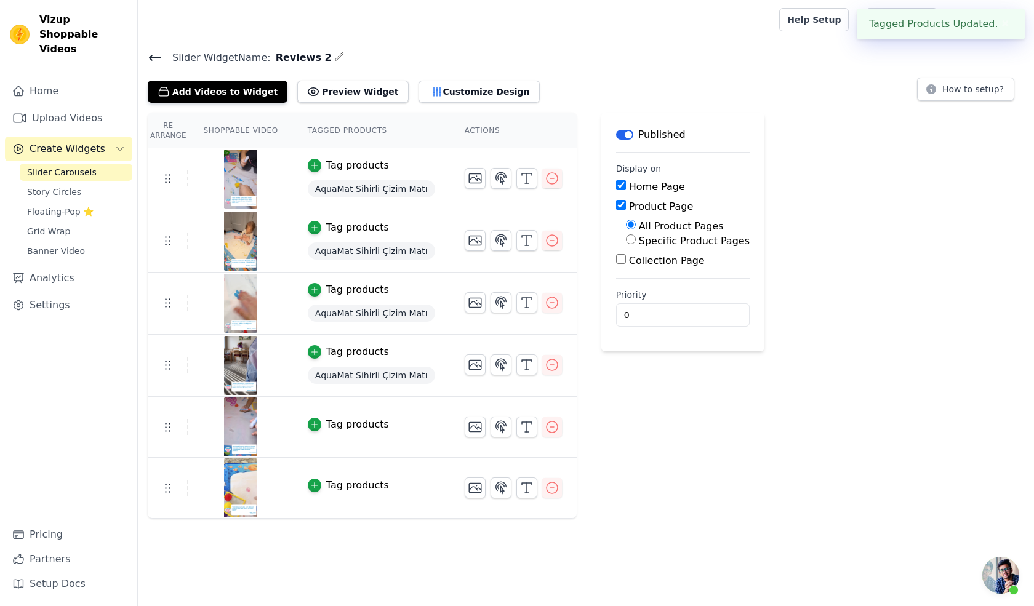
click at [340, 417] on div "Tag products" at bounding box center [357, 424] width 63 height 15
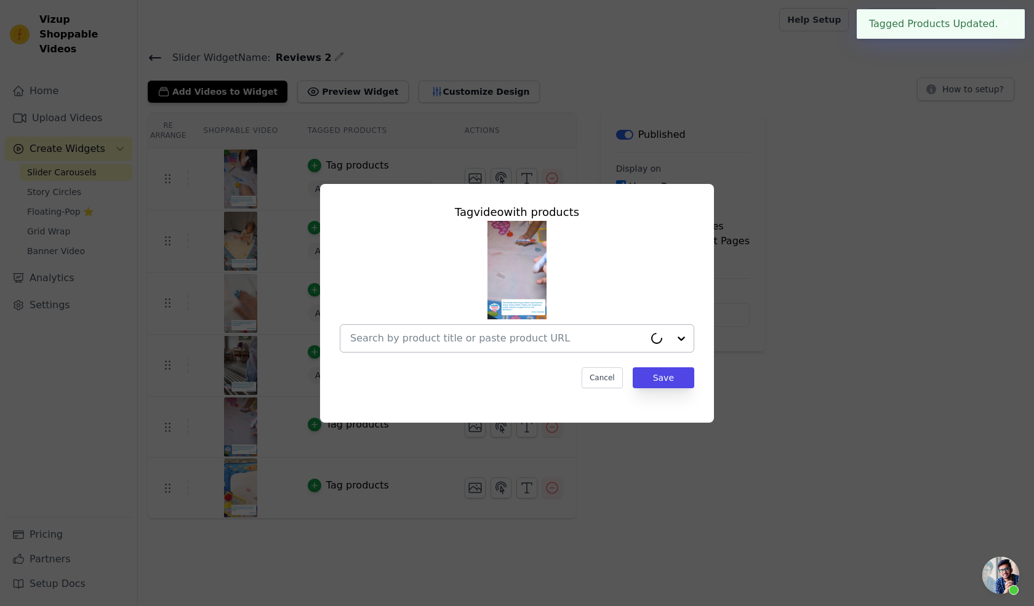
click at [540, 325] on div at bounding box center [497, 338] width 294 height 27
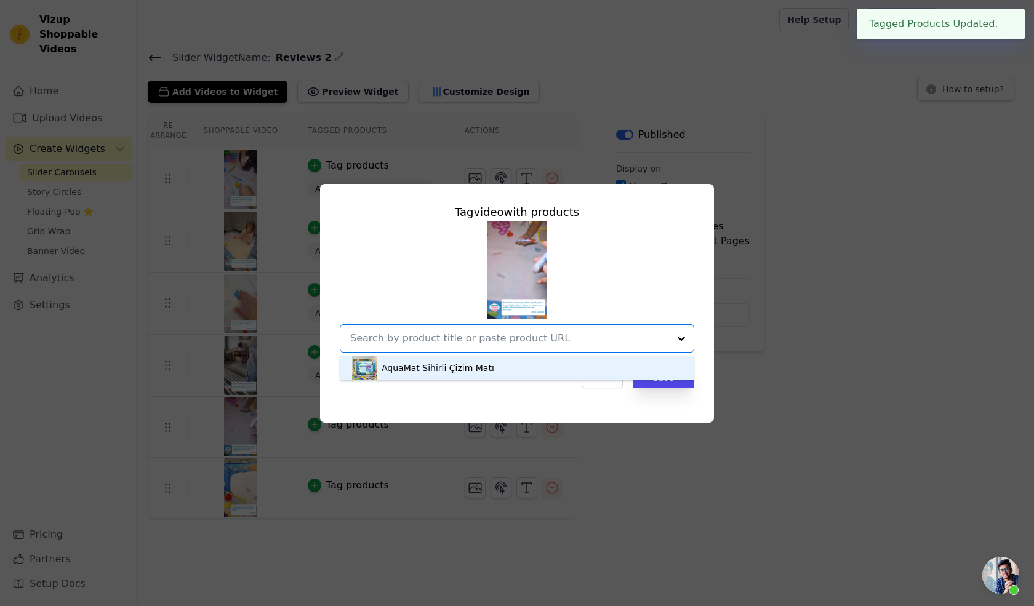
click at [501, 368] on div "AquaMat Sihirli Çizim Matı" at bounding box center [517, 368] width 330 height 25
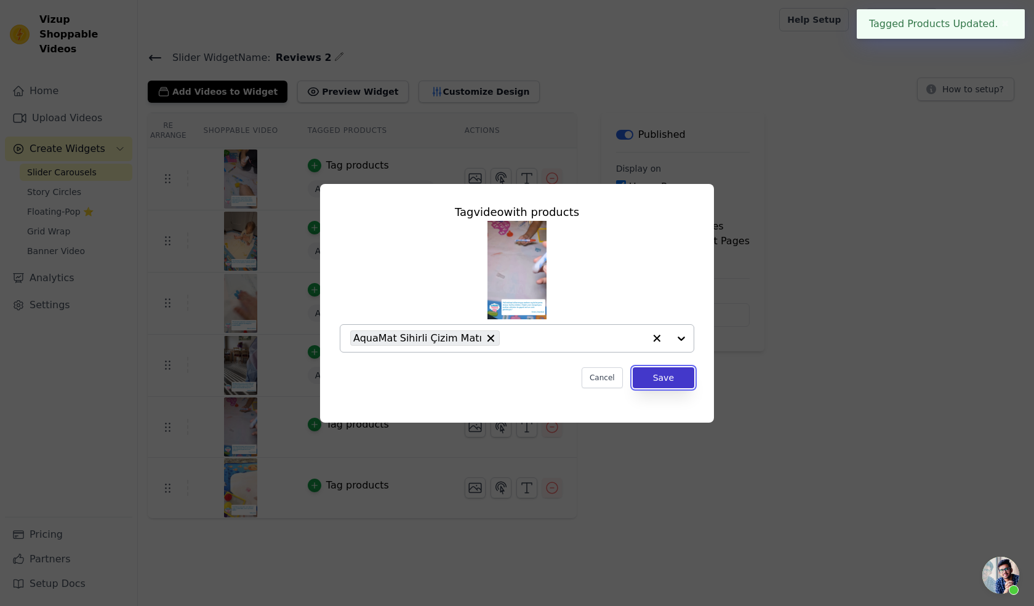
click at [646, 378] on button "Save" at bounding box center [664, 377] width 62 height 21
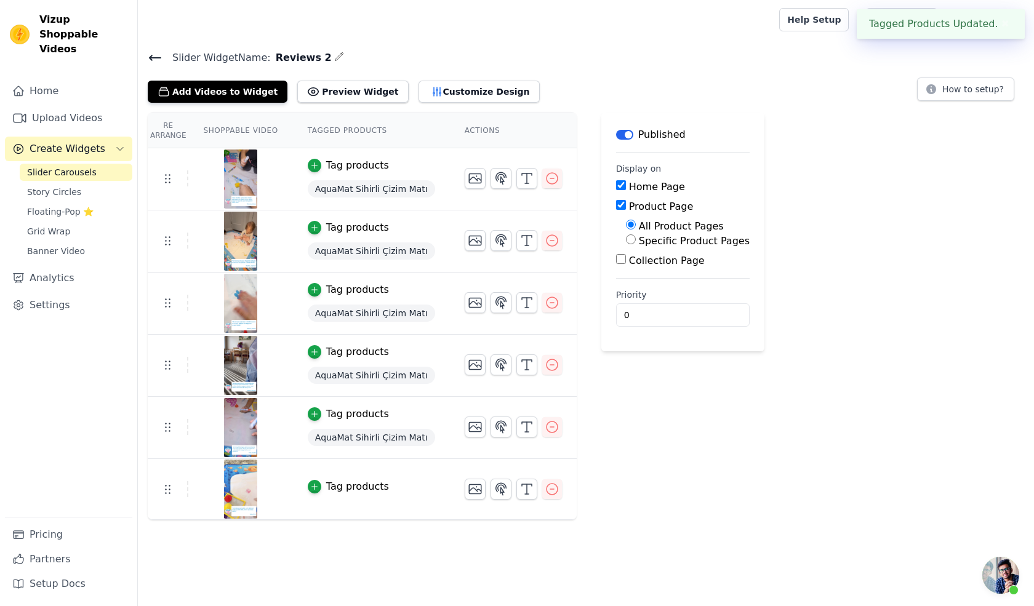
click at [342, 493] on td "Tag products" at bounding box center [371, 489] width 157 height 61
click at [348, 487] on div "Tag products" at bounding box center [357, 486] width 63 height 15
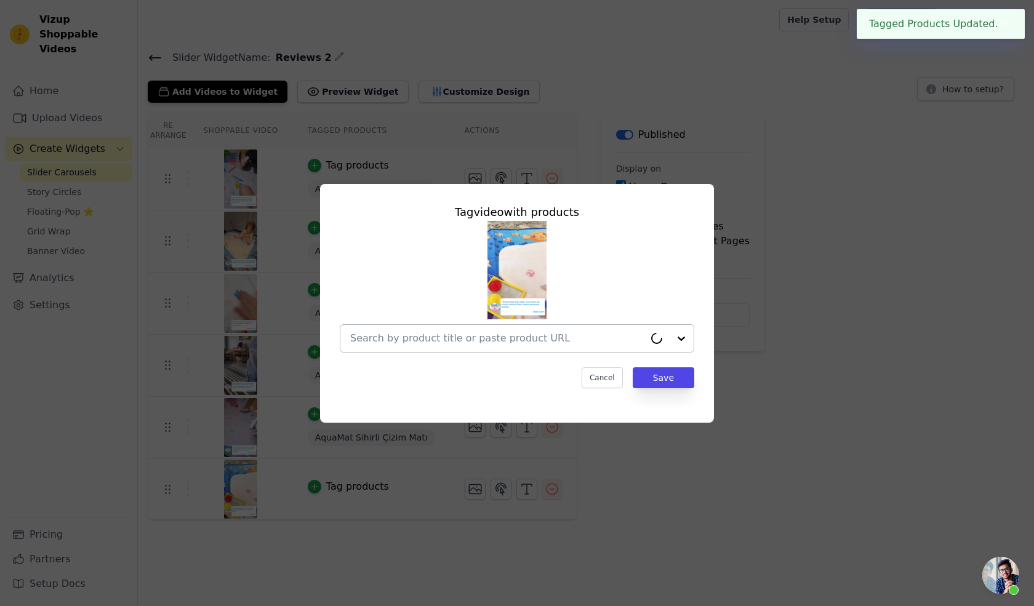
click at [505, 337] on input "text" at bounding box center [497, 338] width 294 height 15
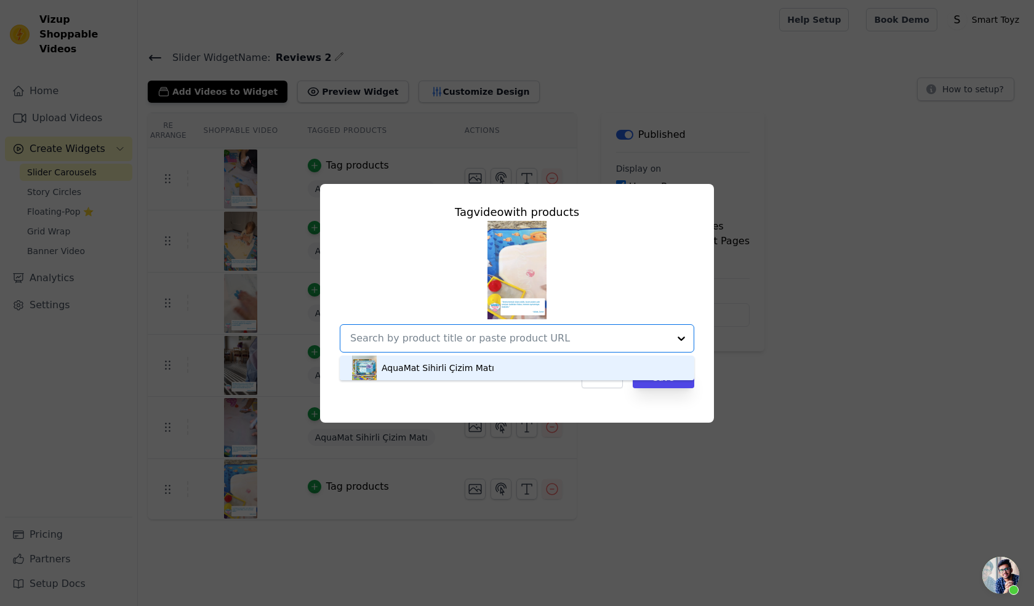
click at [447, 367] on div "AquaMat Sihirli Çizim Matı" at bounding box center [438, 368] width 113 height 12
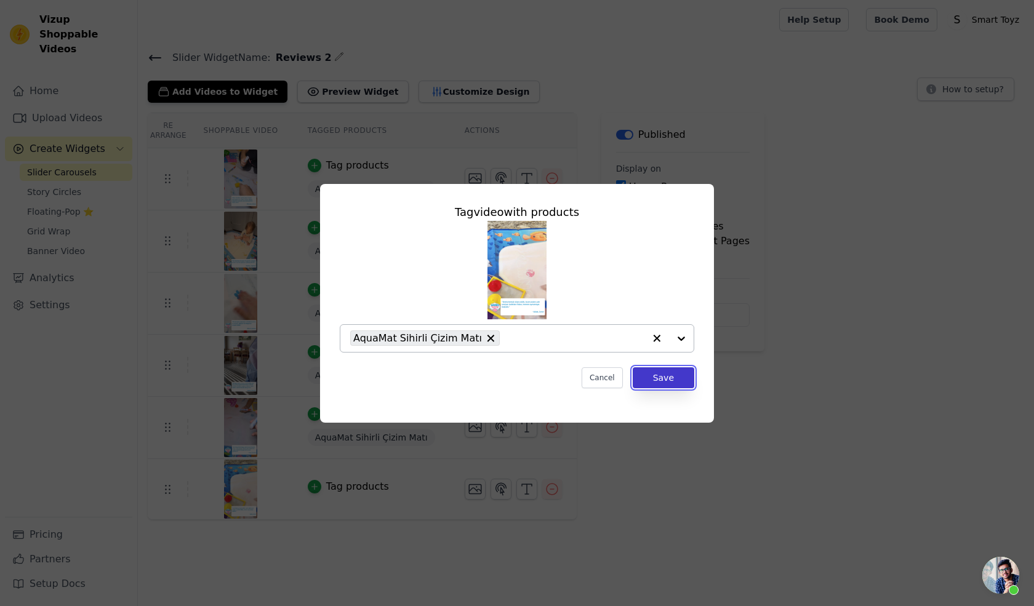
click at [665, 385] on button "Save" at bounding box center [664, 377] width 62 height 21
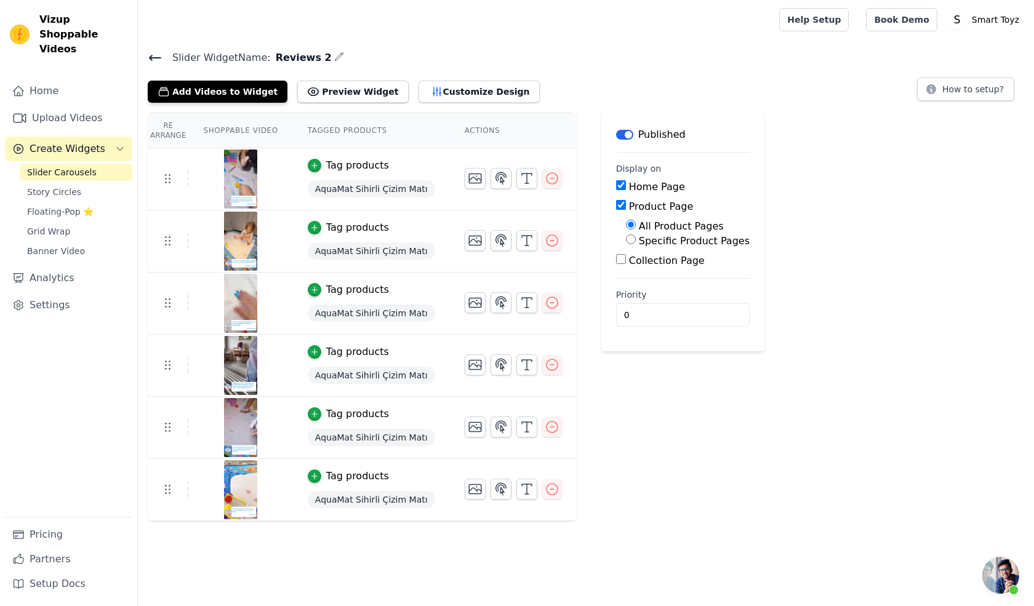
click at [665, 385] on div "Label Published Display on Home Page Product Page All Product Pages Specific Pr…" at bounding box center [682, 317] width 163 height 409
click at [353, 184] on span "AquaMat Sihirli Çizim Matı" at bounding box center [371, 188] width 127 height 17
click at [310, 168] on icon "button" at bounding box center [314, 165] width 9 height 9
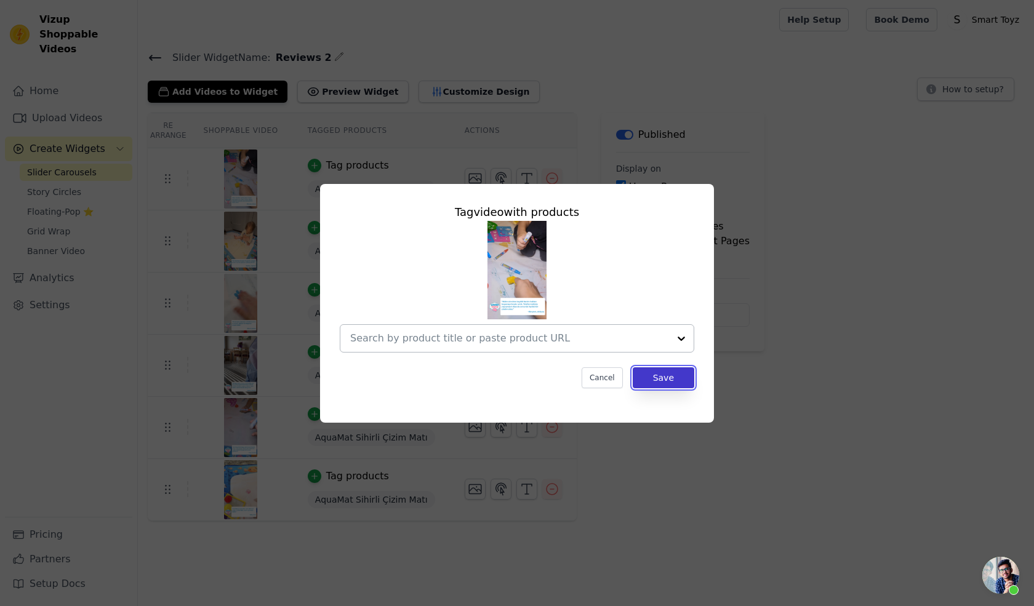
click at [645, 378] on button "Save" at bounding box center [664, 377] width 62 height 21
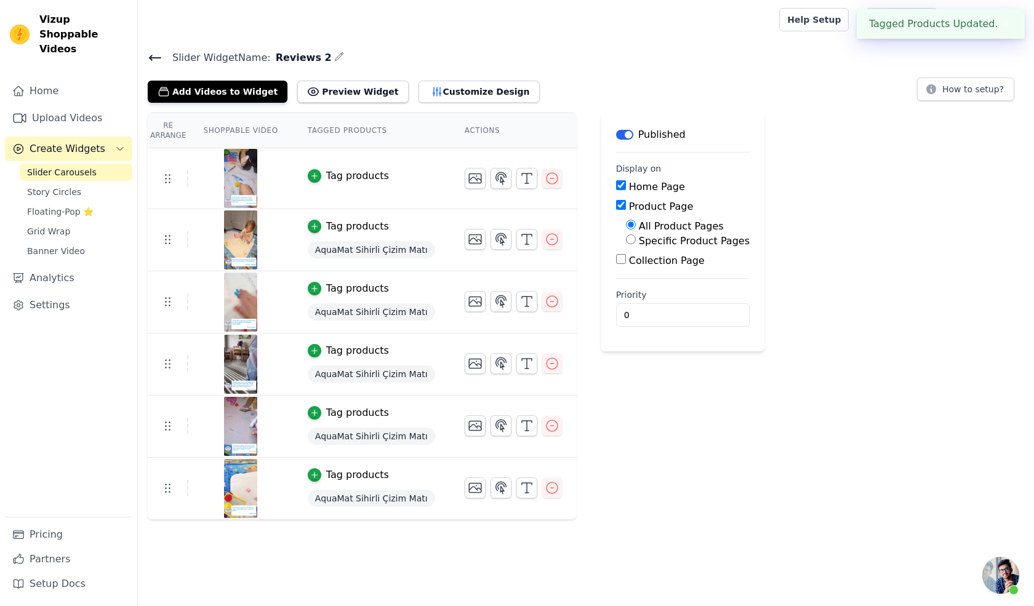
click at [349, 244] on span "AquaMat Sihirli Çizim Matı" at bounding box center [371, 249] width 127 height 17
click at [330, 221] on div "Tag products" at bounding box center [357, 226] width 63 height 15
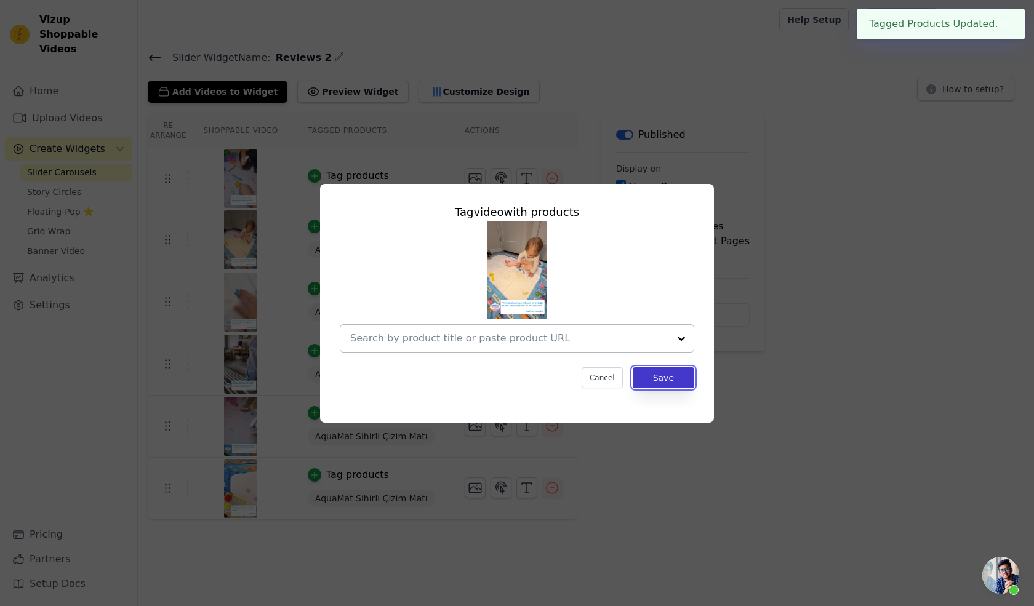
click at [674, 372] on button "Save" at bounding box center [664, 377] width 62 height 21
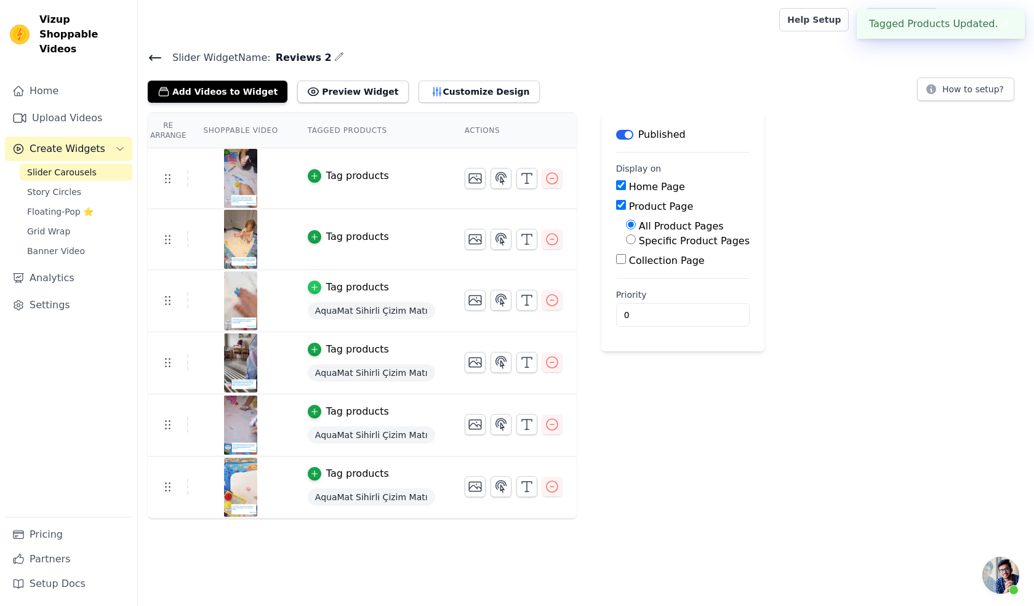
click at [310, 284] on icon "button" at bounding box center [314, 287] width 9 height 9
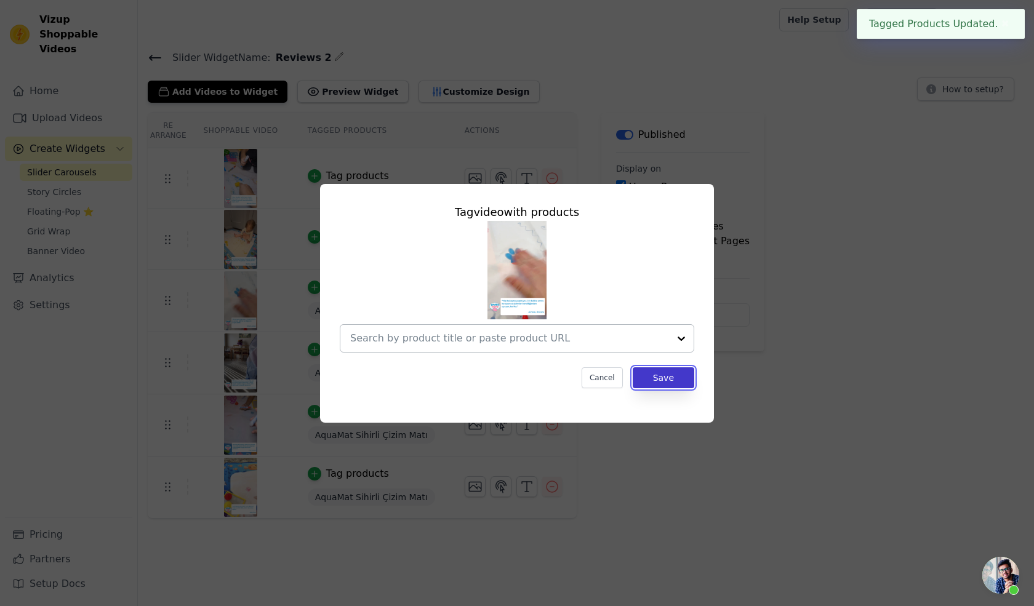
click at [649, 382] on button "Save" at bounding box center [664, 377] width 62 height 21
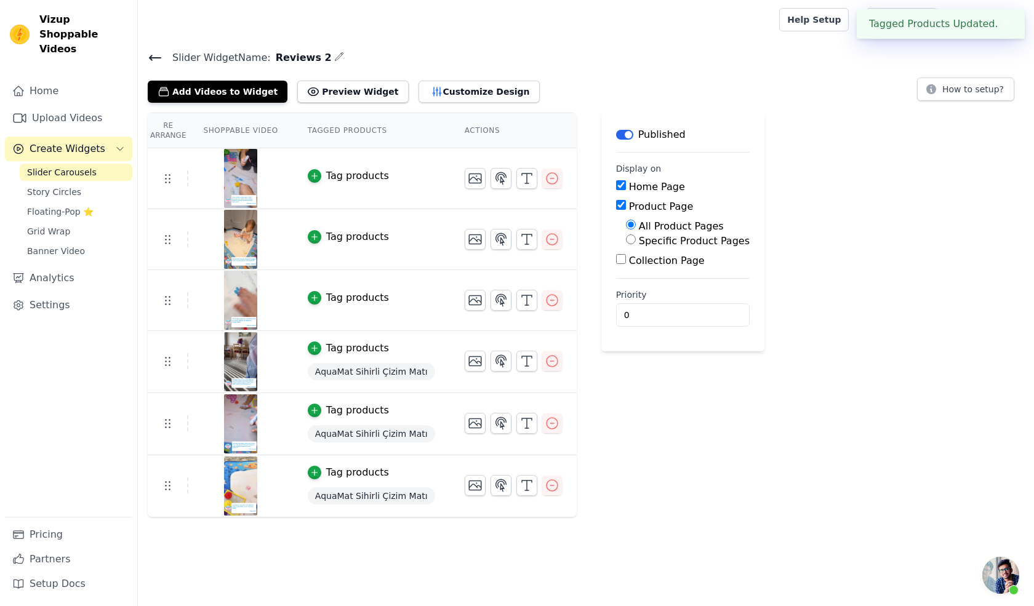
click at [357, 343] on div "Tag products" at bounding box center [357, 348] width 63 height 15
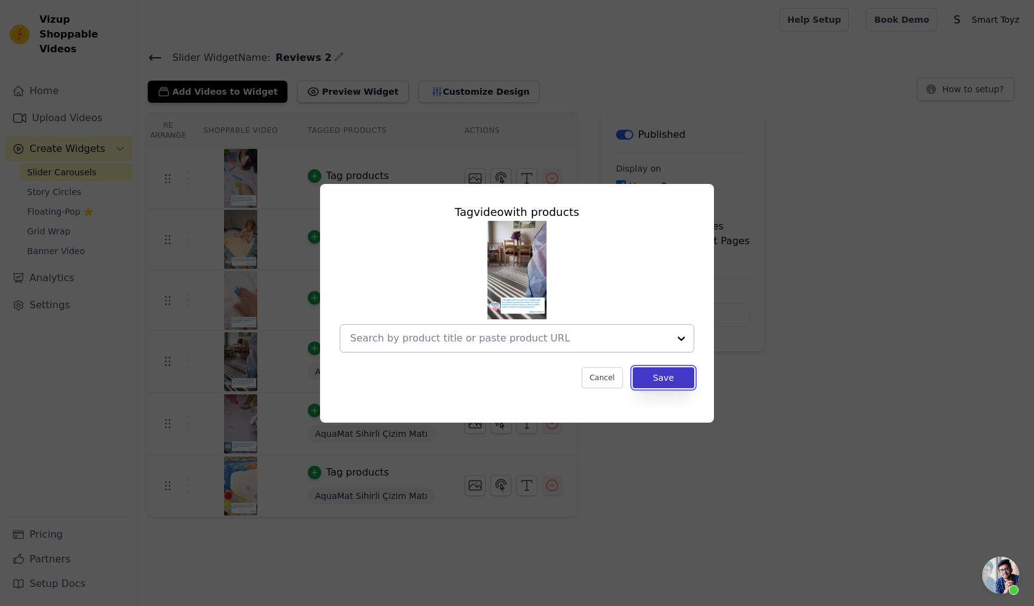
click at [661, 377] on button "Save" at bounding box center [664, 377] width 62 height 21
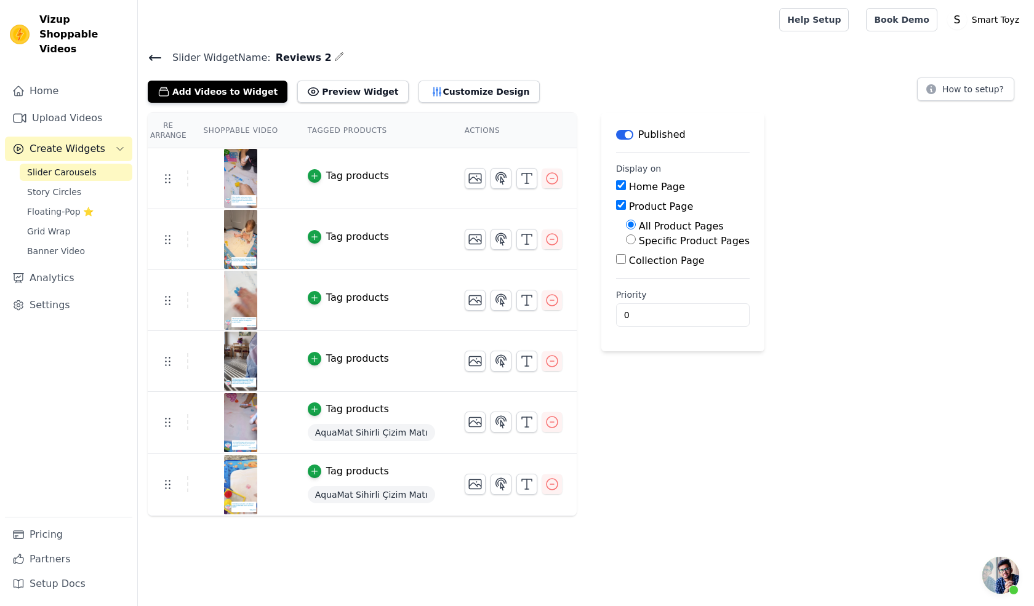
click at [345, 407] on div "Tag products" at bounding box center [357, 409] width 63 height 15
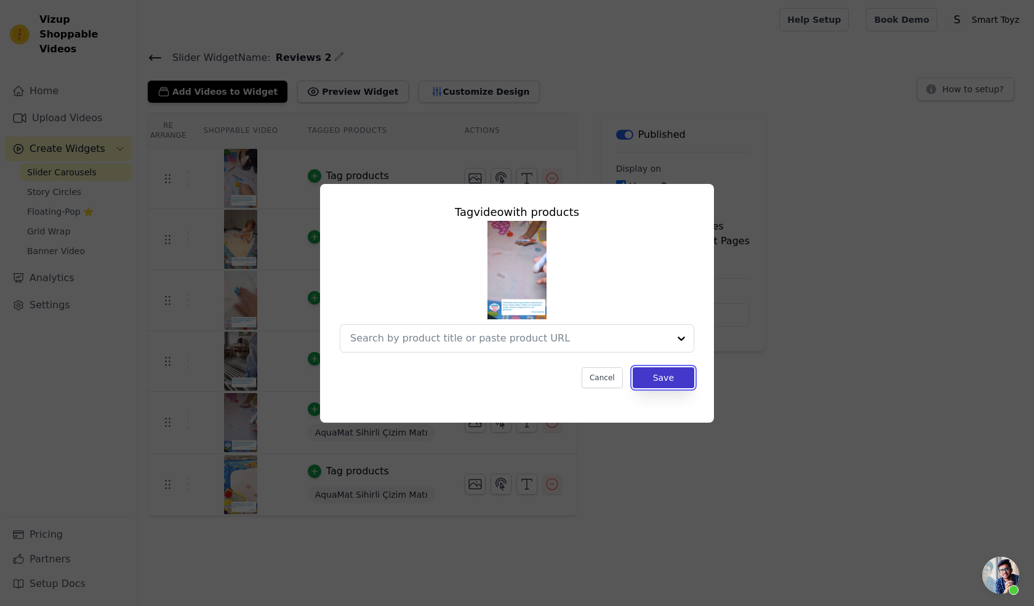
click at [672, 374] on button "Save" at bounding box center [664, 377] width 62 height 21
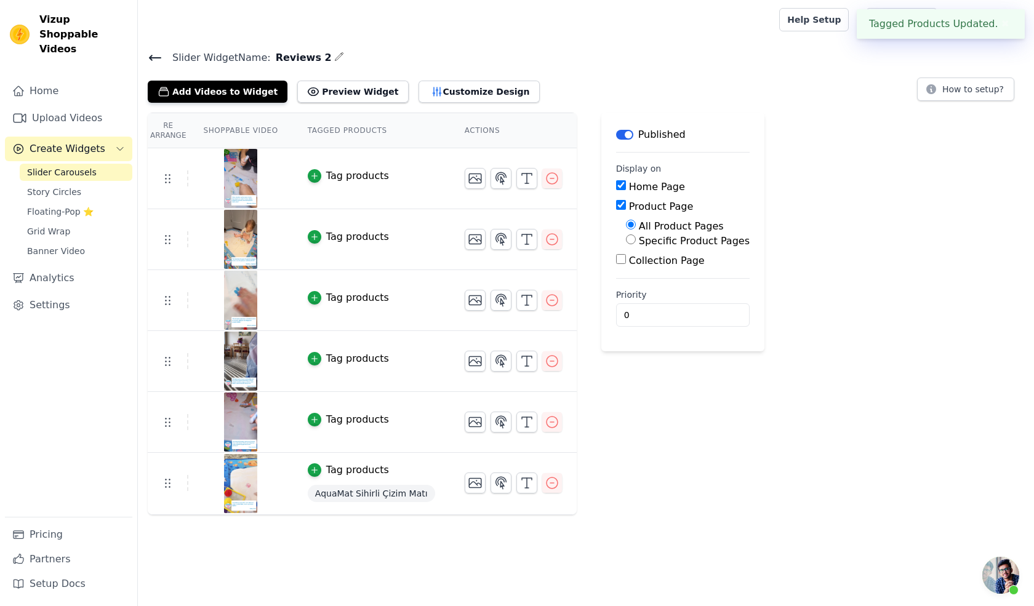
click at [388, 493] on span "AquaMat Sihirli Çizim Matı" at bounding box center [371, 493] width 127 height 17
click at [363, 482] on div "AquaMat Sihirli Çizim Matı" at bounding box center [371, 493] width 127 height 22
click at [354, 478] on td "Tag products AquaMat Sihirli Çizim Matı" at bounding box center [371, 484] width 157 height 62
click at [351, 476] on td "Tag products AquaMat Sihirli Çizim Matı" at bounding box center [371, 484] width 157 height 62
click at [340, 468] on div "Tag products" at bounding box center [357, 470] width 63 height 15
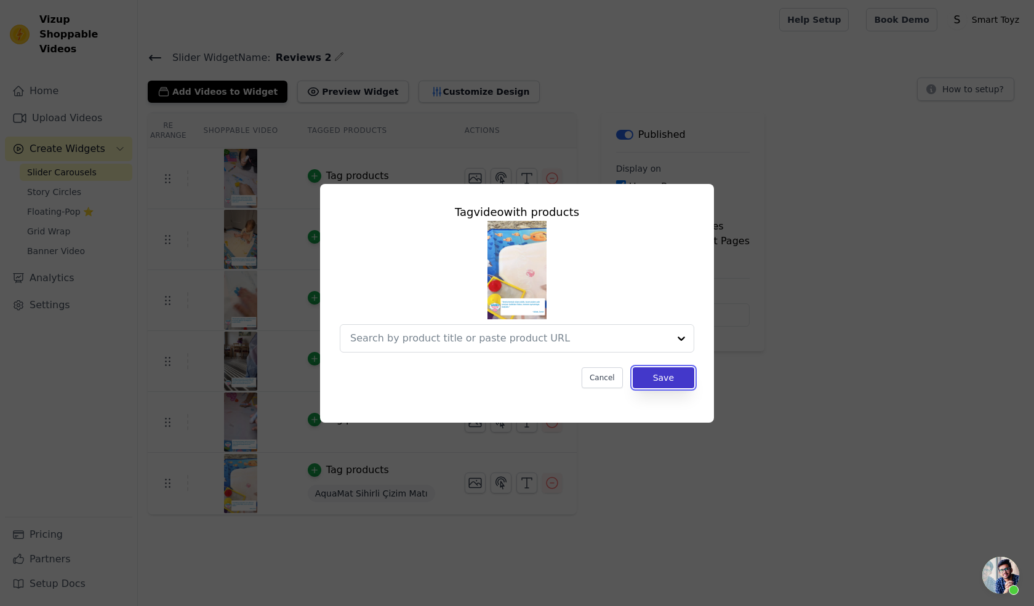
click at [644, 385] on button "Save" at bounding box center [664, 377] width 62 height 21
